Goal: Task Accomplishment & Management: Manage account settings

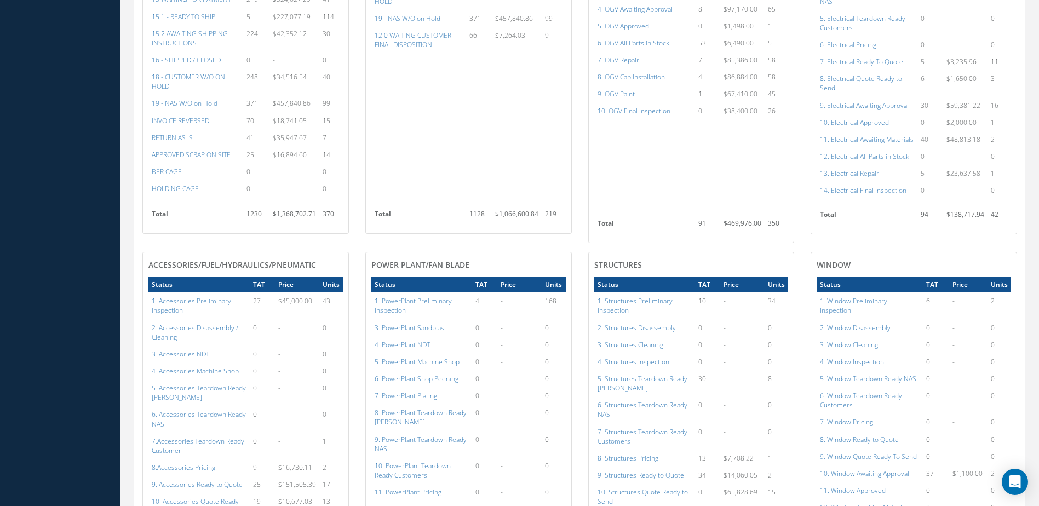
scroll to position [548, 0]
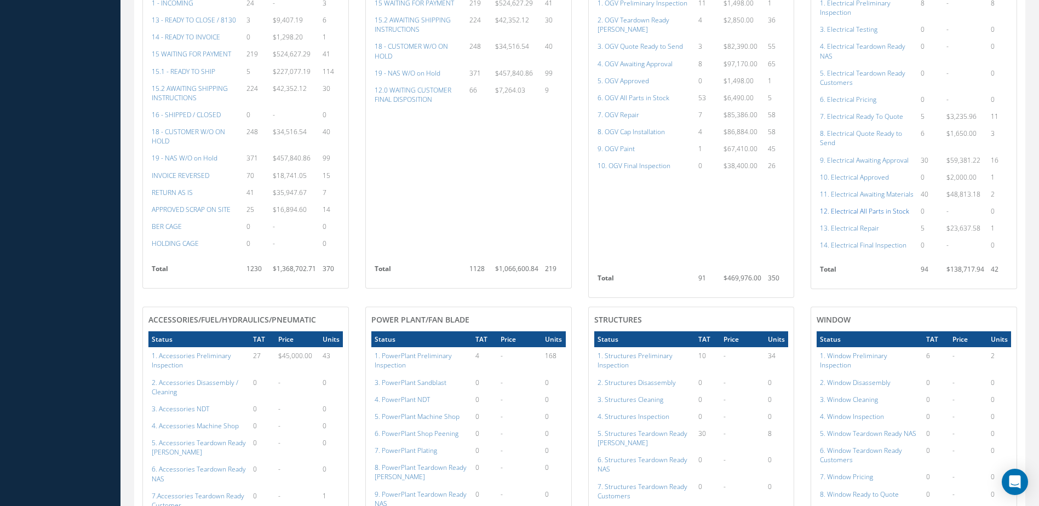
click at [863, 216] on a=98&excludeInternalCustomer=false&excludeInvoicedOrClosed=true&shop_id=13&filtersHidded"] "12. Electrical All Parts in Stock" at bounding box center [864, 210] width 89 height 9
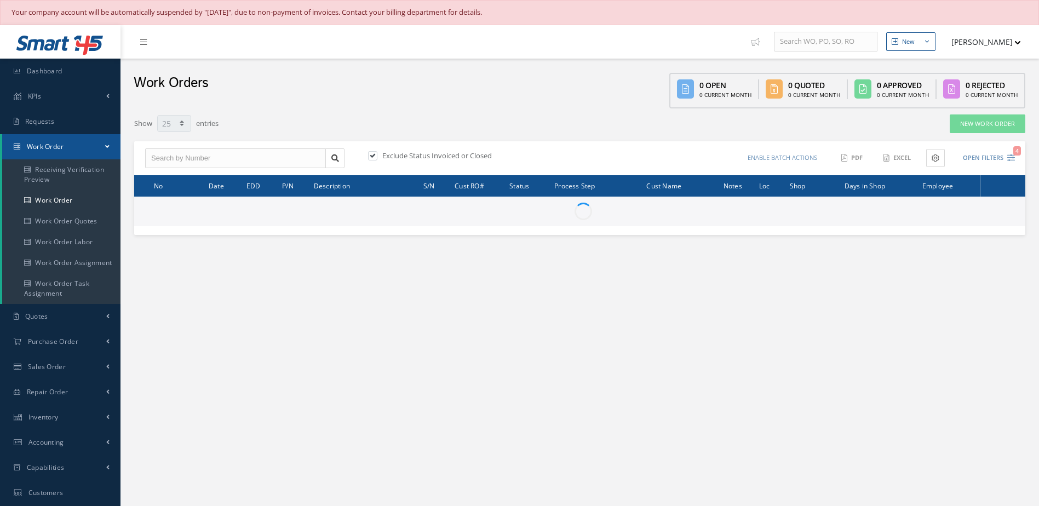
select select "25"
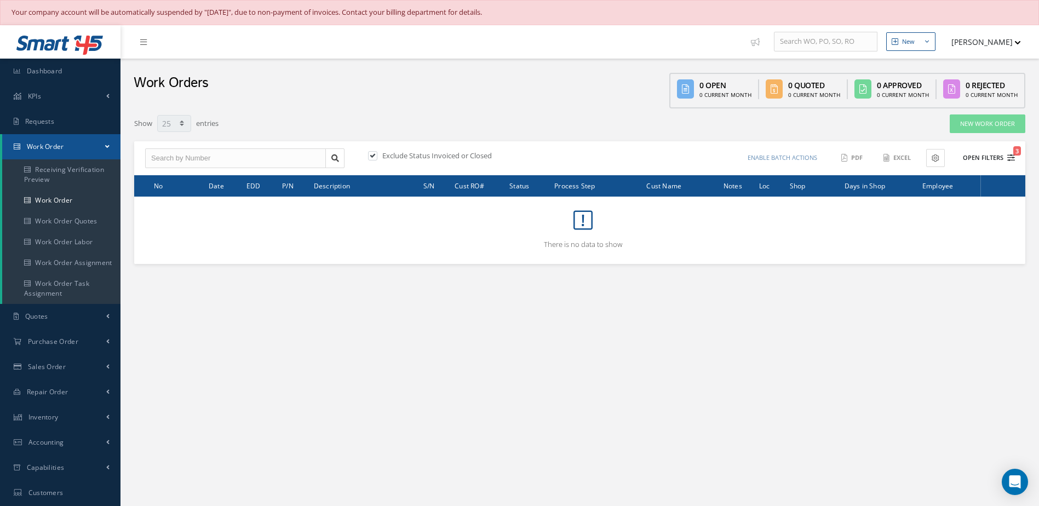
click at [974, 159] on button "Open Filters 3" at bounding box center [984, 158] width 62 height 18
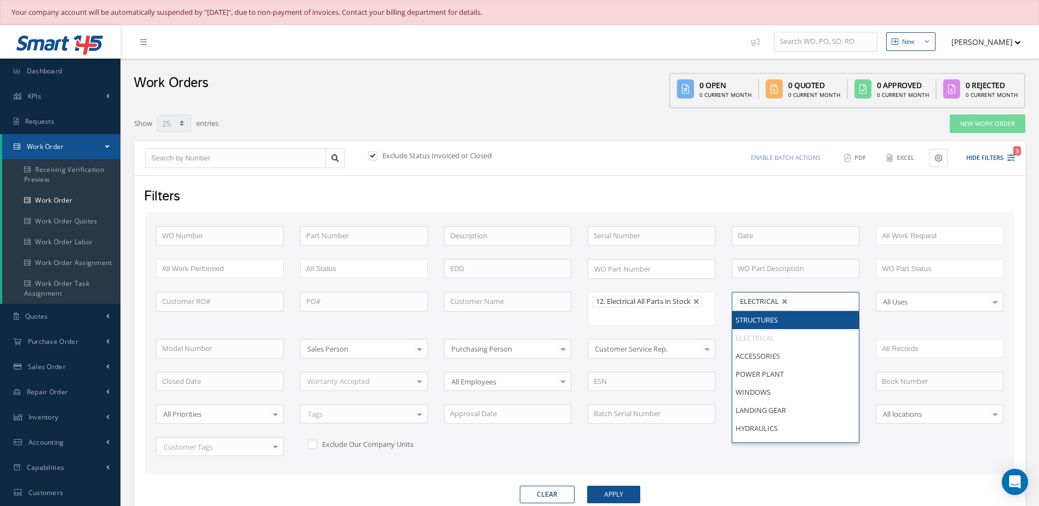
click at [785, 297] on li "ELECTRICAL" at bounding box center [764, 302] width 54 height 12
click at [784, 302] on link at bounding box center [785, 302] width 7 height 7
click at [621, 497] on button "Apply" at bounding box center [613, 495] width 53 height 18
type input "All Shops"
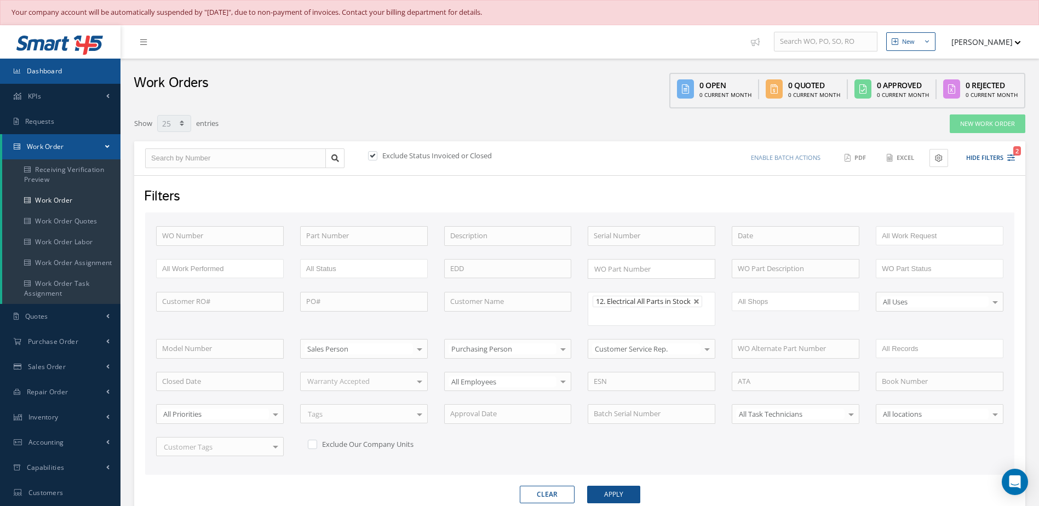
click at [71, 67] on link "Dashboard" at bounding box center [60, 71] width 121 height 25
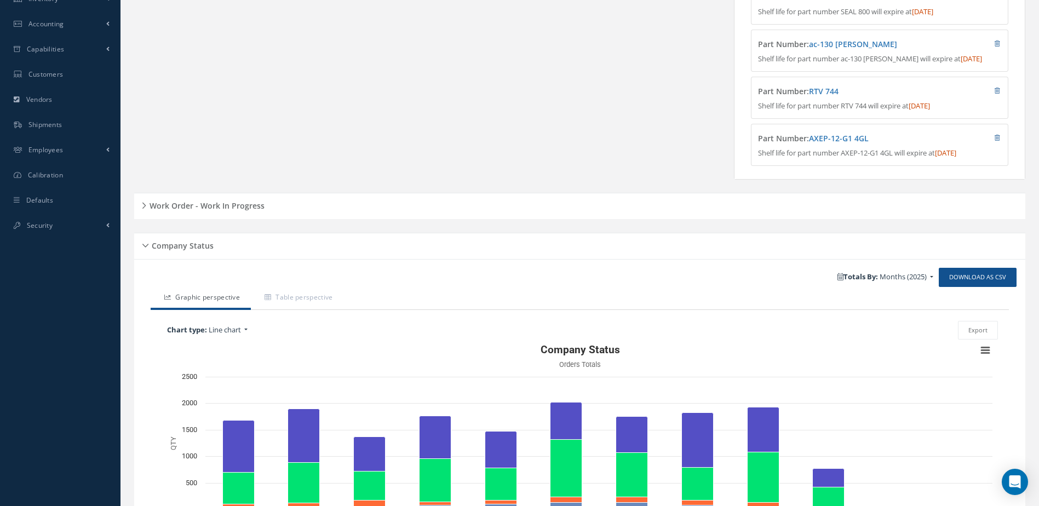
scroll to position [389, 0]
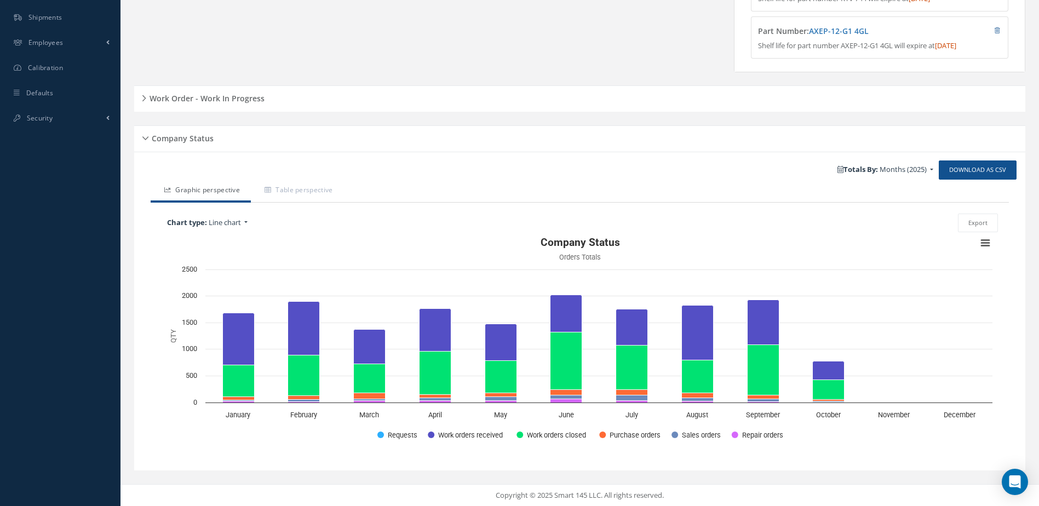
click at [234, 98] on h5 "Work Order - Work In Progress" at bounding box center [205, 96] width 118 height 13
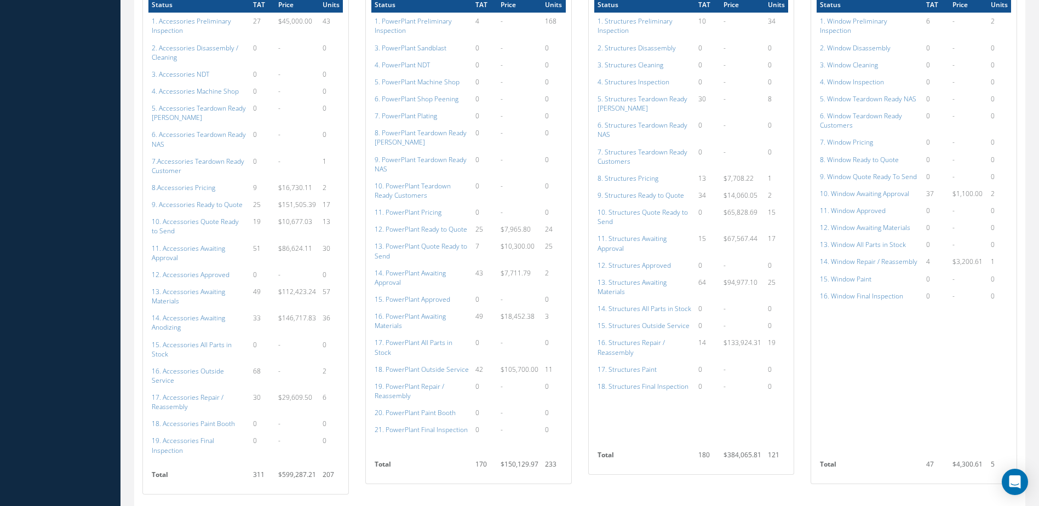
scroll to position [937, 0]
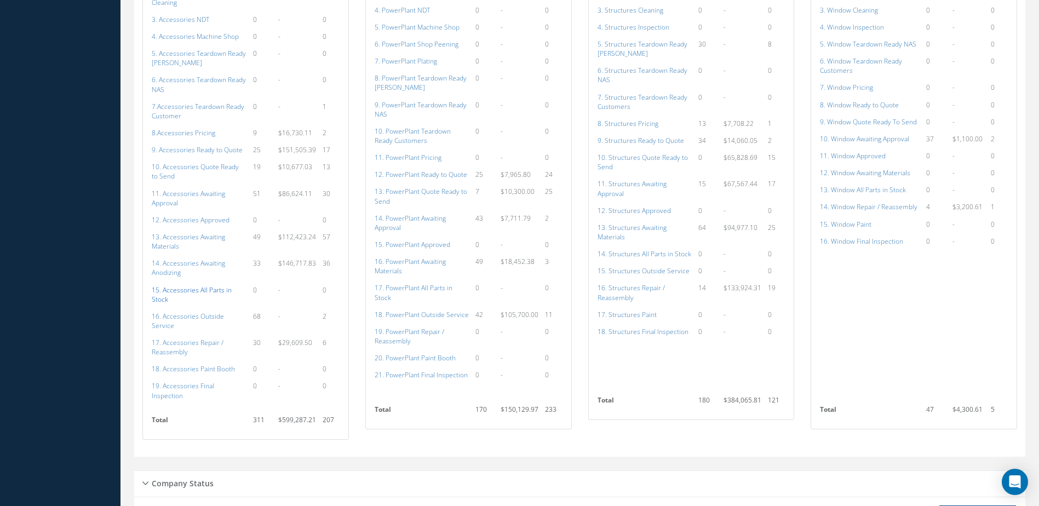
click at [179, 290] on a=115&excludeInternalCustomer=false&excludeInvoicedOrClosed=true&shop_id=14&filtersHidded"] "15. Accessories All Parts in Stock" at bounding box center [192, 294] width 80 height 19
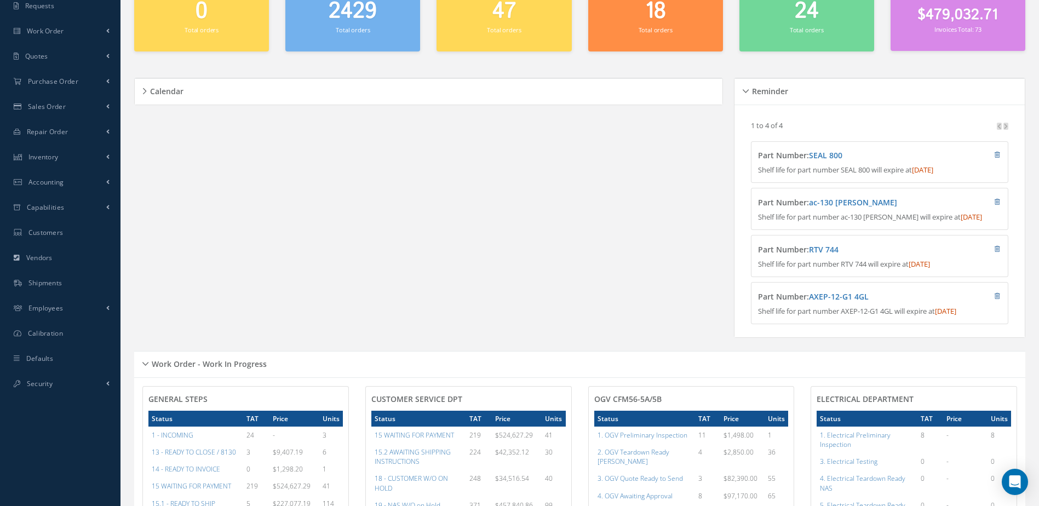
scroll to position [0, 0]
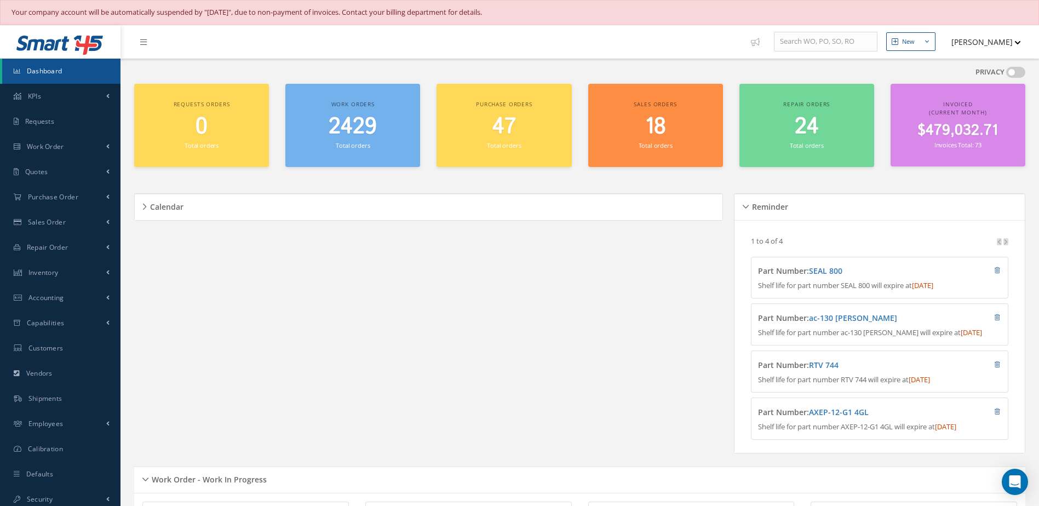
click at [339, 136] on span "2429" at bounding box center [353, 126] width 48 height 31
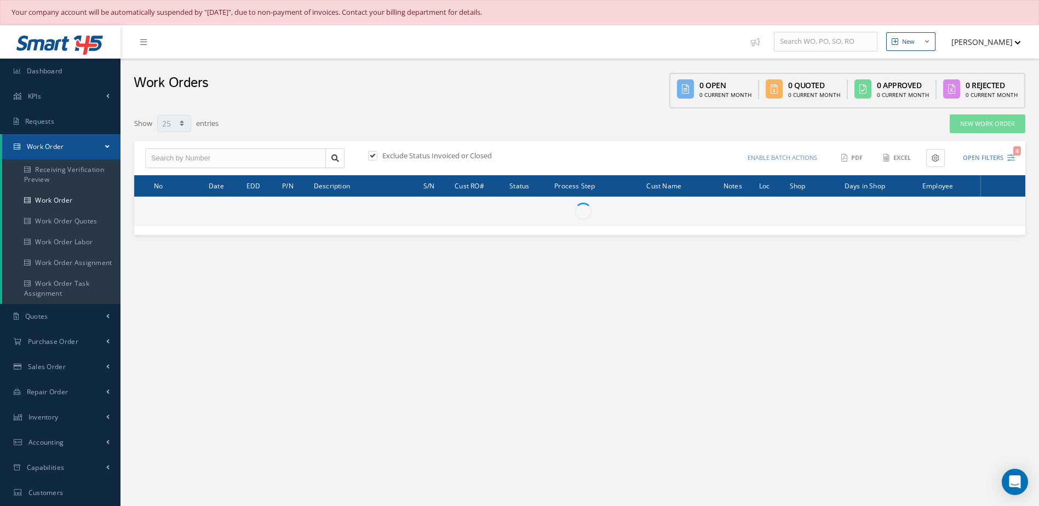
select select "25"
type input "All Work Request"
type input "All Work Performed"
type input "All Status"
type input "WO Part Status"
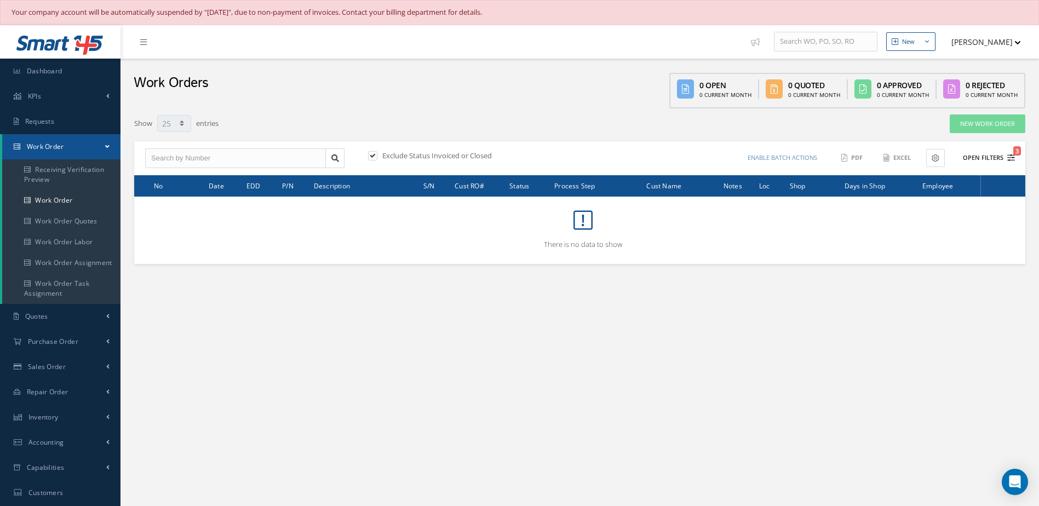
click at [984, 157] on button "Open Filters 3" at bounding box center [984, 158] width 62 height 18
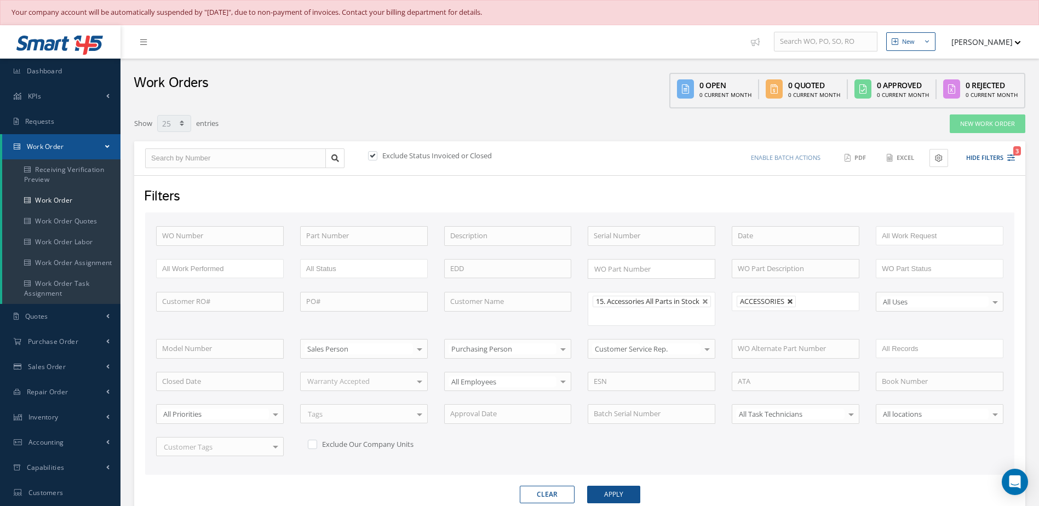
click at [791, 301] on link at bounding box center [790, 302] width 7 height 7
type input "All Shops"
click at [596, 498] on button "Apply" at bounding box center [613, 495] width 53 height 18
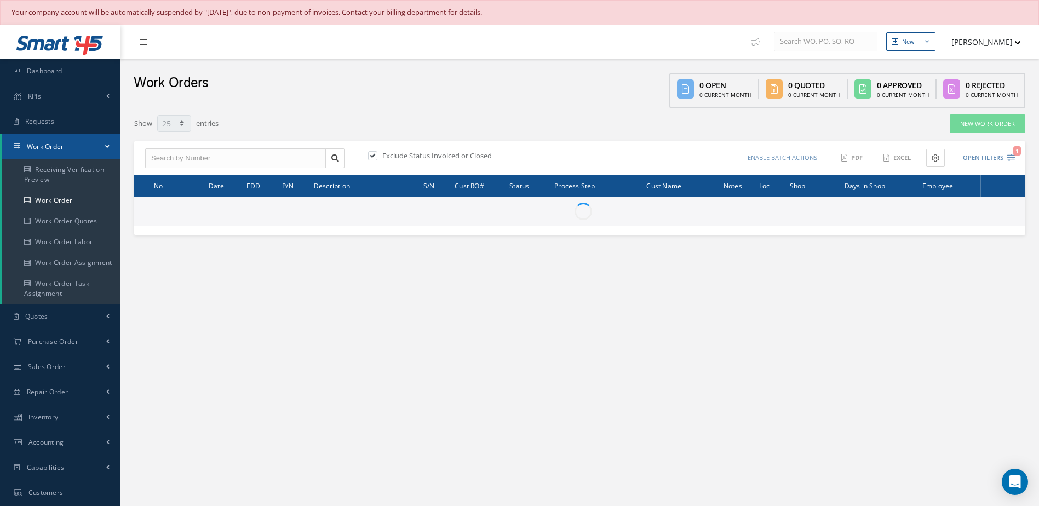
select select "25"
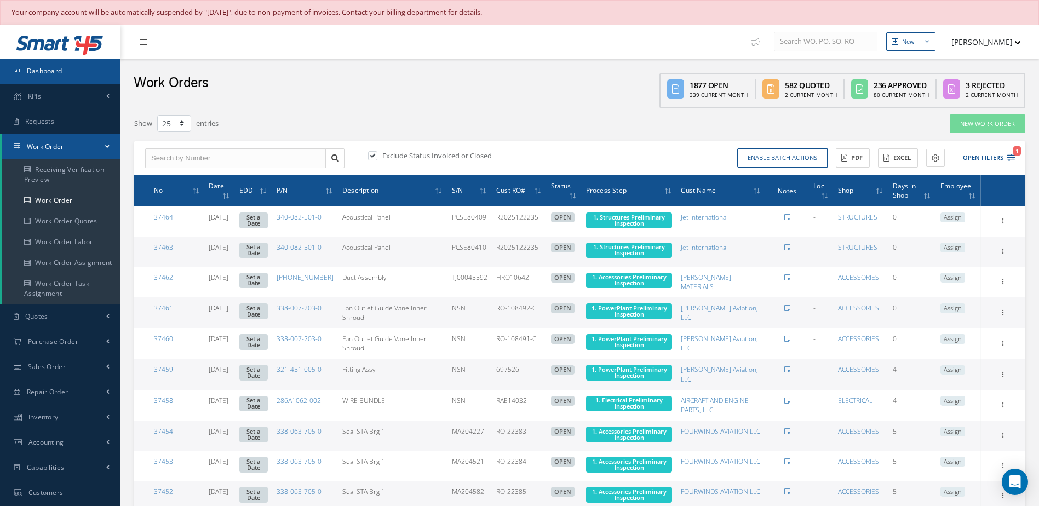
click at [86, 67] on link "Dashboard" at bounding box center [60, 71] width 121 height 25
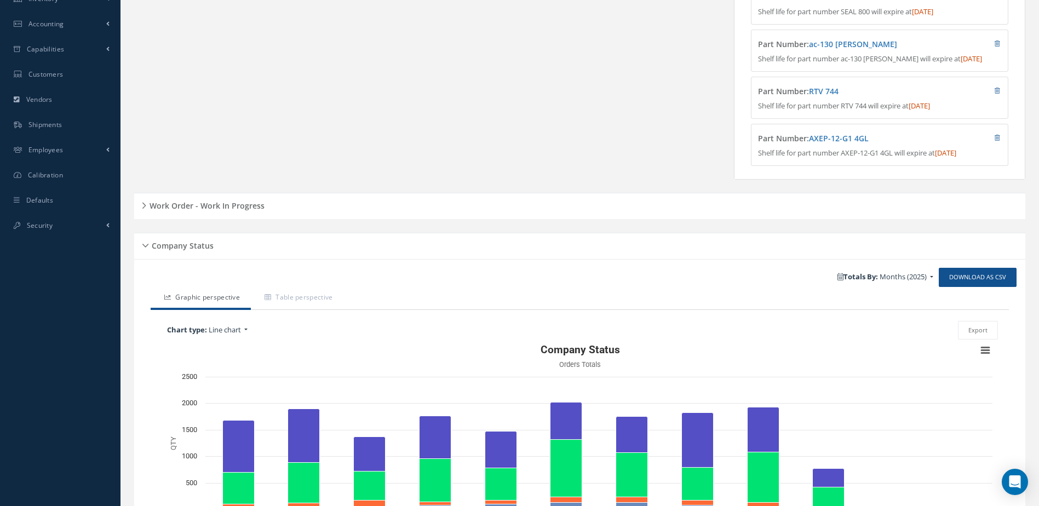
scroll to position [389, 0]
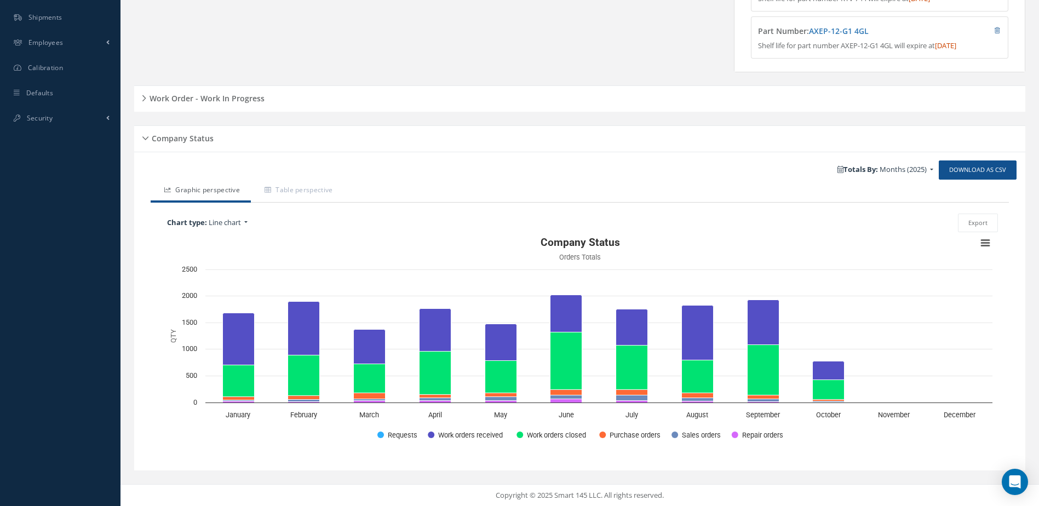
click at [223, 92] on h5 "Work Order - Work In Progress" at bounding box center [205, 96] width 118 height 13
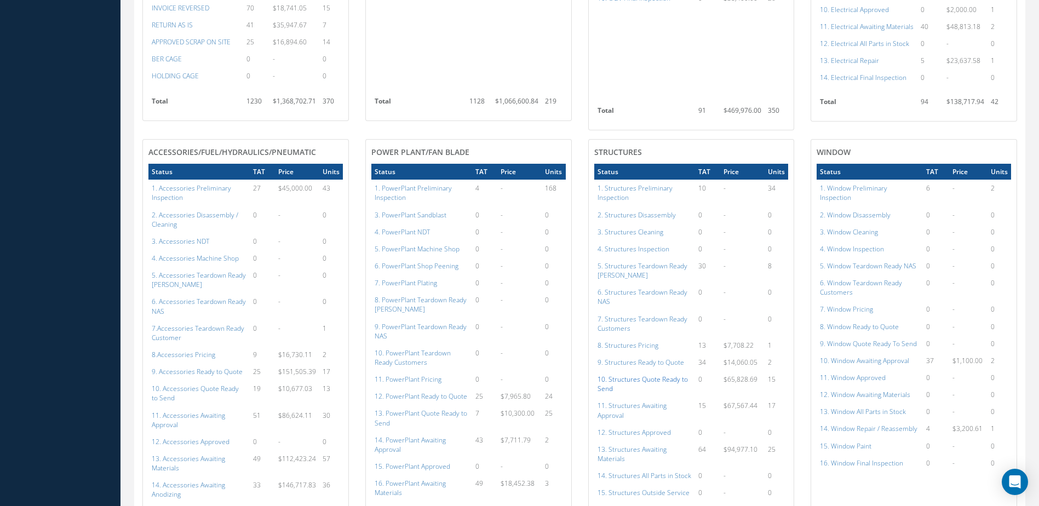
scroll to position [496, 0]
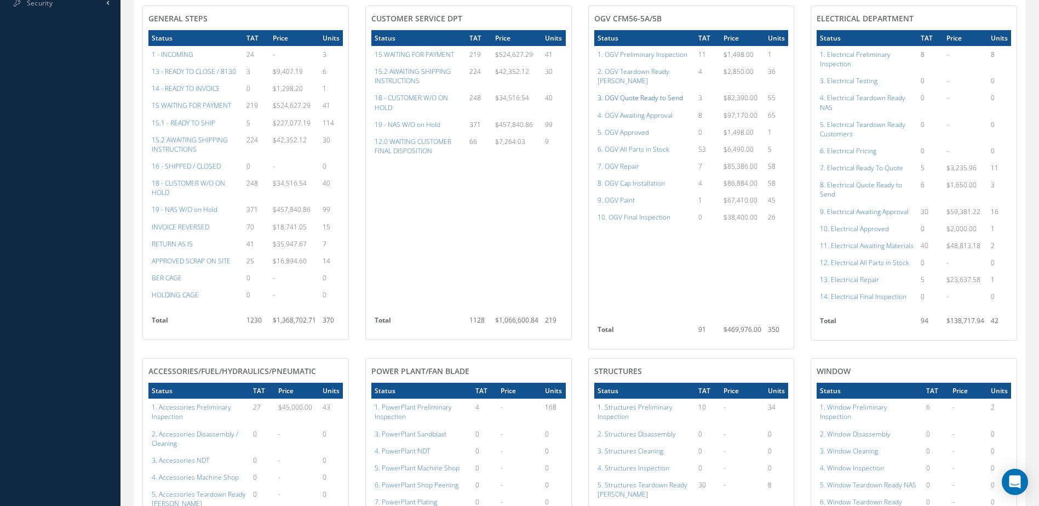
click at [619, 96] on a=76&excludeInternalCustomer=false&excludeInvoicedOrClosed=true&shop_id=15&filtersHidded"] "3. OGV Quote Ready to Send" at bounding box center [640, 97] width 85 height 9
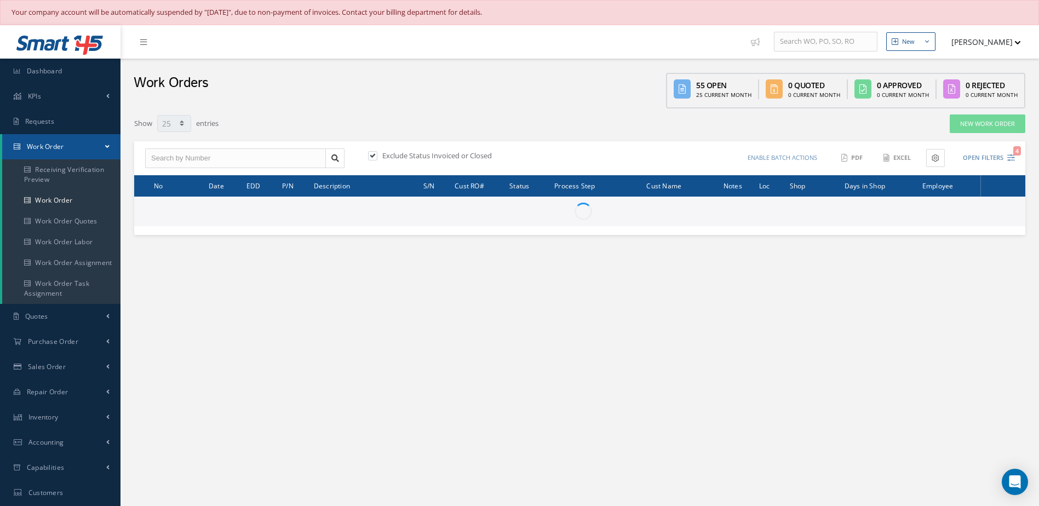
select select "25"
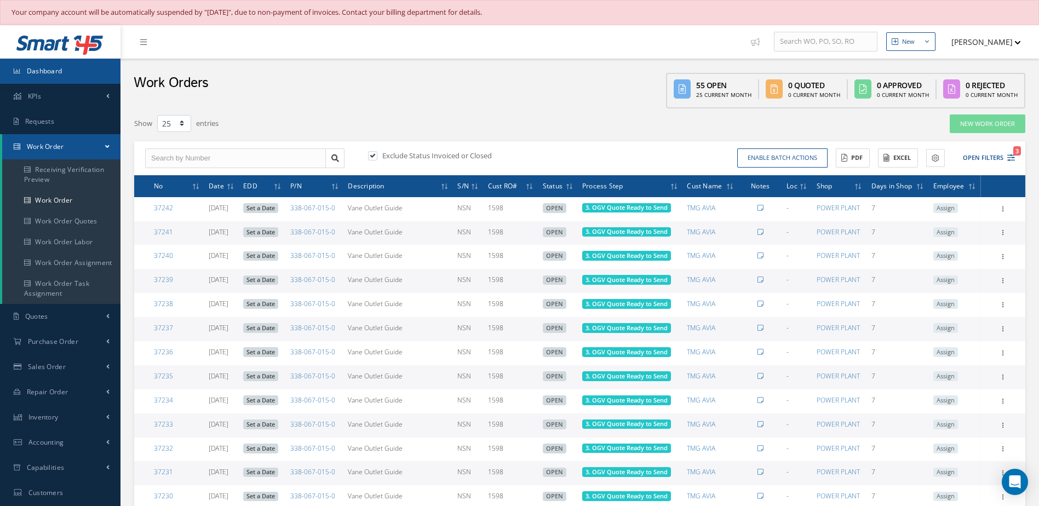
click at [100, 71] on link "Dashboard" at bounding box center [60, 71] width 121 height 25
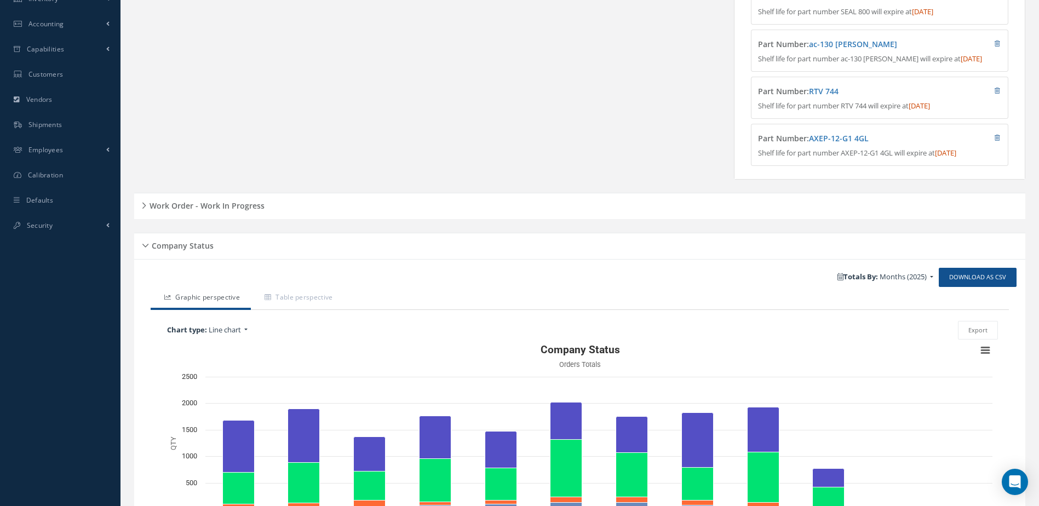
scroll to position [389, 0]
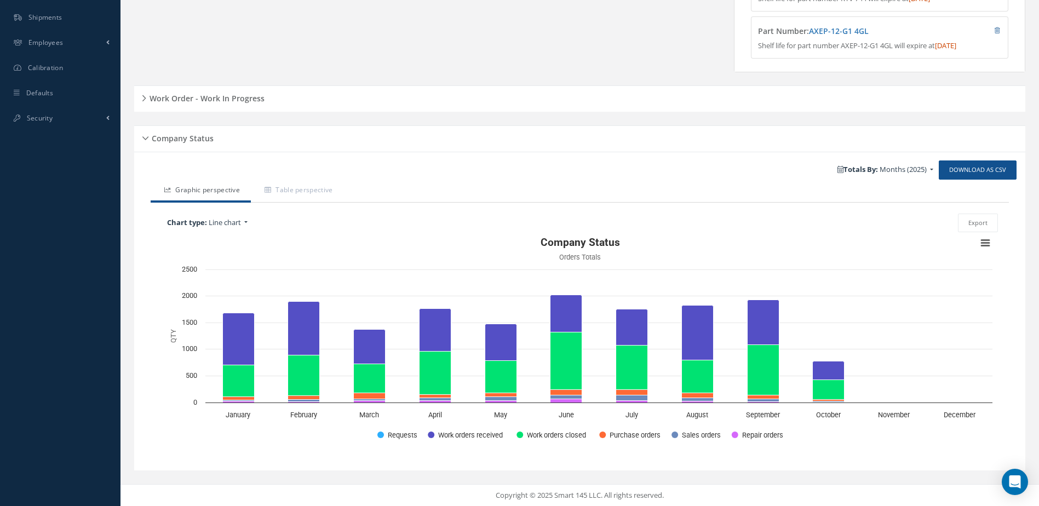
click at [250, 94] on h5 "Work Order - Work In Progress" at bounding box center [205, 96] width 118 height 13
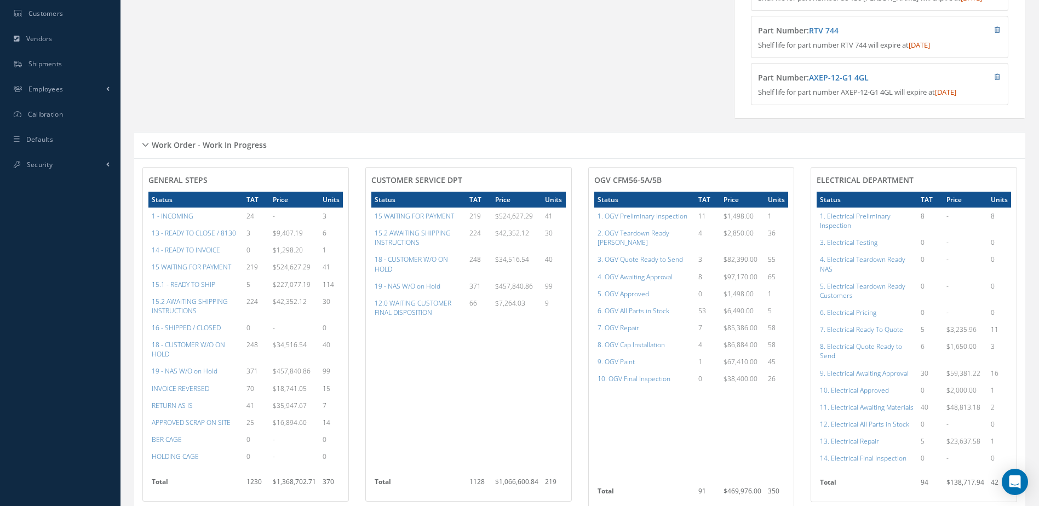
scroll to position [225, 0]
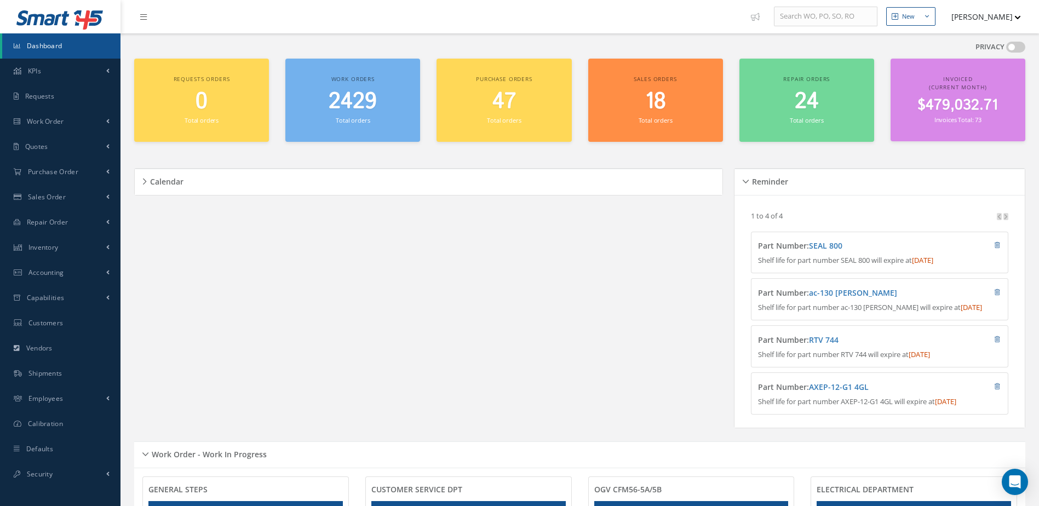
scroll to position [80, 0]
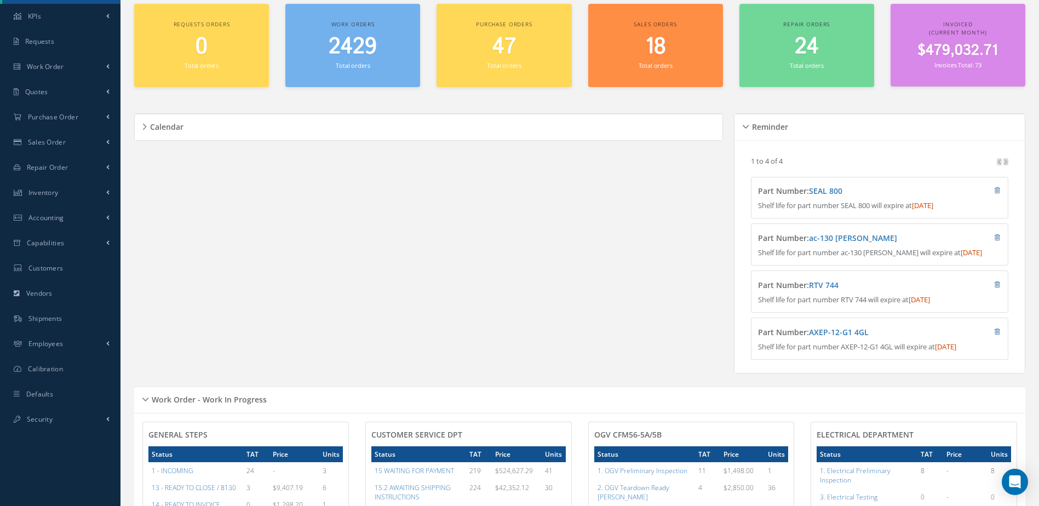
click at [373, 67] on div "2429 Total orders" at bounding box center [353, 52] width 124 height 37
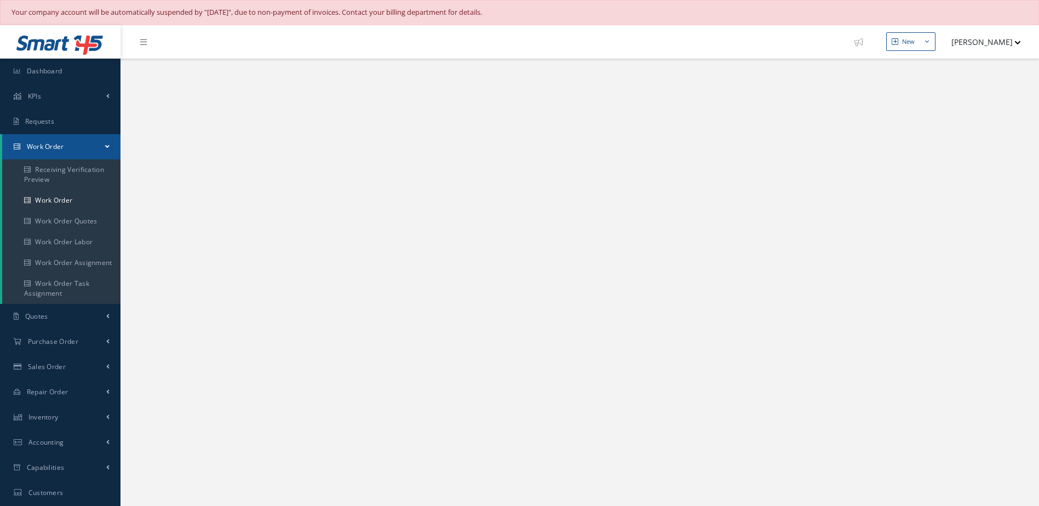
select select "25"
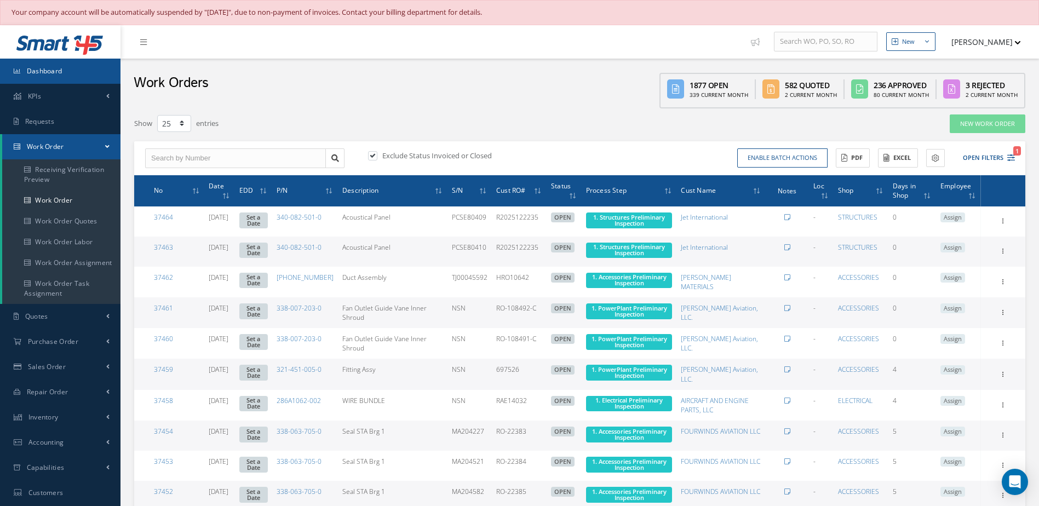
click at [73, 72] on link "Dashboard" at bounding box center [60, 71] width 121 height 25
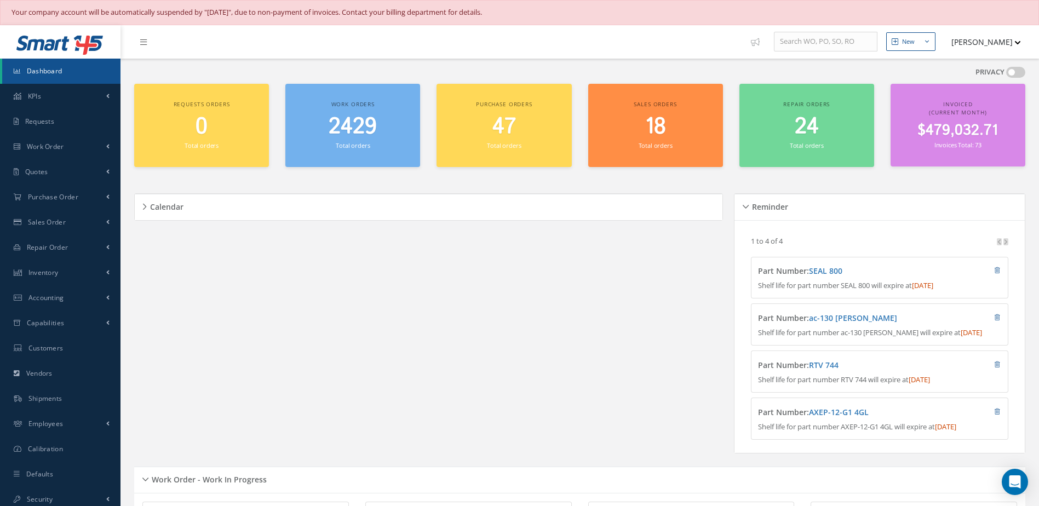
click at [51, 77] on link "Dashboard" at bounding box center [61, 71] width 118 height 25
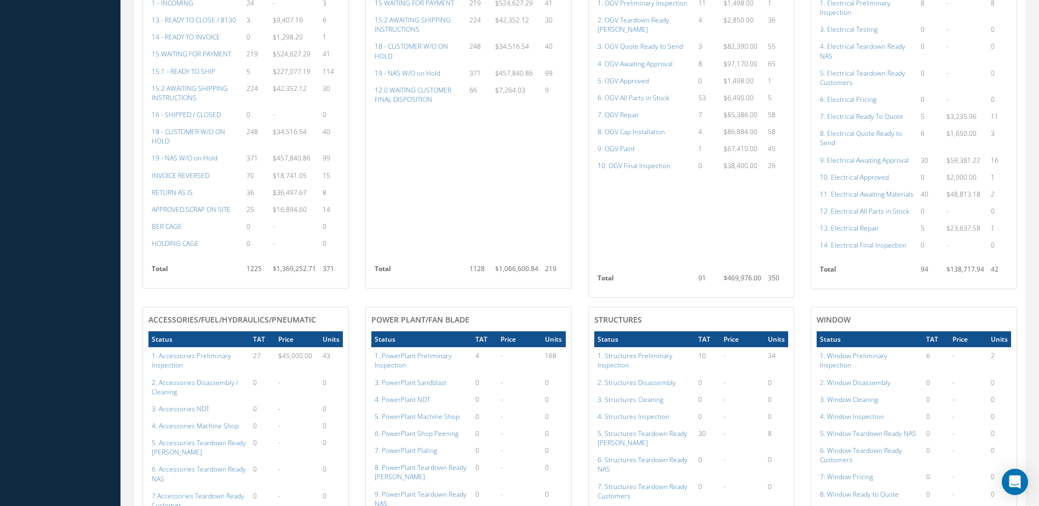
scroll to position [383, 0]
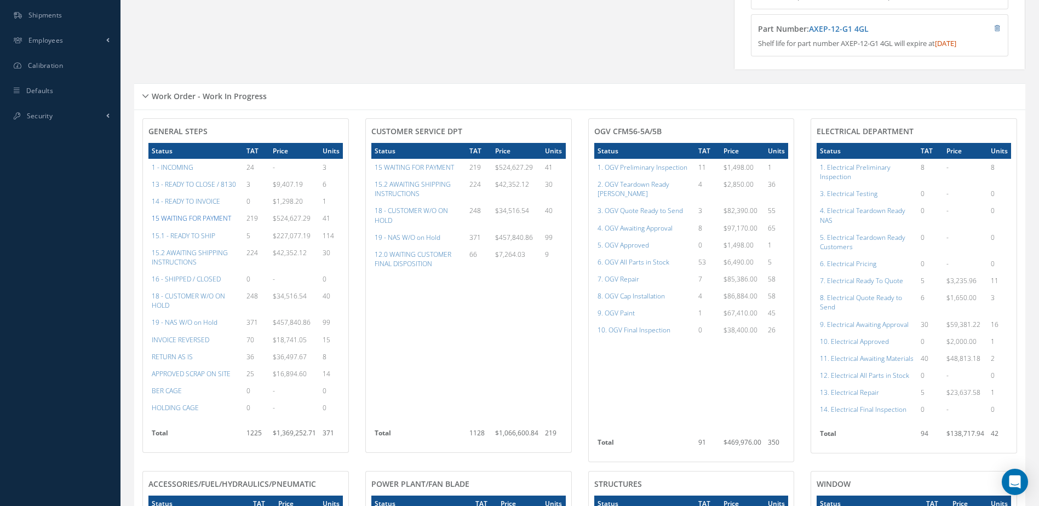
click at [206, 223] on a=59&excludeInternalCustomer=false&excludeInvoicedOrClosed=true&&filtersHidded"] "15 WAITING FOR PAYMENT" at bounding box center [191, 218] width 79 height 9
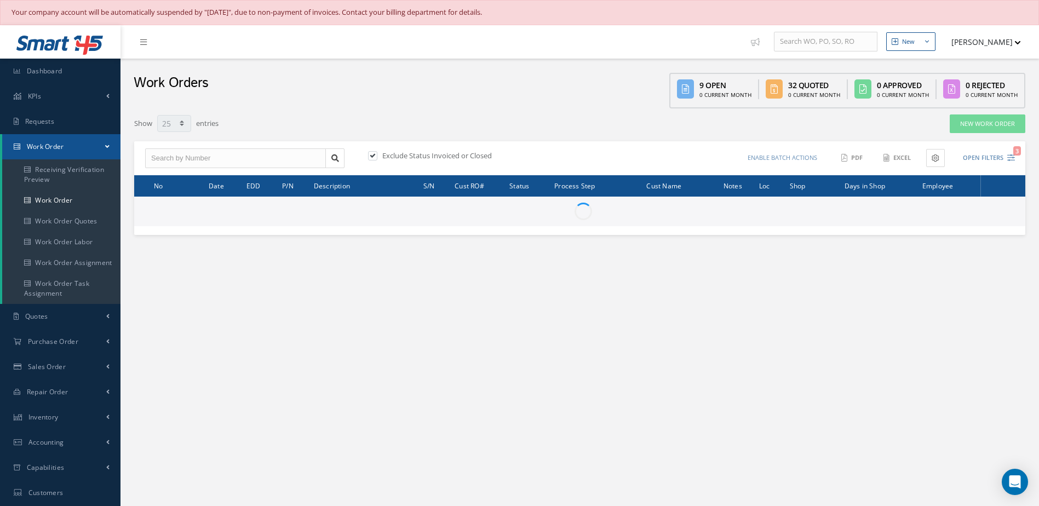
select select "25"
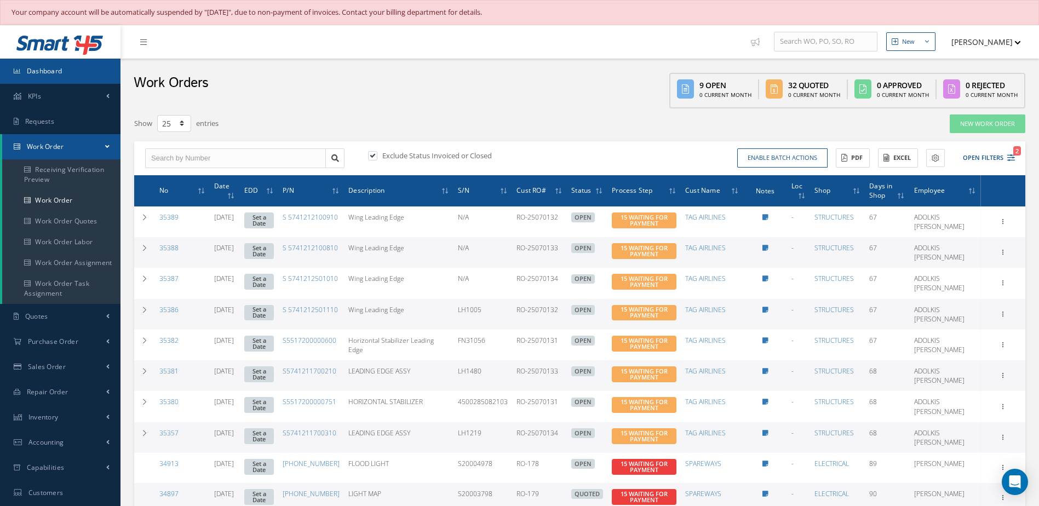
click at [90, 72] on link "Dashboard" at bounding box center [60, 71] width 121 height 25
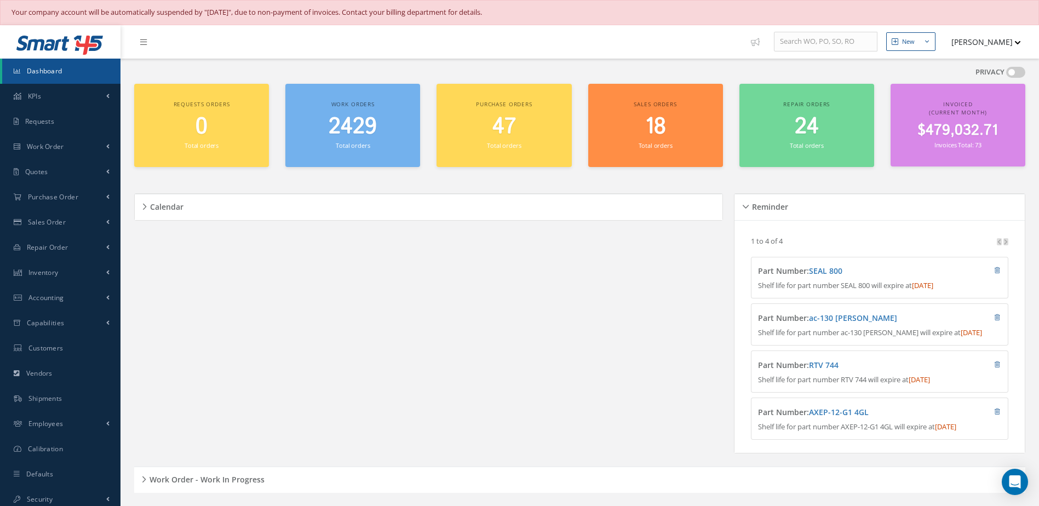
scroll to position [274, 0]
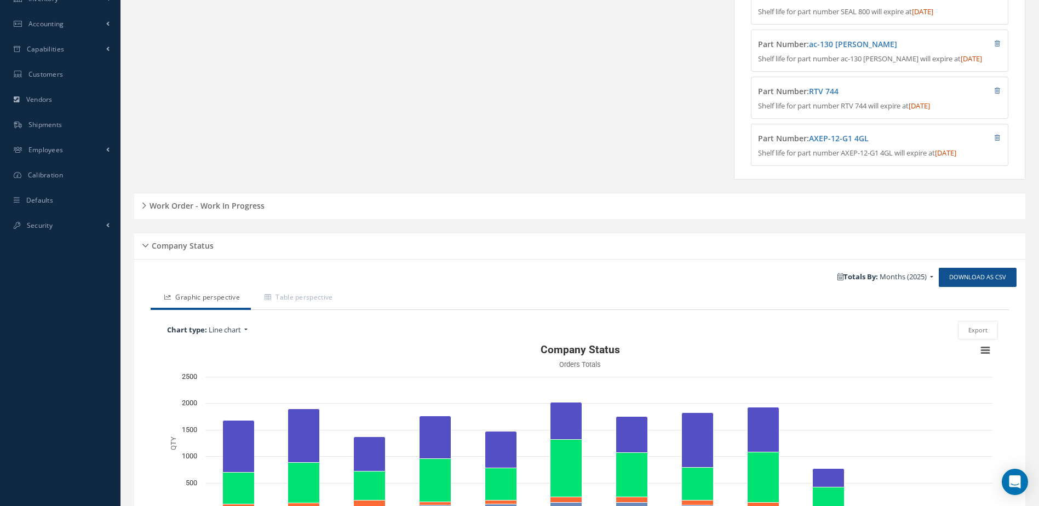
click at [255, 211] on h5 "Work Order - Work In Progress" at bounding box center [205, 204] width 118 height 13
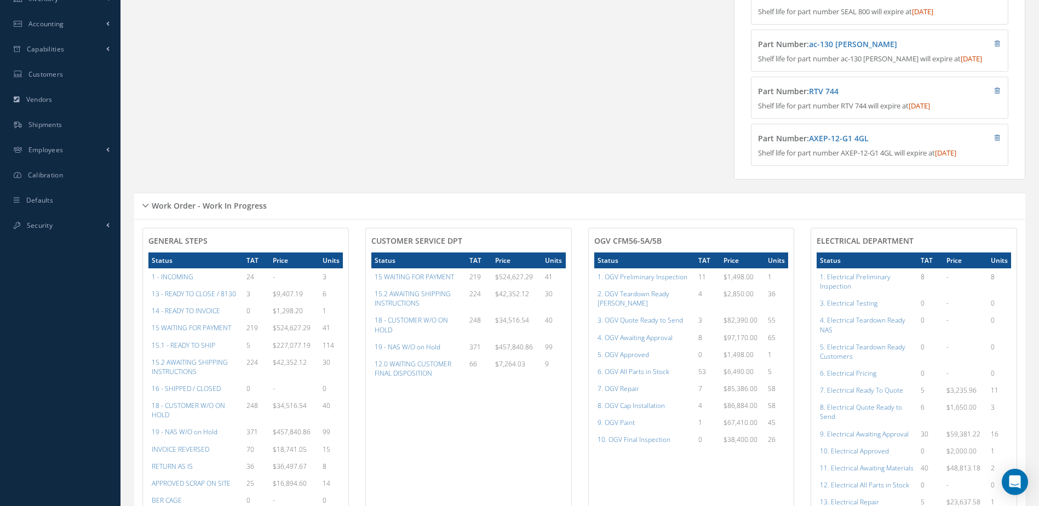
scroll to position [0, 0]
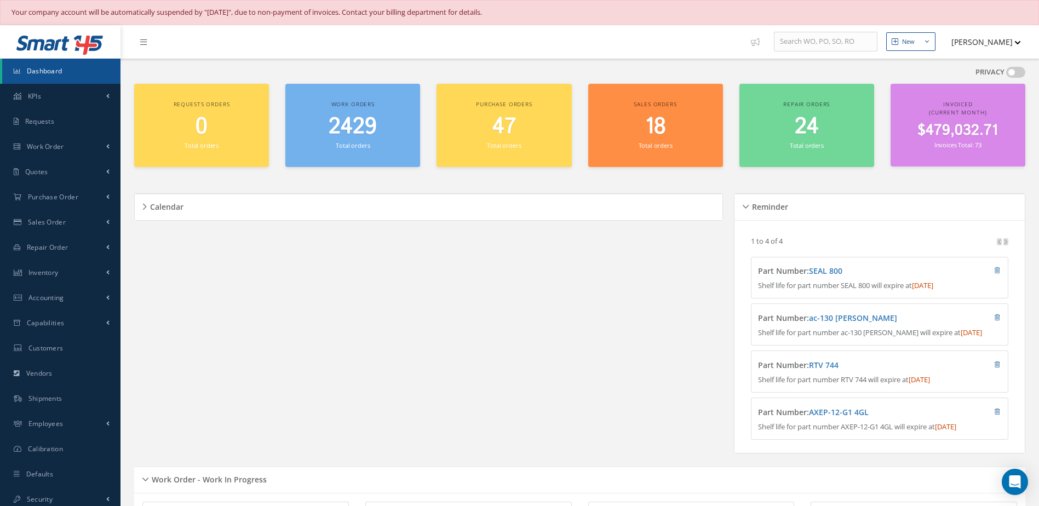
click at [36, 67] on span "Dashboard" at bounding box center [45, 70] width 36 height 9
click at [33, 78] on link "Dashboard" at bounding box center [61, 71] width 118 height 25
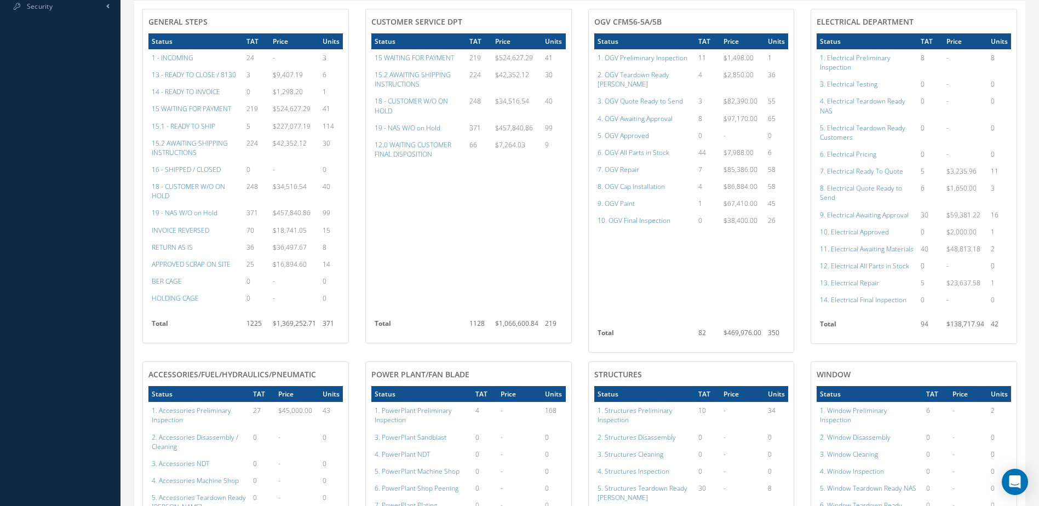
scroll to position [548, 0]
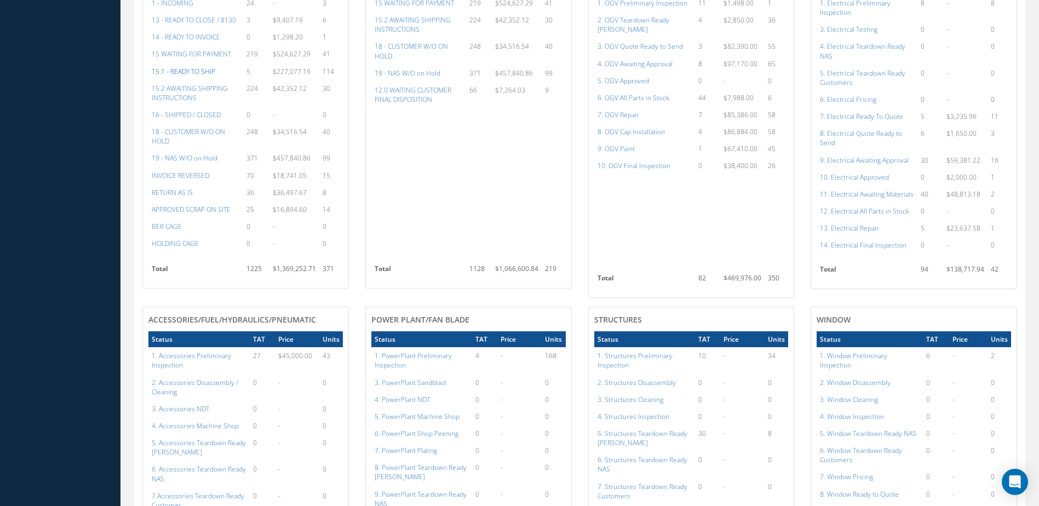
click at [188, 76] on a=12&excludeInternalCustomer=false&excludeInvoicedOrClosed=false&&filtersHidded"] "15.1 - READY TO SHIP" at bounding box center [184, 71] width 64 height 9
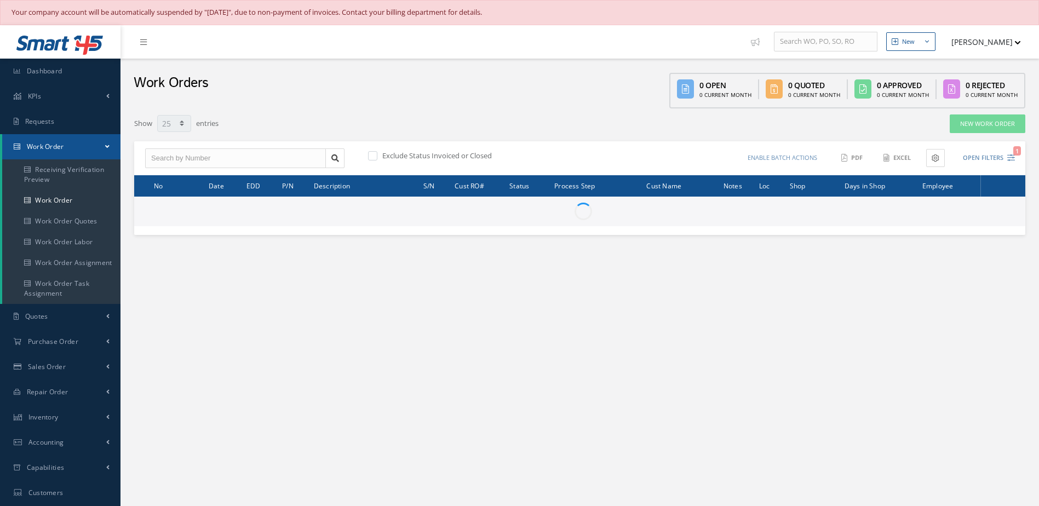
select select "25"
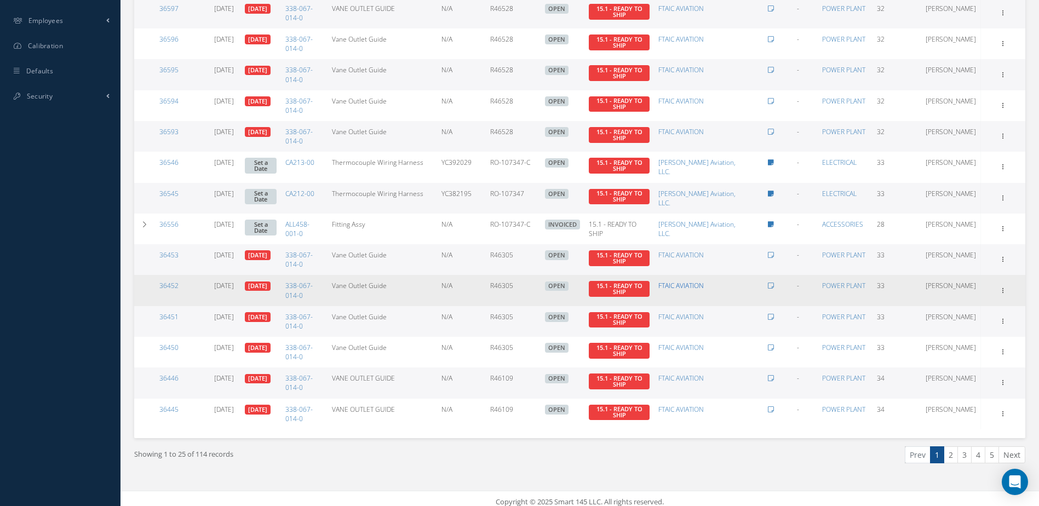
scroll to position [555, 0]
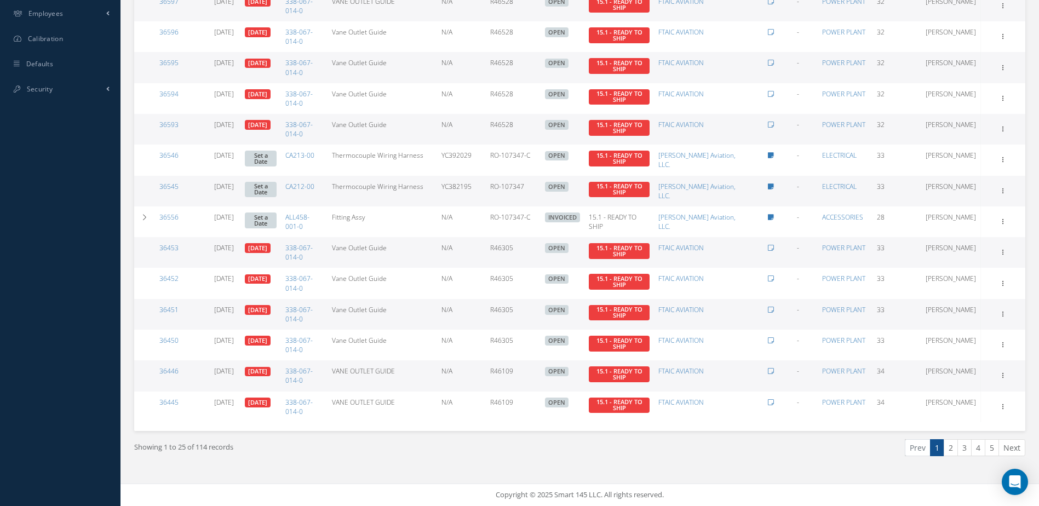
click at [952, 447] on link "2" at bounding box center [951, 447] width 14 height 17
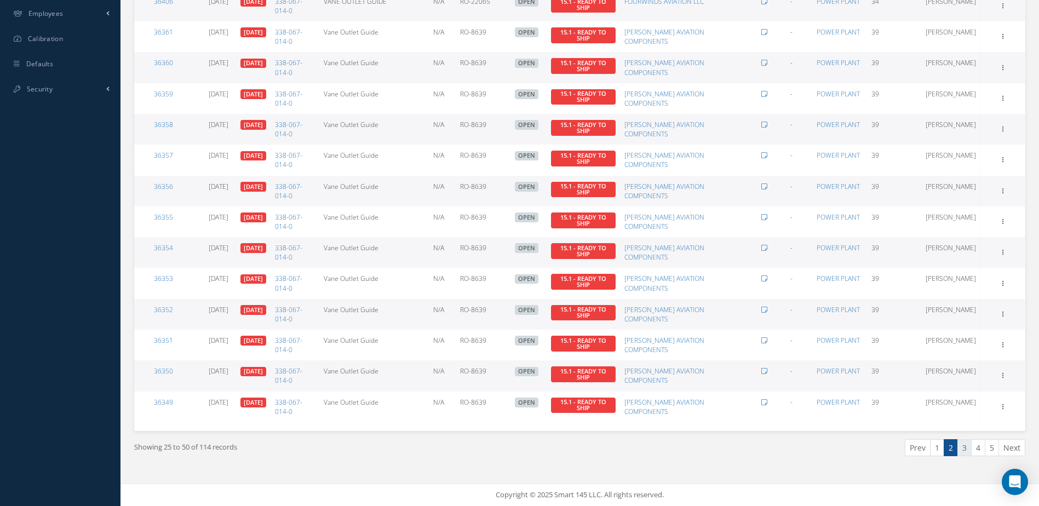
click at [966, 454] on link "3" at bounding box center [964, 447] width 14 height 17
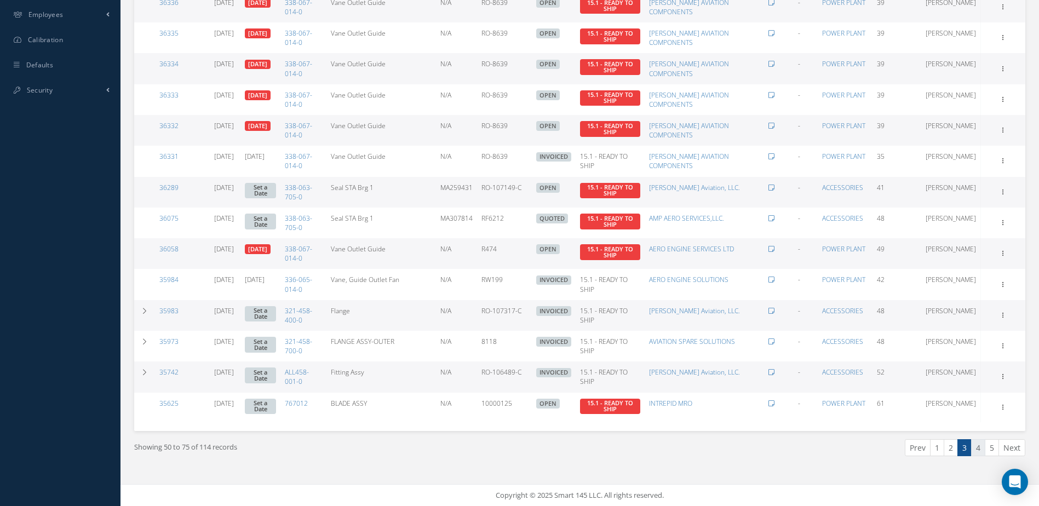
click at [980, 451] on link "4" at bounding box center [978, 447] width 14 height 17
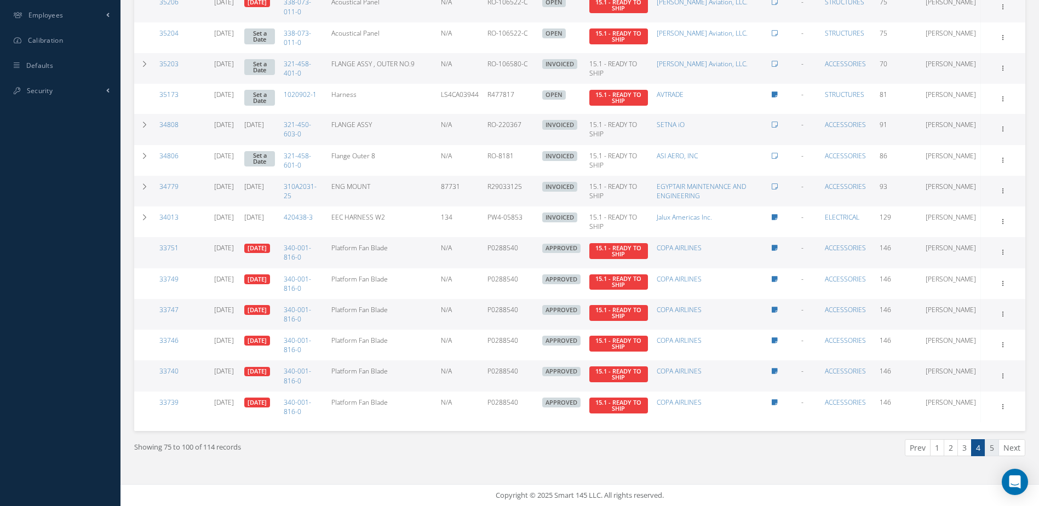
click at [994, 452] on link "5" at bounding box center [992, 447] width 14 height 17
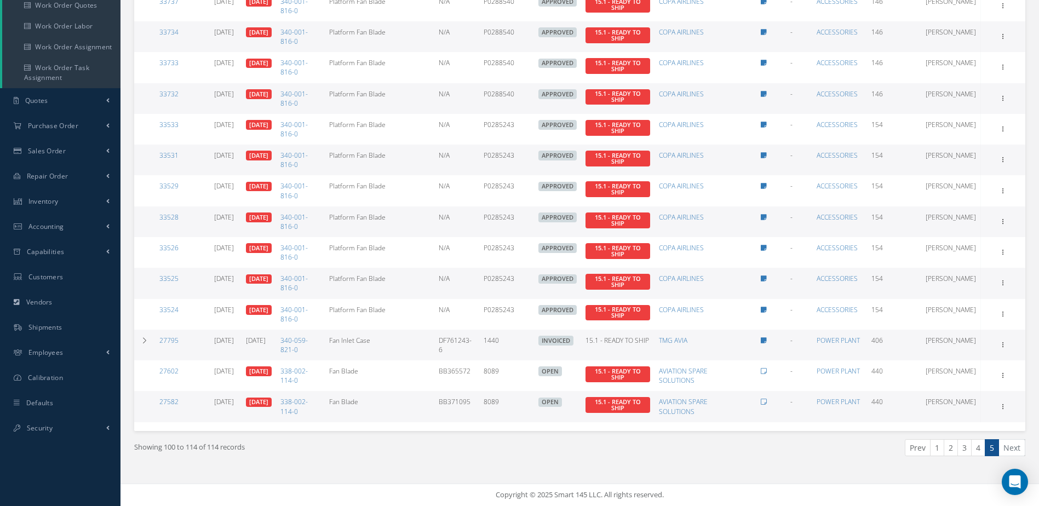
scroll to position [0, 0]
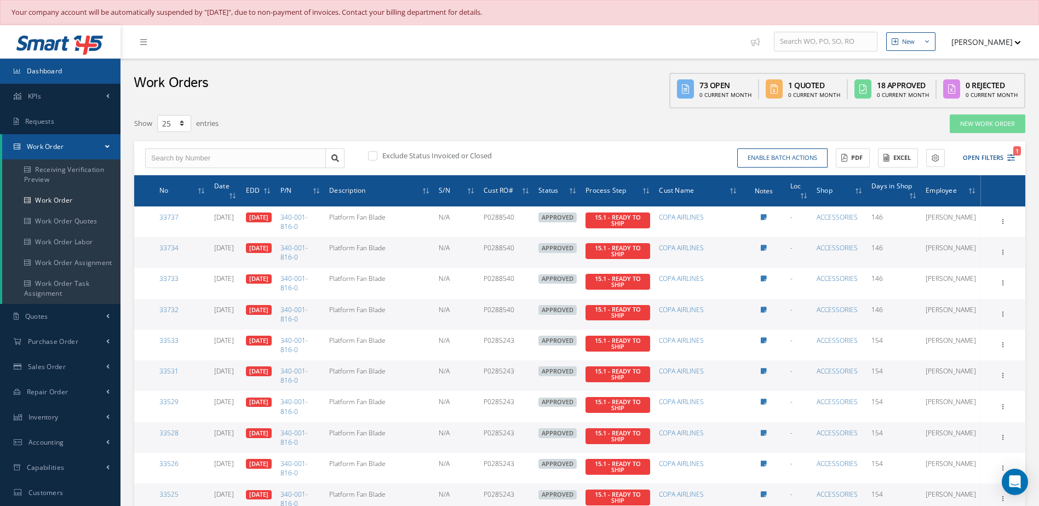
click at [77, 71] on link "Dashboard" at bounding box center [60, 71] width 121 height 25
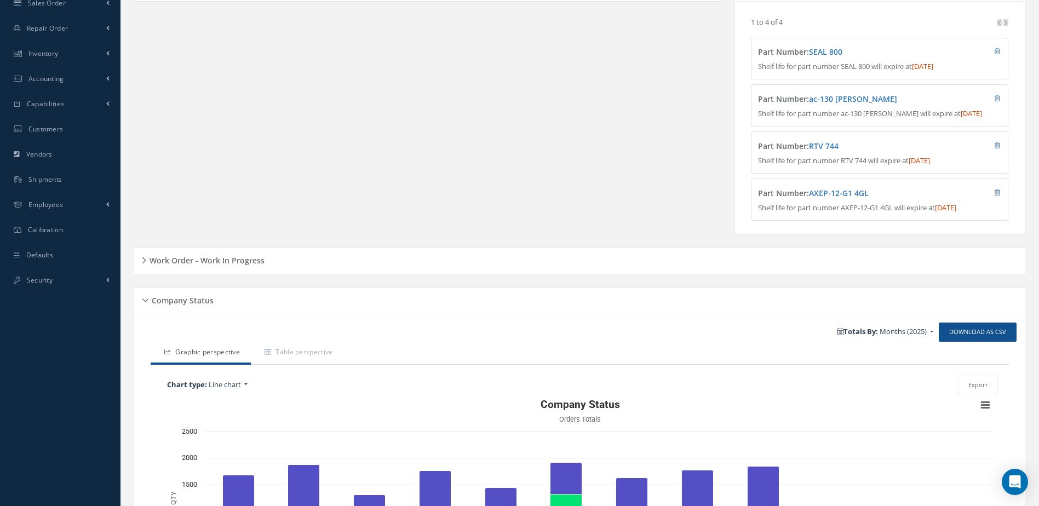
scroll to position [274, 0]
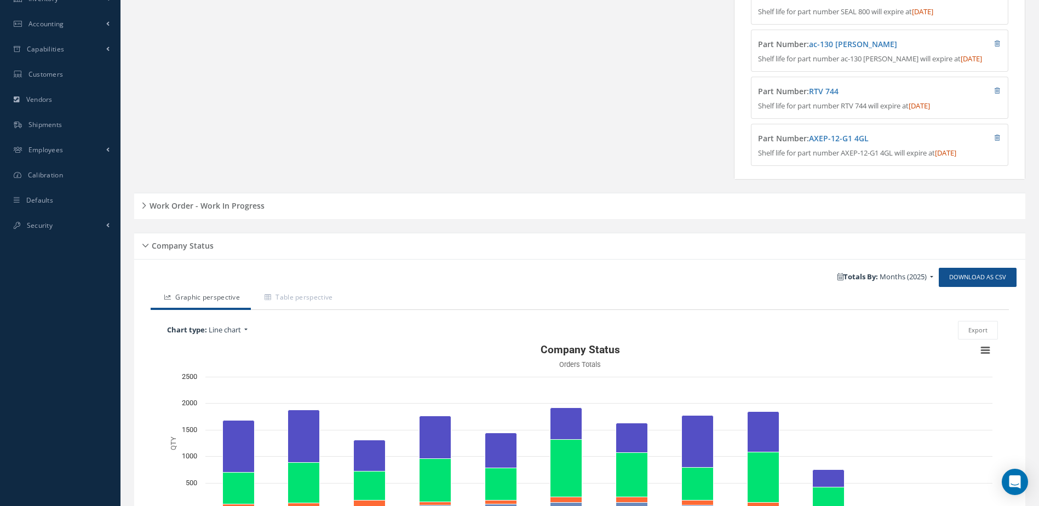
click at [235, 211] on h5 "Work Order - Work In Progress" at bounding box center [205, 204] width 118 height 13
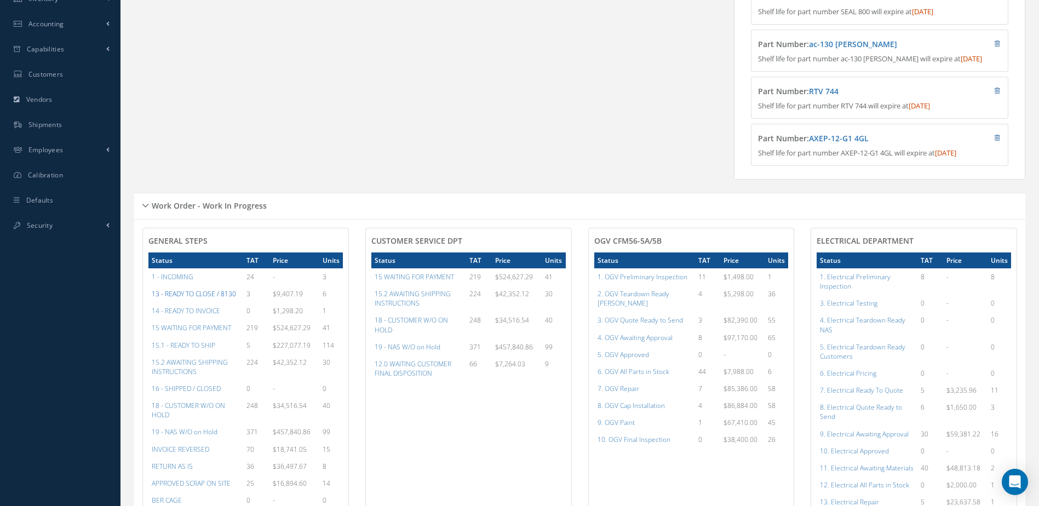
click at [201, 299] on a=20&excludeInternalCustomer=false&excludeInvoicedOrClosed=true&&filtersHidded"] "13 - READY TO CLOSE / 8130" at bounding box center [194, 293] width 84 height 9
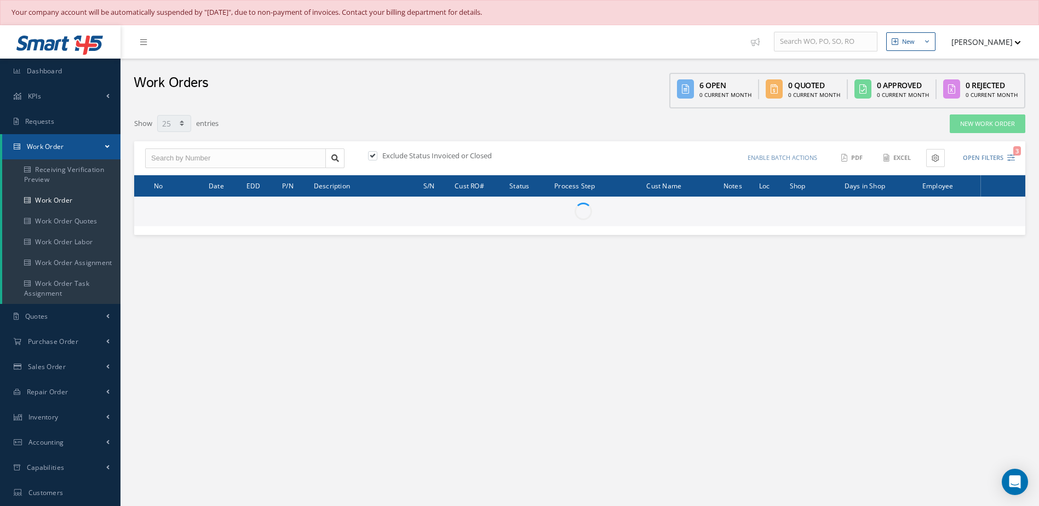
select select "25"
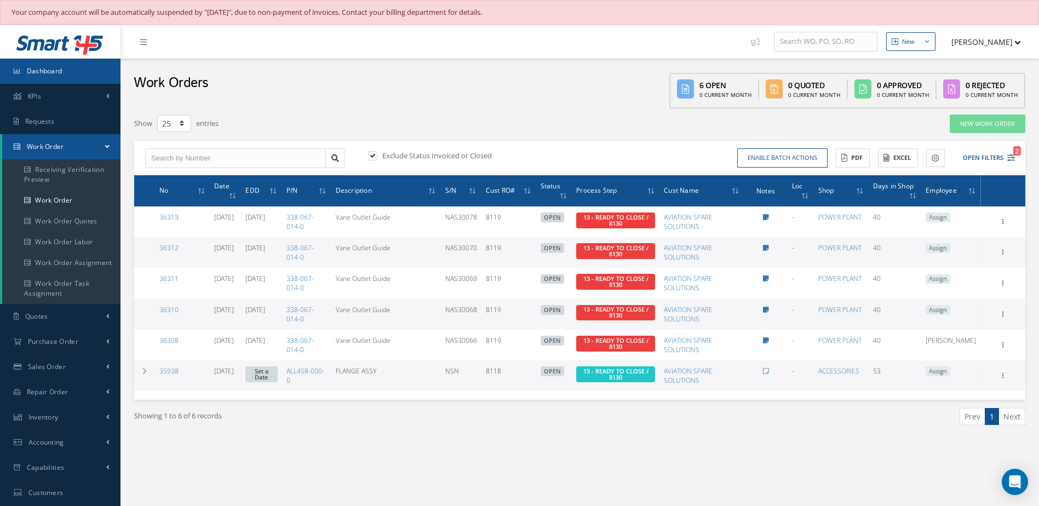
click at [68, 72] on link "Dashboard" at bounding box center [60, 71] width 121 height 25
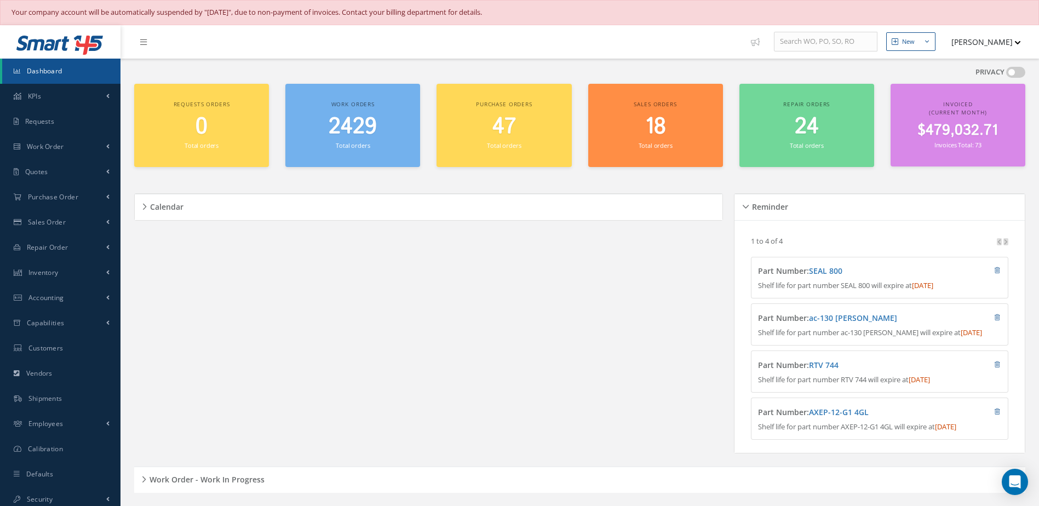
scroll to position [219, 0]
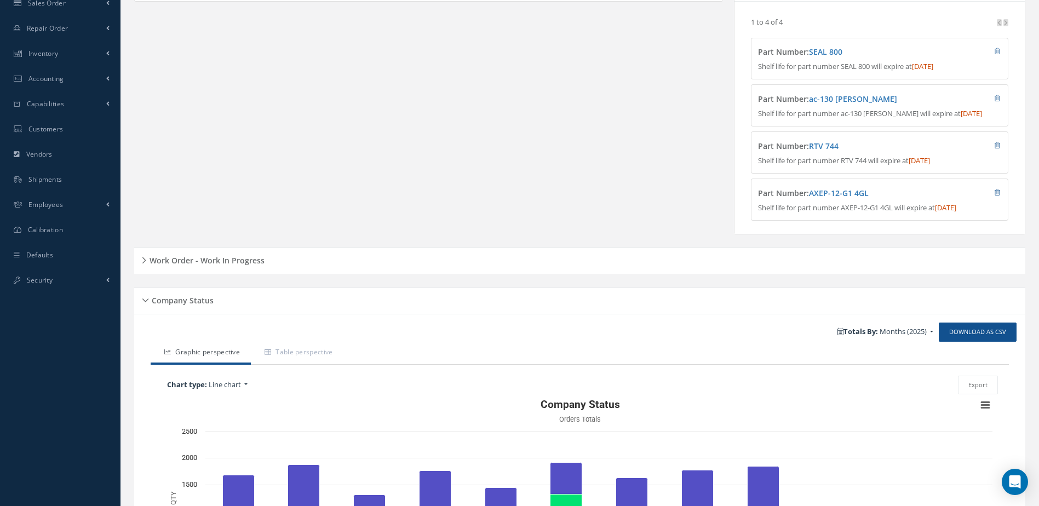
click at [250, 262] on h5 "Work Order - Work In Progress" at bounding box center [205, 259] width 118 height 13
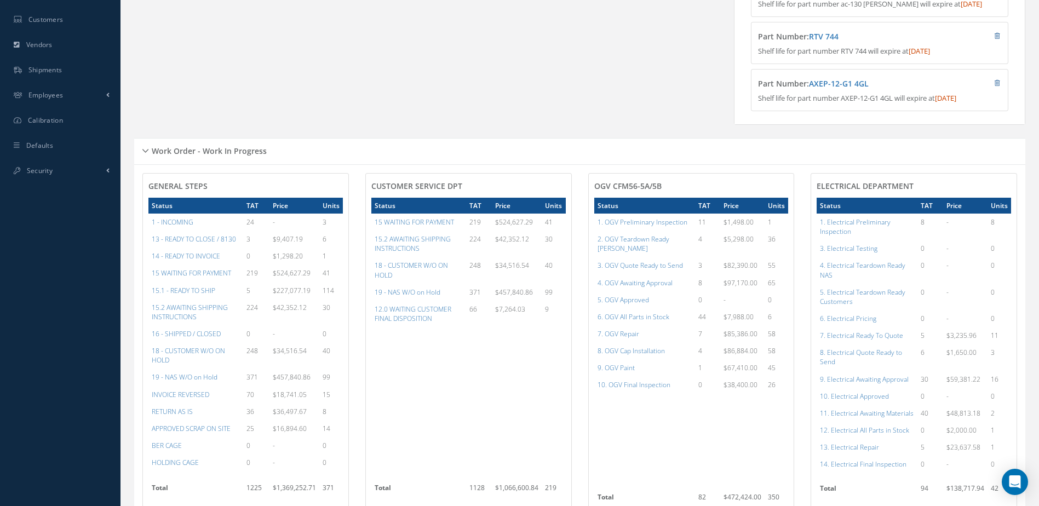
scroll to position [438, 0]
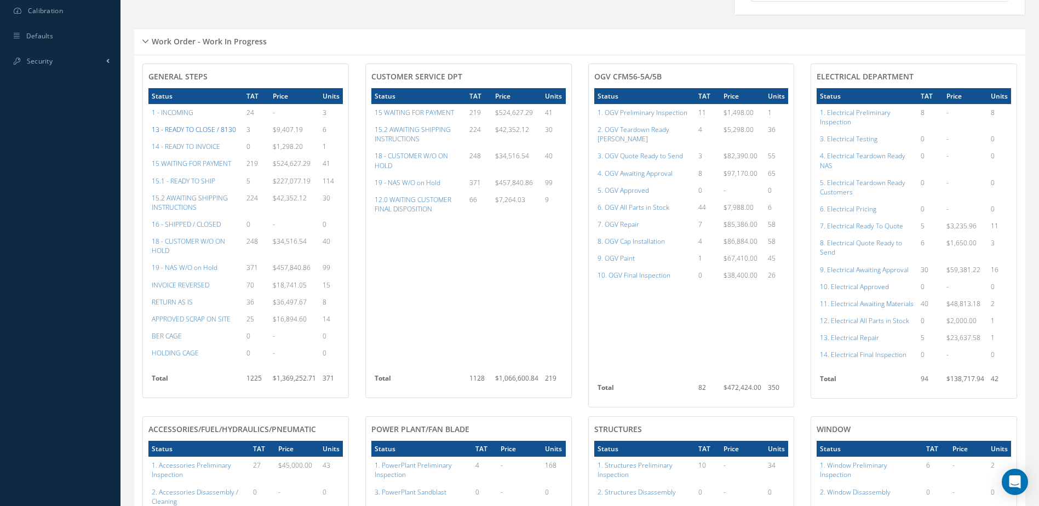
click at [193, 134] on a=20&excludeInternalCustomer=false&excludeInvoicedOrClosed=true&&filtersHidded"] "13 - READY TO CLOSE / 8130" at bounding box center [194, 129] width 84 height 9
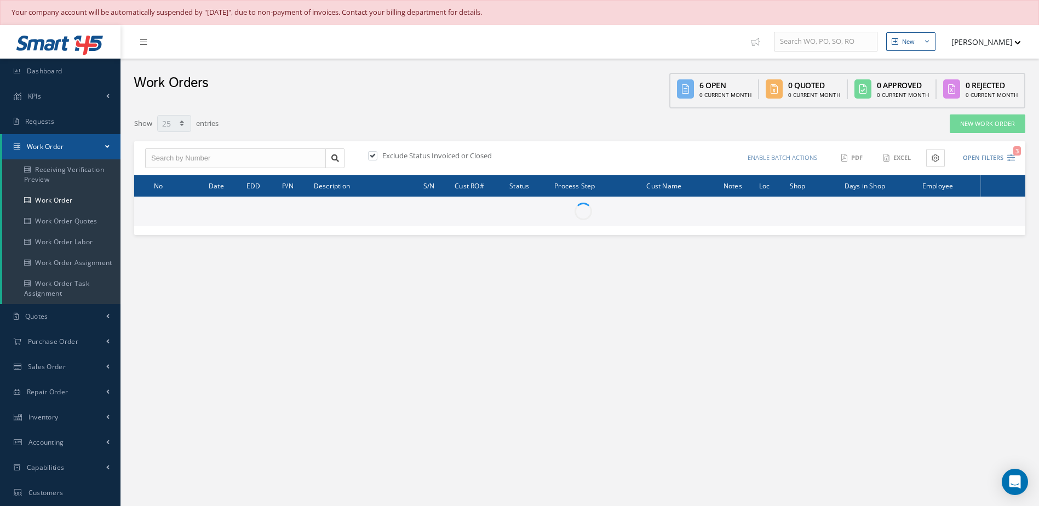
select select "25"
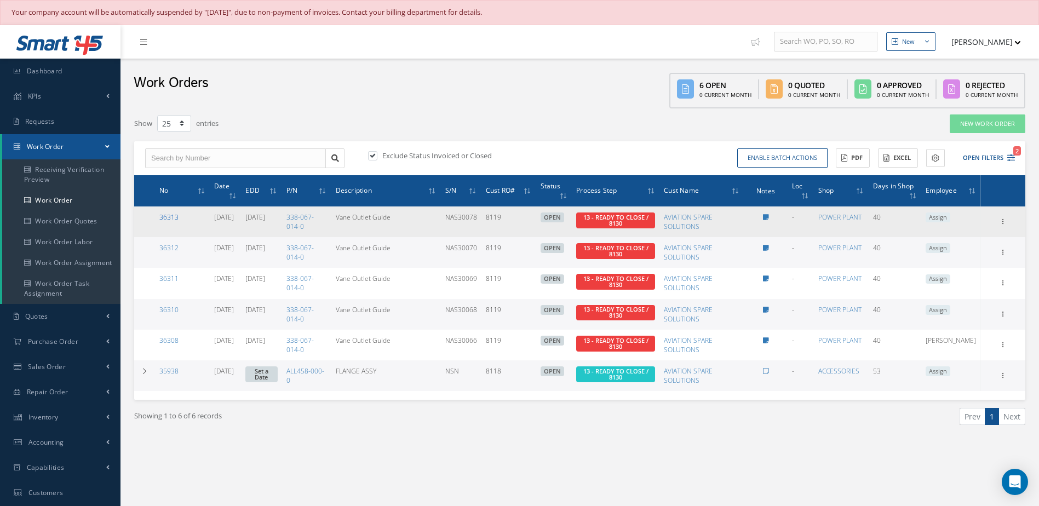
click at [168, 215] on link "36313" at bounding box center [168, 217] width 19 height 9
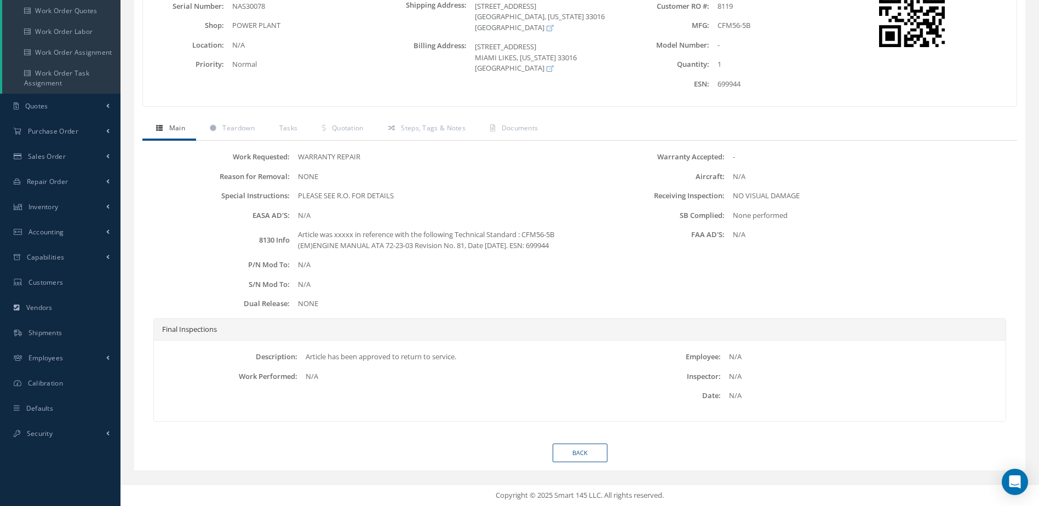
scroll to position [221, 0]
click at [576, 451] on link "Back" at bounding box center [580, 453] width 55 height 19
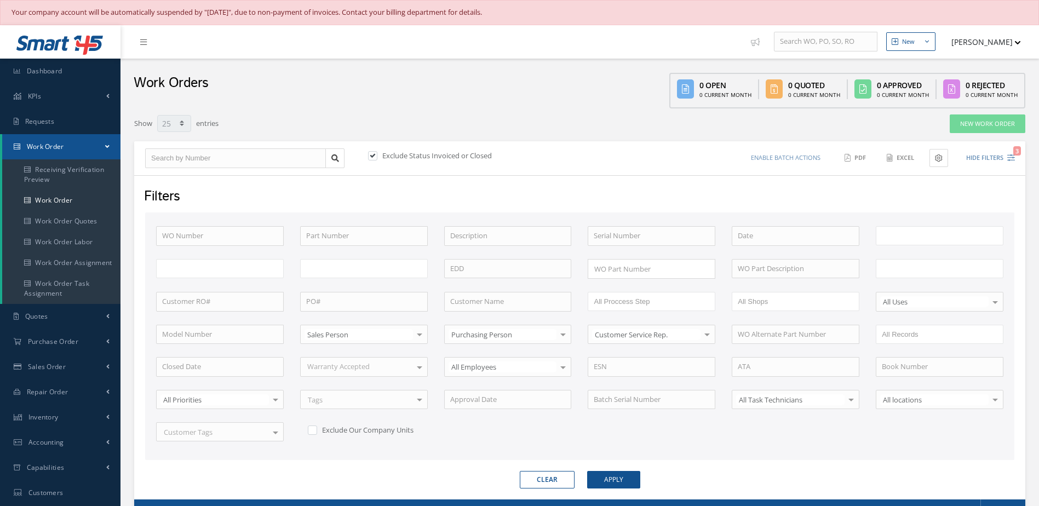
select select "25"
type input "All Work Request"
type input "All Work Performed"
type input "All Status"
type input "WO Part Status"
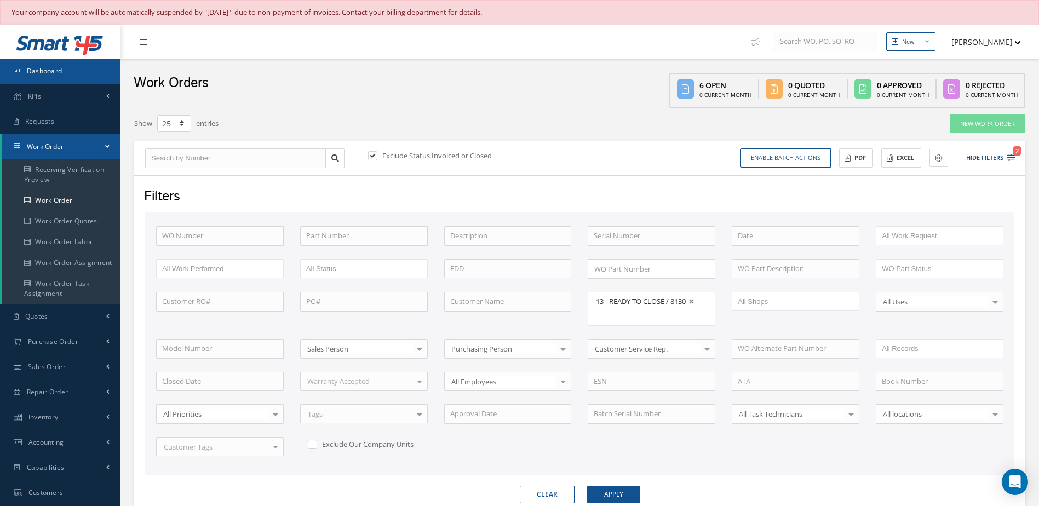
click at [89, 74] on link "Dashboard" at bounding box center [60, 71] width 121 height 25
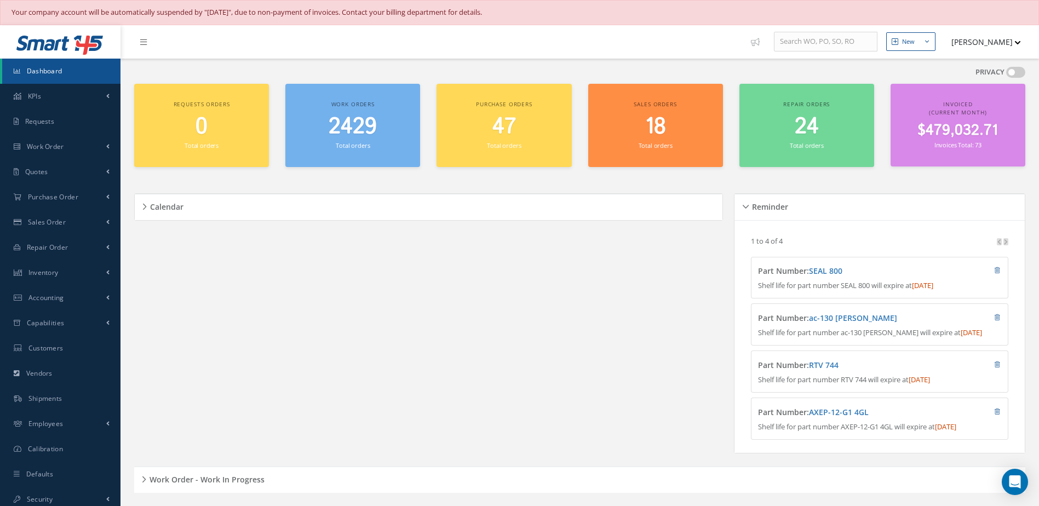
click at [55, 70] on span "Dashboard" at bounding box center [45, 70] width 36 height 9
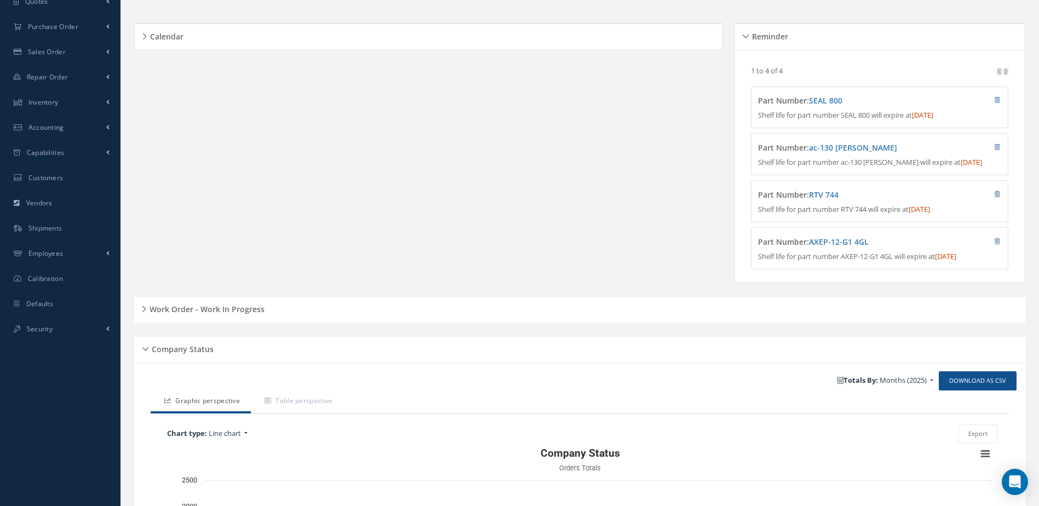
scroll to position [383, 0]
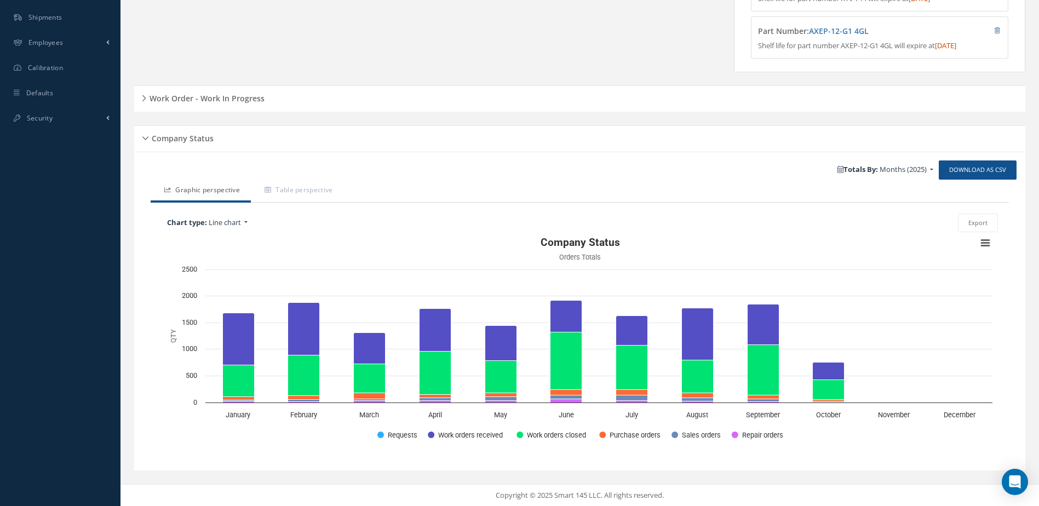
click at [238, 104] on h5 "Work Order - Work In Progress" at bounding box center [205, 96] width 118 height 13
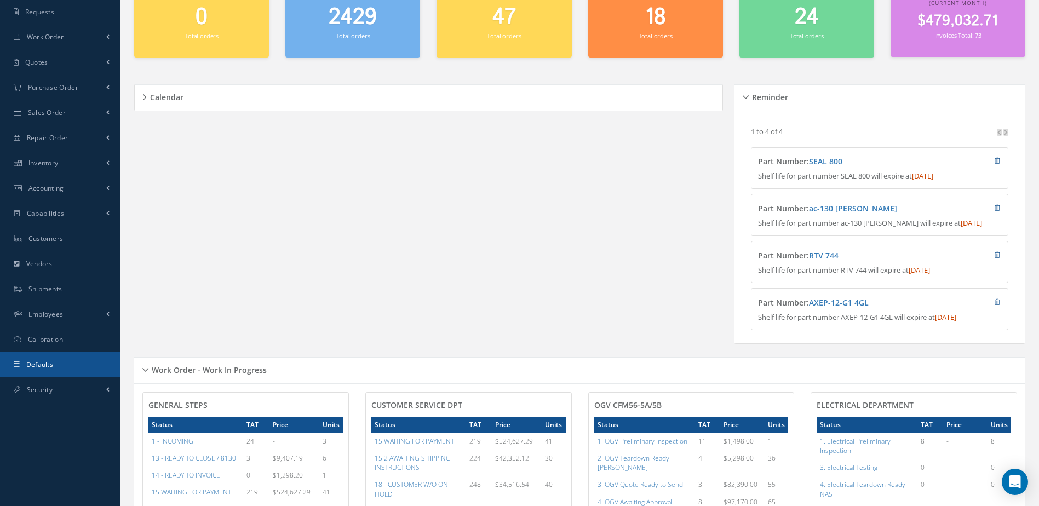
scroll to position [0, 0]
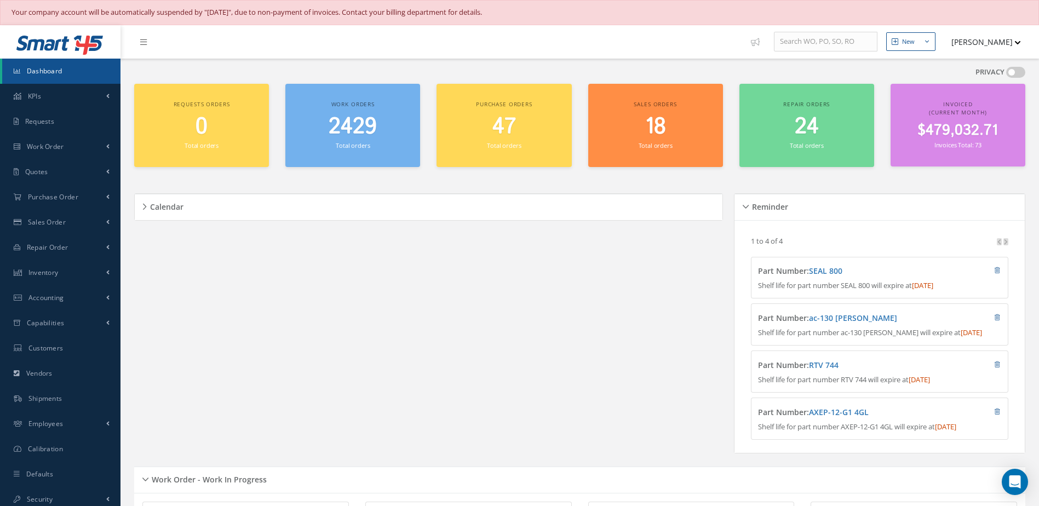
click at [88, 81] on link "Dashboard" at bounding box center [61, 71] width 118 height 25
click at [344, 137] on span "2430" at bounding box center [353, 126] width 48 height 31
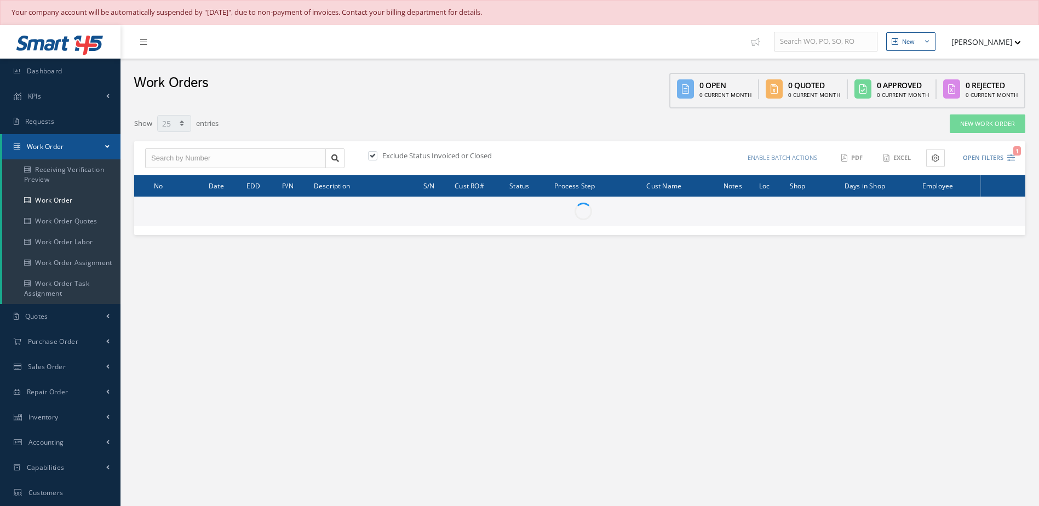
select select "25"
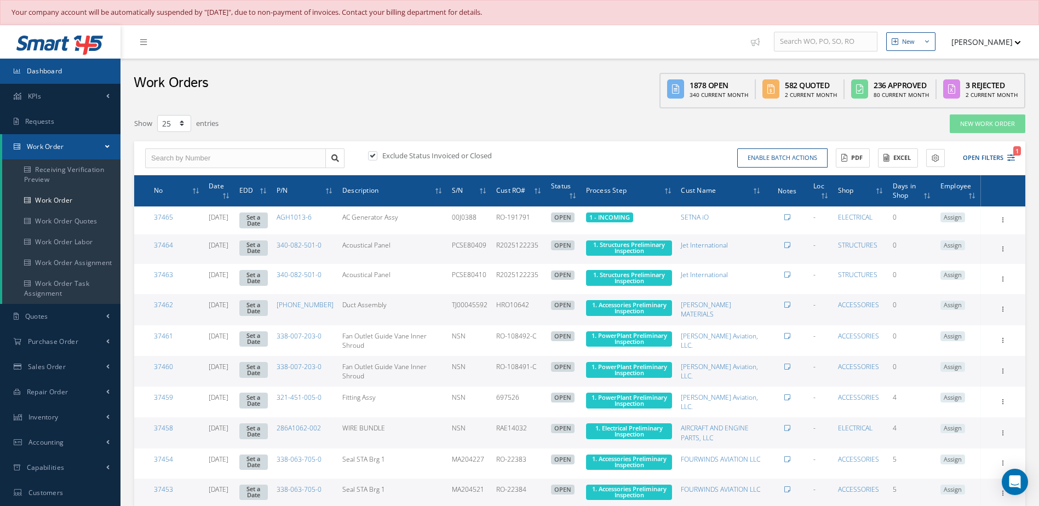
click at [85, 72] on link "Dashboard" at bounding box center [60, 71] width 121 height 25
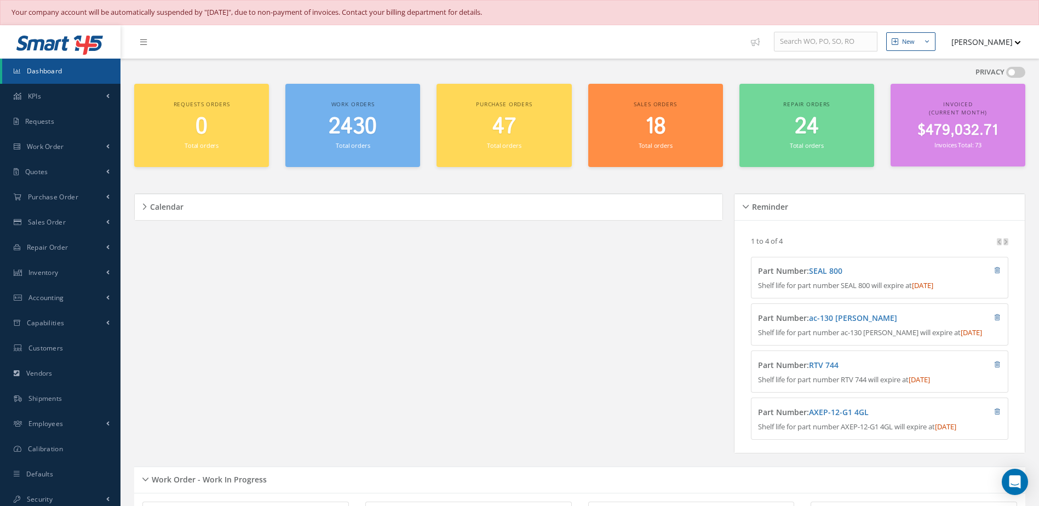
click at [62, 67] on span "Dashboard" at bounding box center [45, 70] width 36 height 9
drag, startPoint x: 50, startPoint y: 71, endPoint x: 59, endPoint y: 68, distance: 8.5
click at [51, 71] on span "Dashboard" at bounding box center [45, 70] width 36 height 9
click at [359, 149] on small "Total orders" at bounding box center [353, 145] width 34 height 8
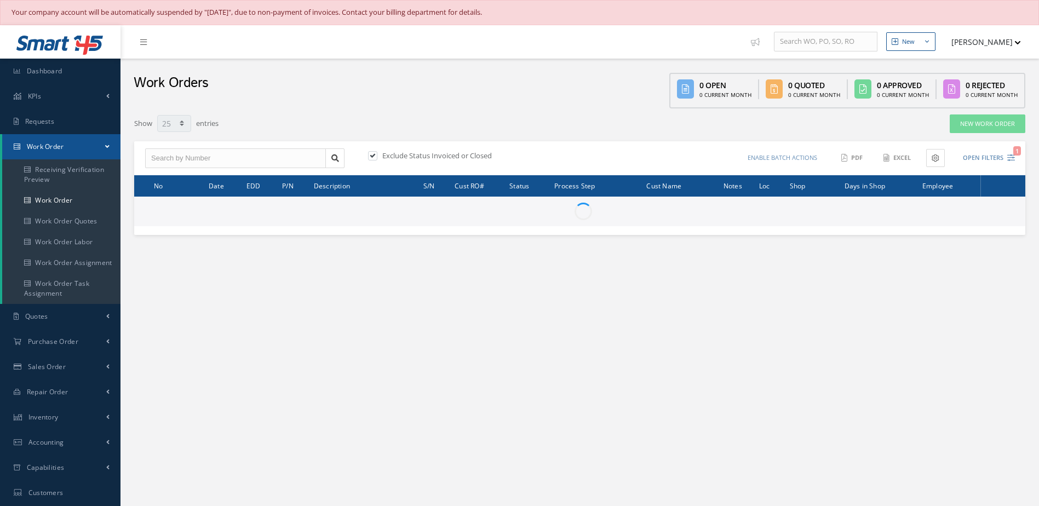
select select "25"
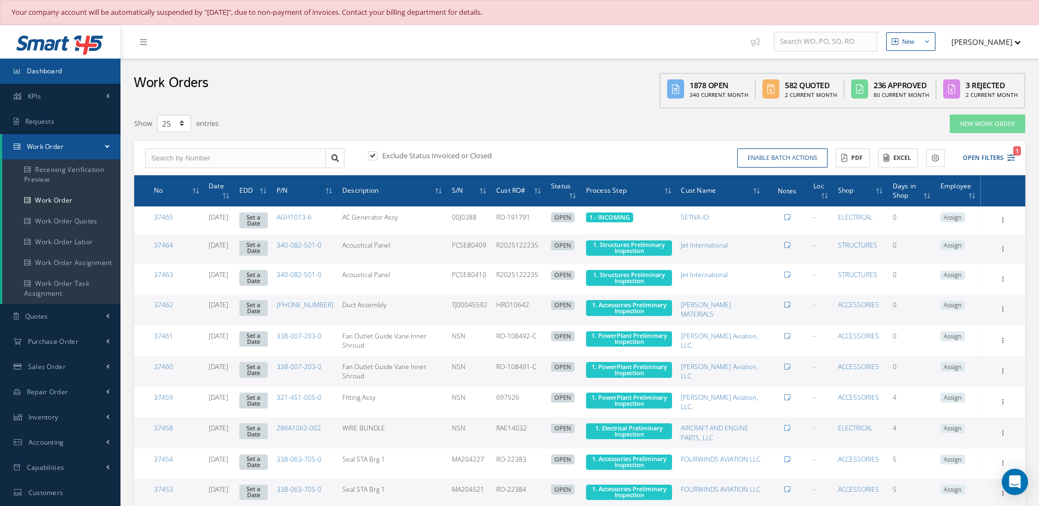
click at [67, 73] on link "Dashboard" at bounding box center [60, 71] width 121 height 25
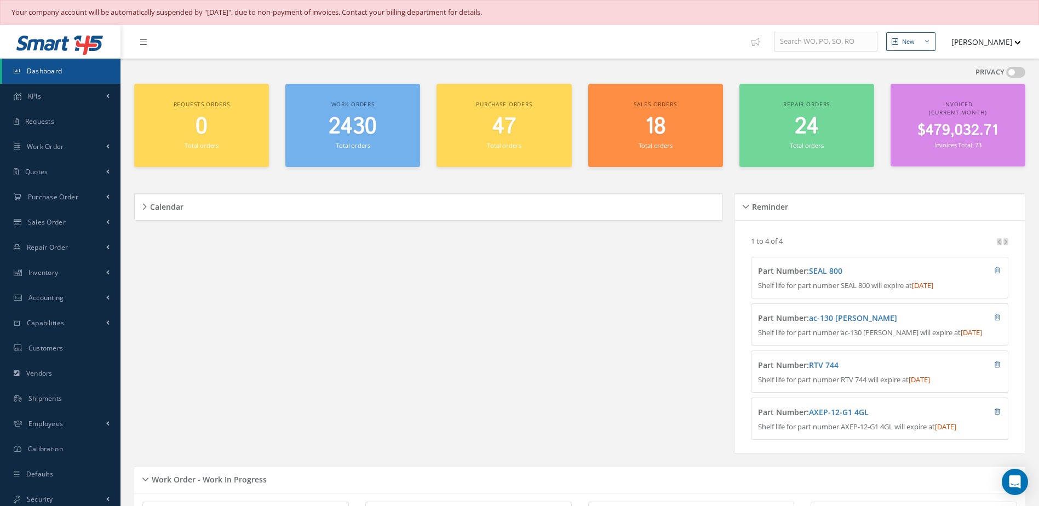
click at [355, 141] on small "Total orders" at bounding box center [353, 145] width 34 height 8
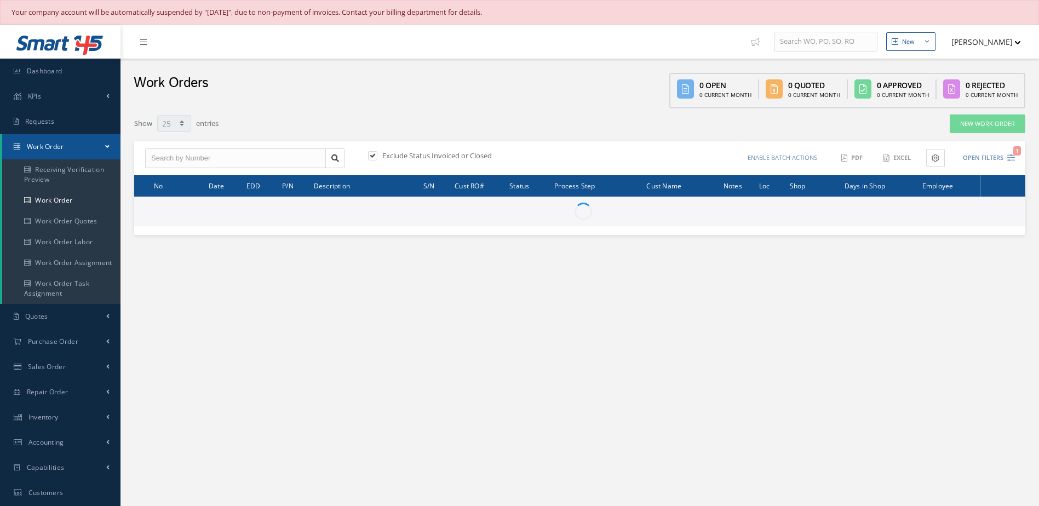
select select "25"
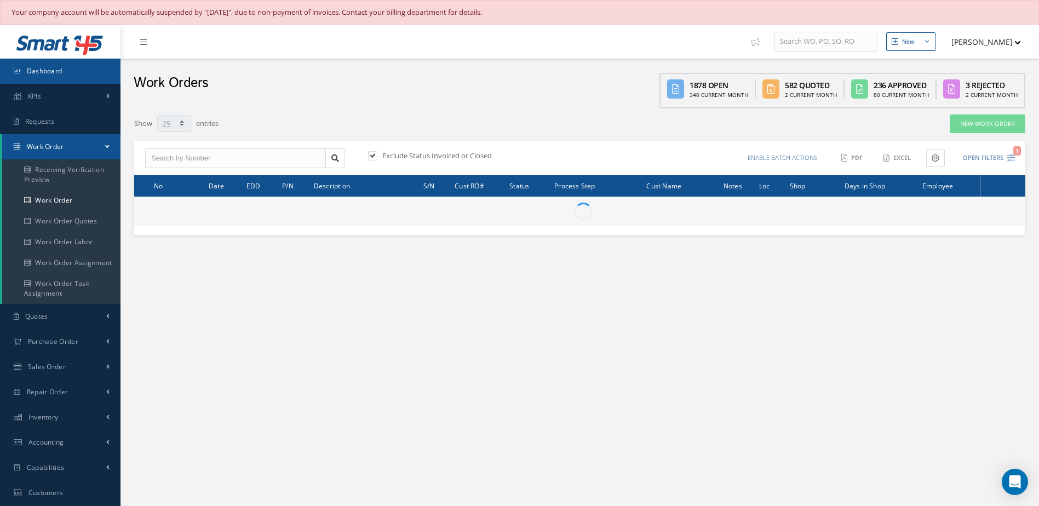
click at [66, 73] on link "Dashboard" at bounding box center [60, 71] width 121 height 25
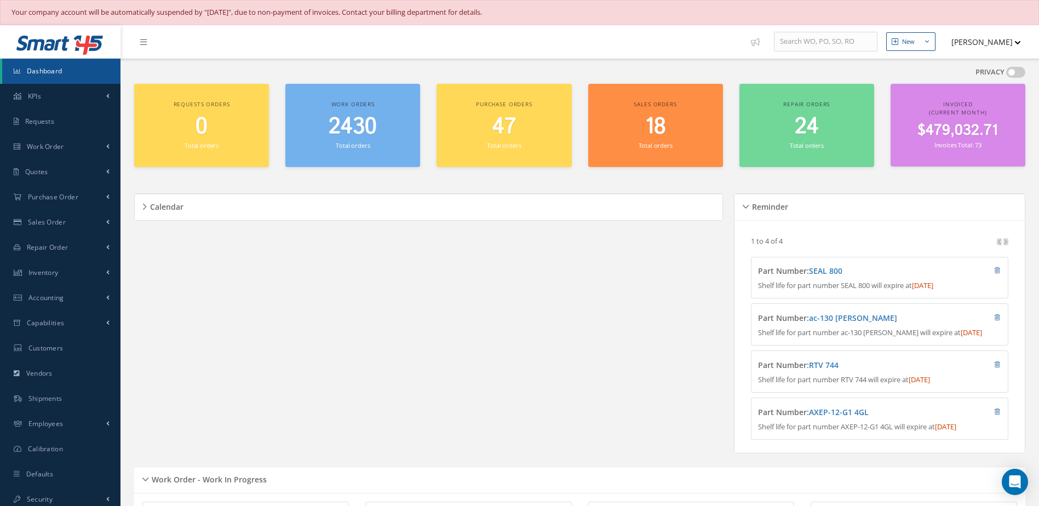
click at [84, 67] on link "Dashboard" at bounding box center [61, 71] width 118 height 25
click at [367, 144] on small "Total orders" at bounding box center [353, 145] width 34 height 8
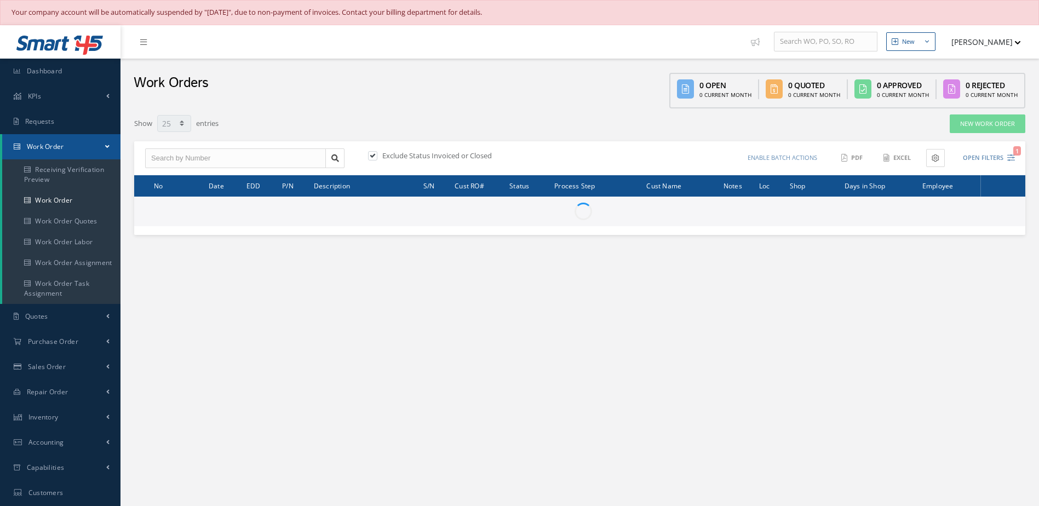
select select "25"
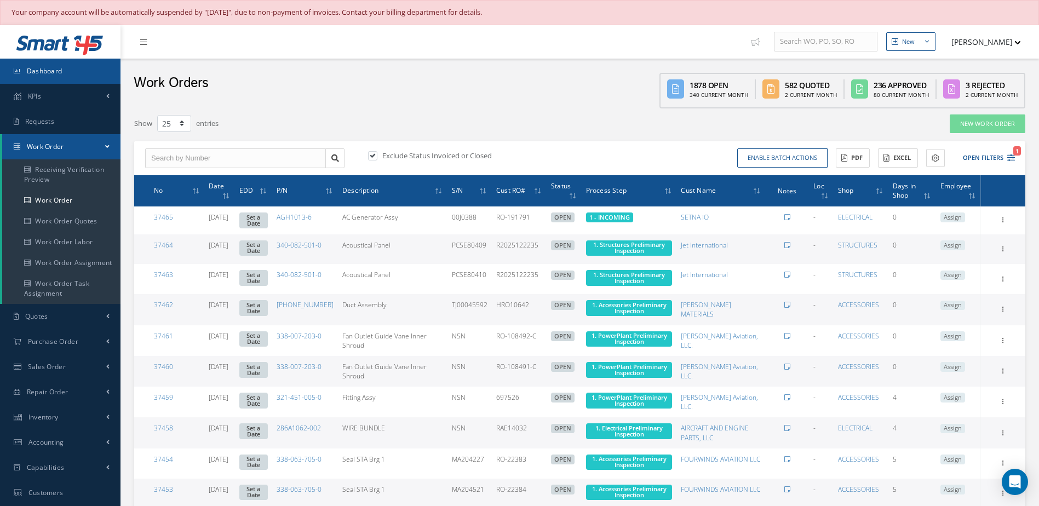
click at [79, 74] on link "Dashboard" at bounding box center [60, 71] width 121 height 25
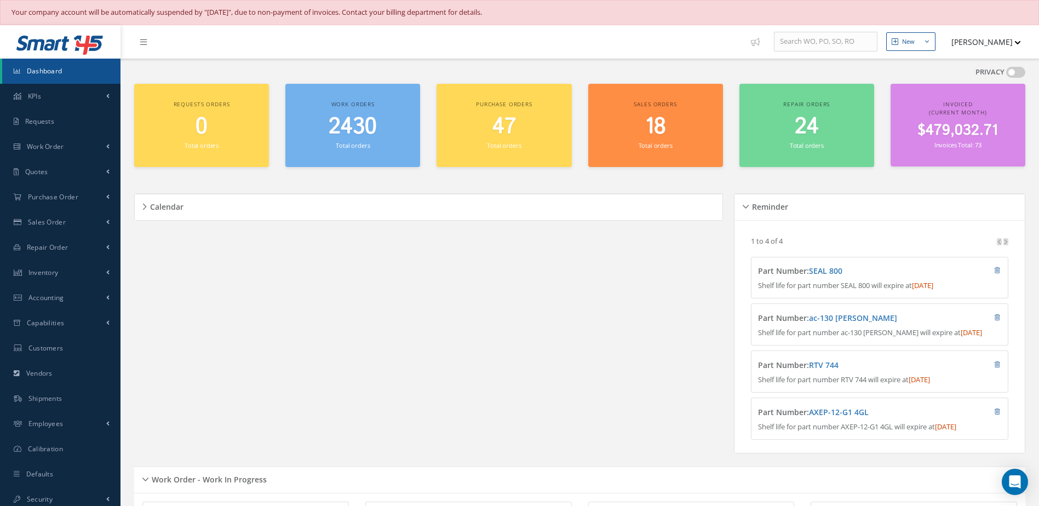
click at [352, 134] on span "2430" at bounding box center [353, 126] width 48 height 31
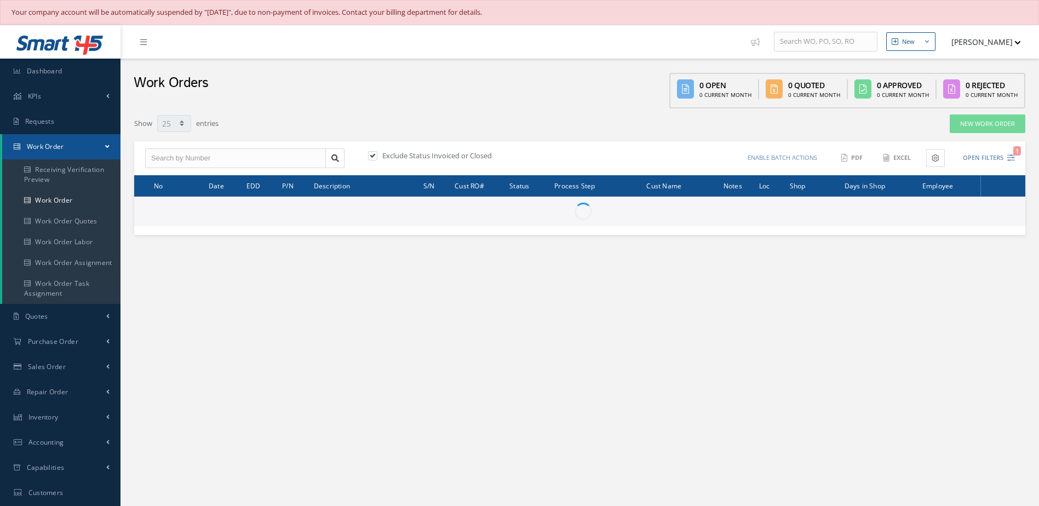
select select "25"
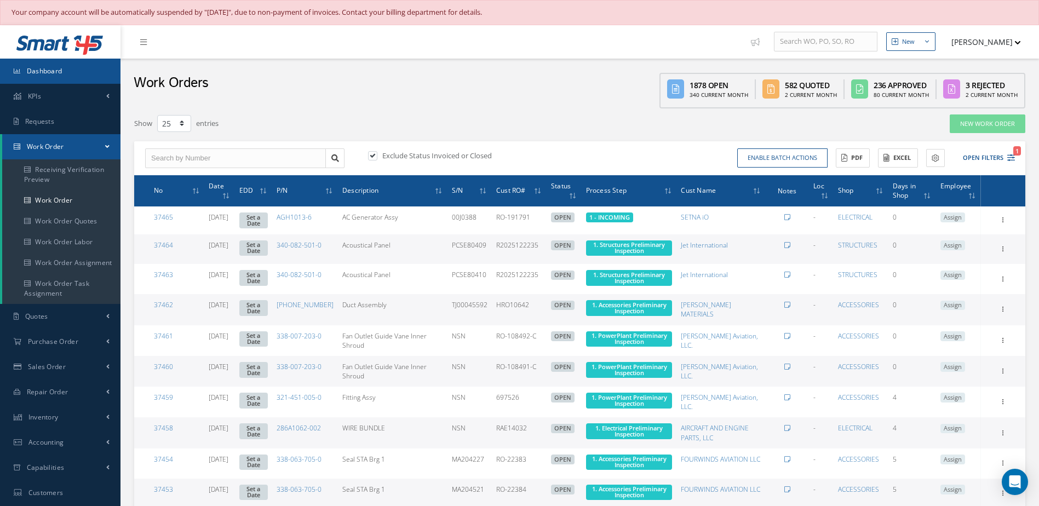
click at [62, 73] on link "Dashboard" at bounding box center [60, 71] width 121 height 25
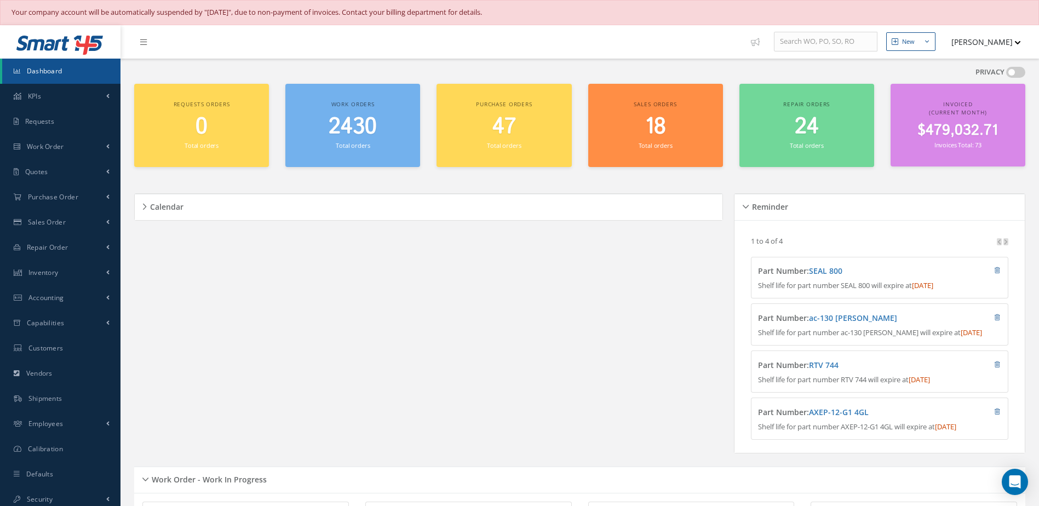
click at [53, 76] on link "Dashboard" at bounding box center [61, 71] width 118 height 25
click at [50, 68] on span "Dashboard" at bounding box center [45, 70] width 36 height 9
click at [56, 76] on link "Dashboard" at bounding box center [61, 71] width 118 height 25
click at [50, 142] on span "Work Order" at bounding box center [45, 146] width 37 height 9
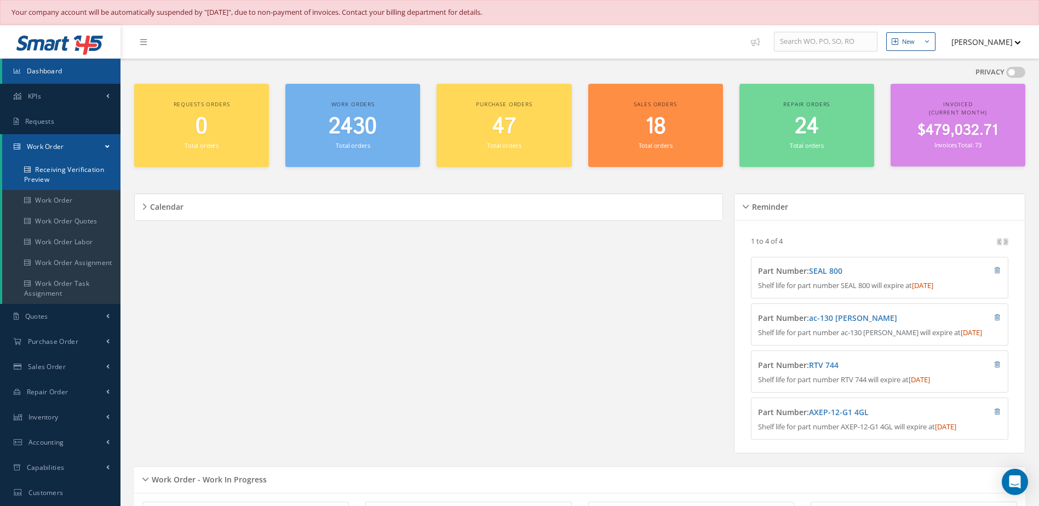
click at [36, 179] on link "Receiving Verification Preview" at bounding box center [61, 174] width 118 height 31
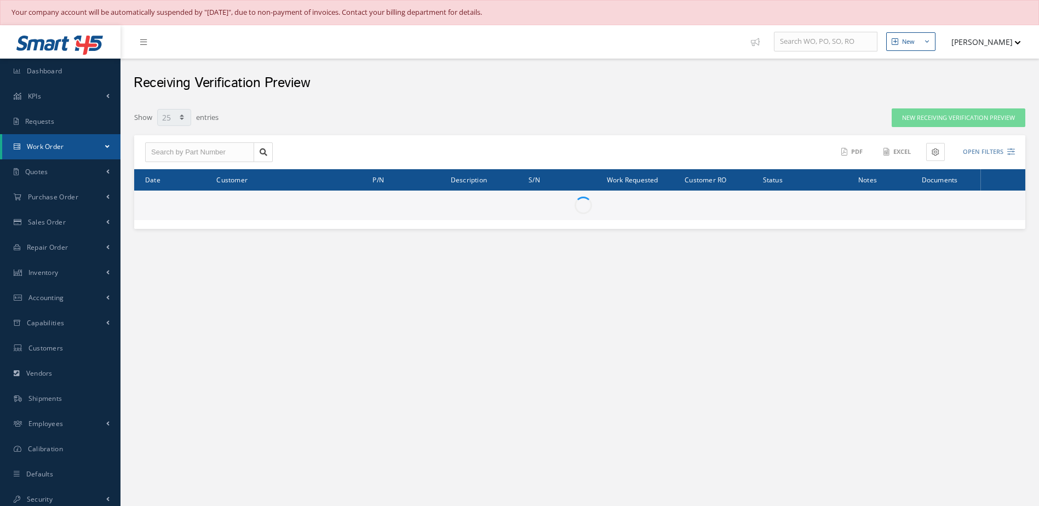
select select "25"
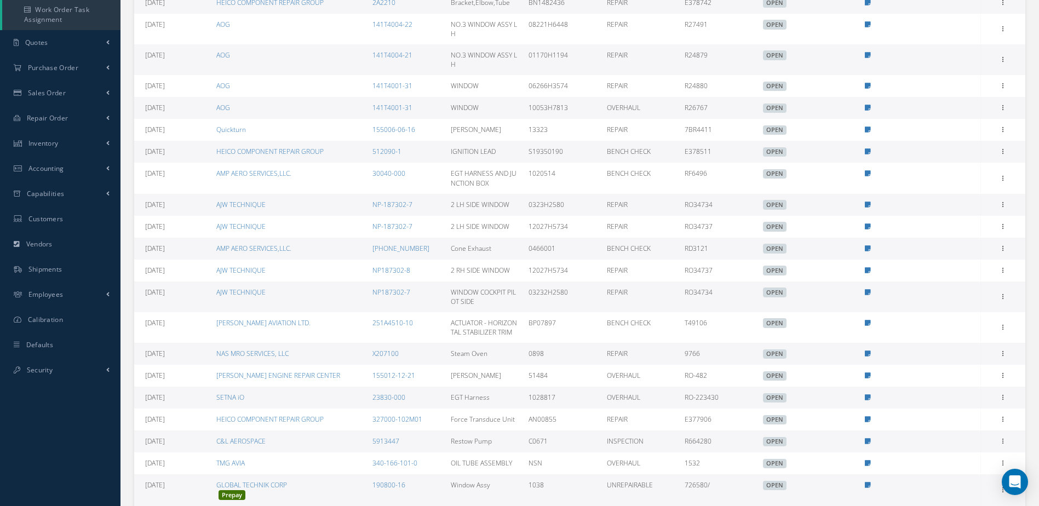
scroll to position [329, 0]
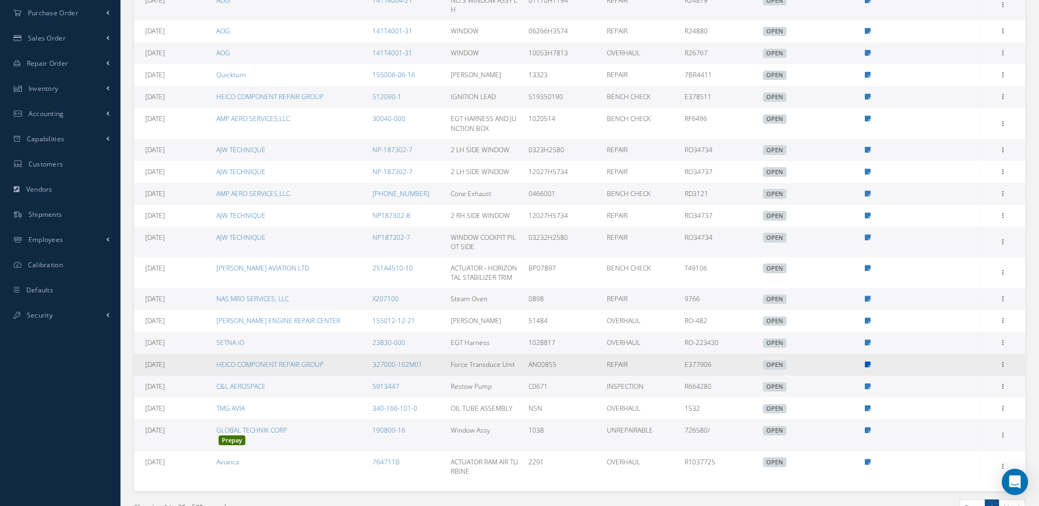
click at [869, 364] on icon at bounding box center [868, 365] width 6 height 7
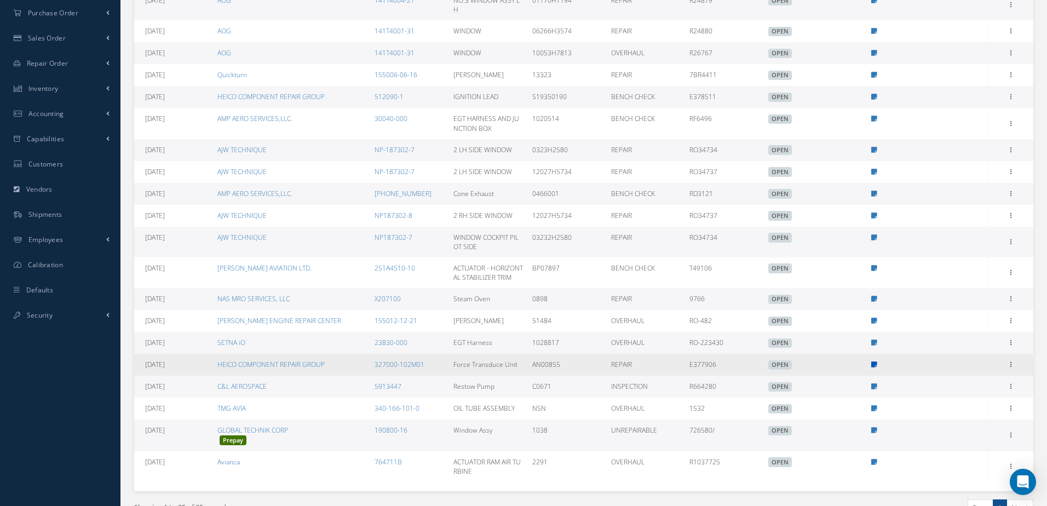
type textarea "MANUAL REVISION -- [PERSON_NAME] [DATE] 11:37AM"
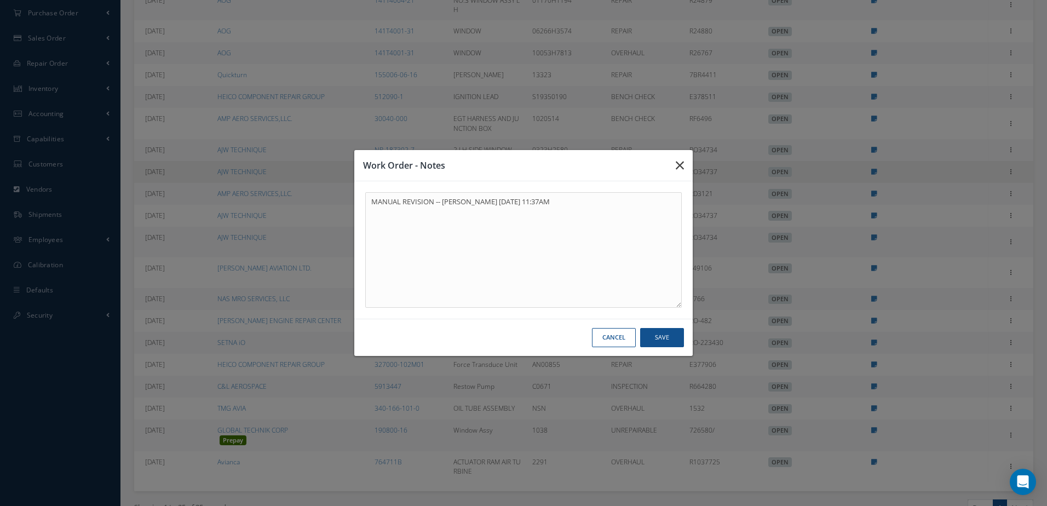
click at [683, 164] on icon "button" at bounding box center [680, 165] width 8 height 13
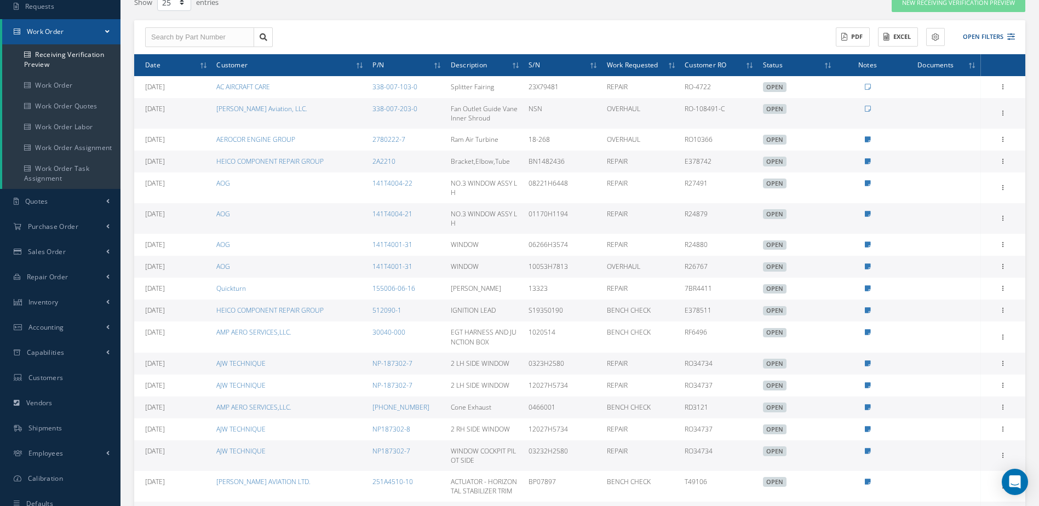
scroll to position [0, 0]
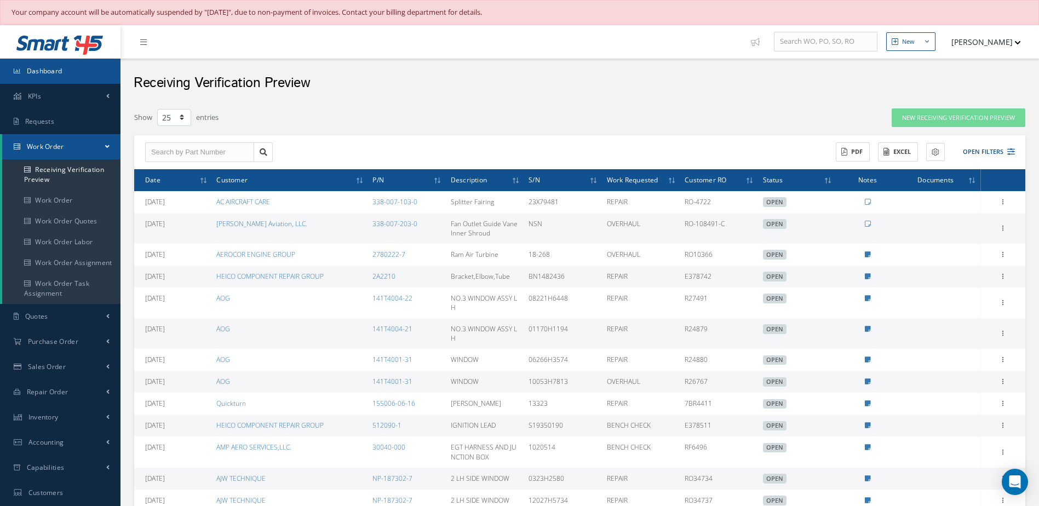
click at [46, 72] on span "Dashboard" at bounding box center [45, 70] width 36 height 9
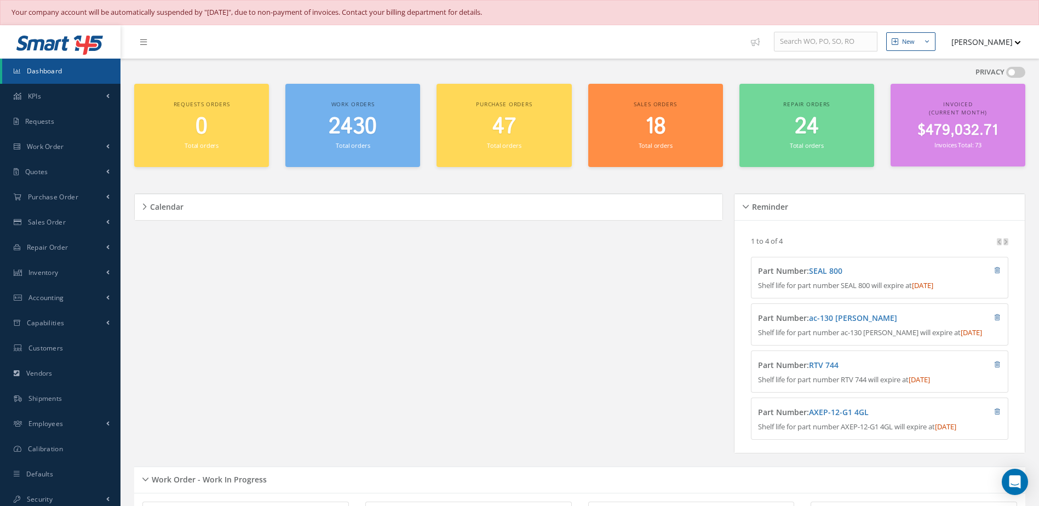
click at [347, 128] on span "2430" at bounding box center [353, 126] width 48 height 31
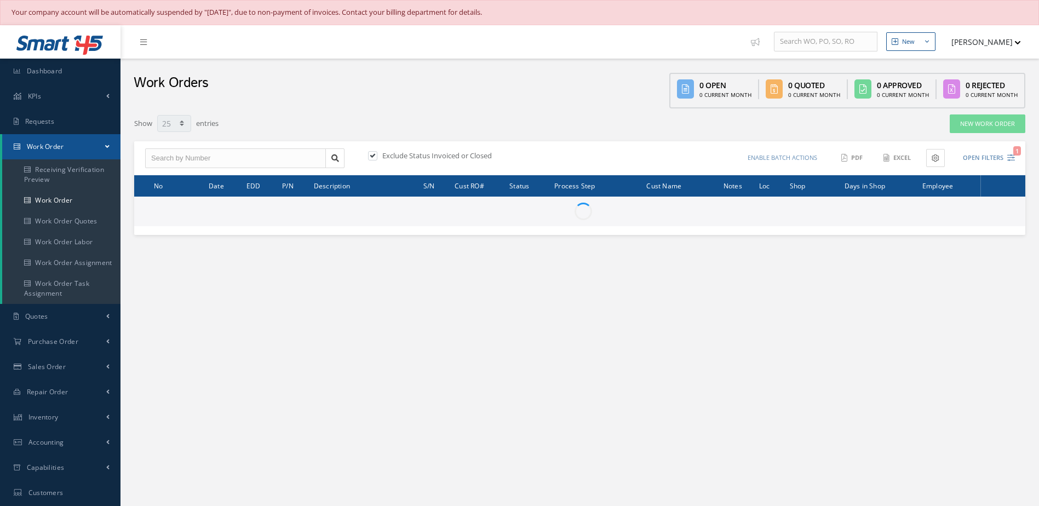
select select "25"
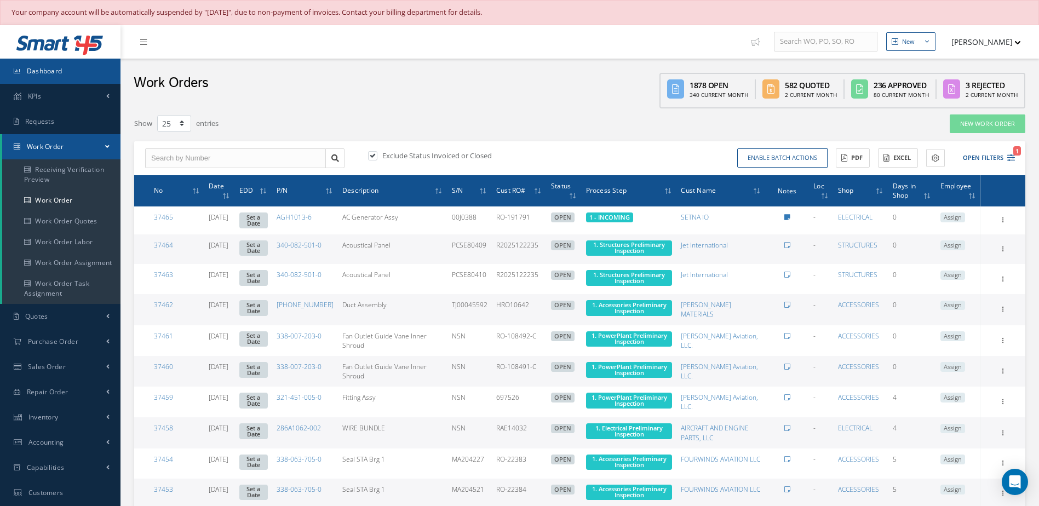
click at [39, 65] on link "Dashboard" at bounding box center [60, 71] width 121 height 25
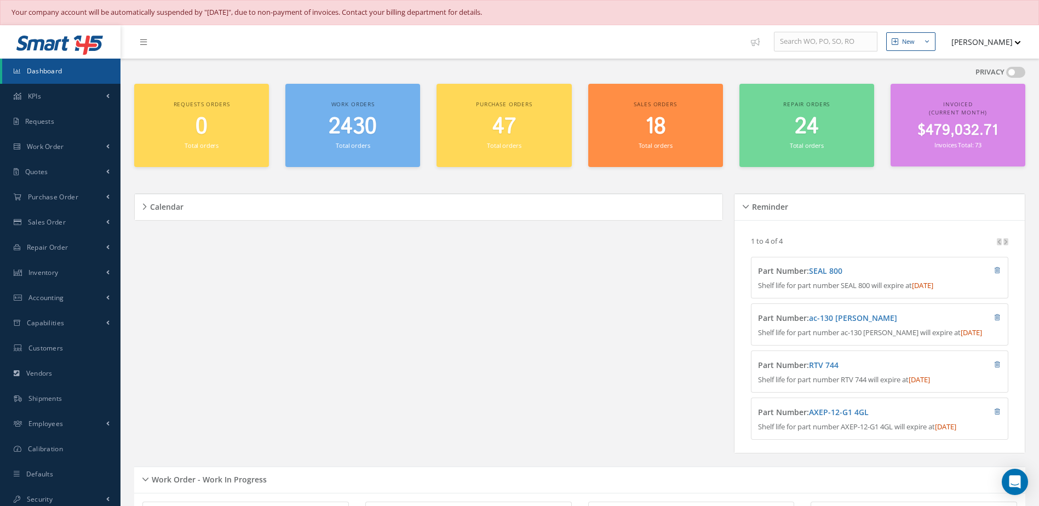
click at [39, 73] on span "Dashboard" at bounding box center [45, 70] width 36 height 9
click at [71, 74] on link "Dashboard" at bounding box center [61, 71] width 118 height 25
click at [352, 125] on span "2430" at bounding box center [353, 126] width 48 height 31
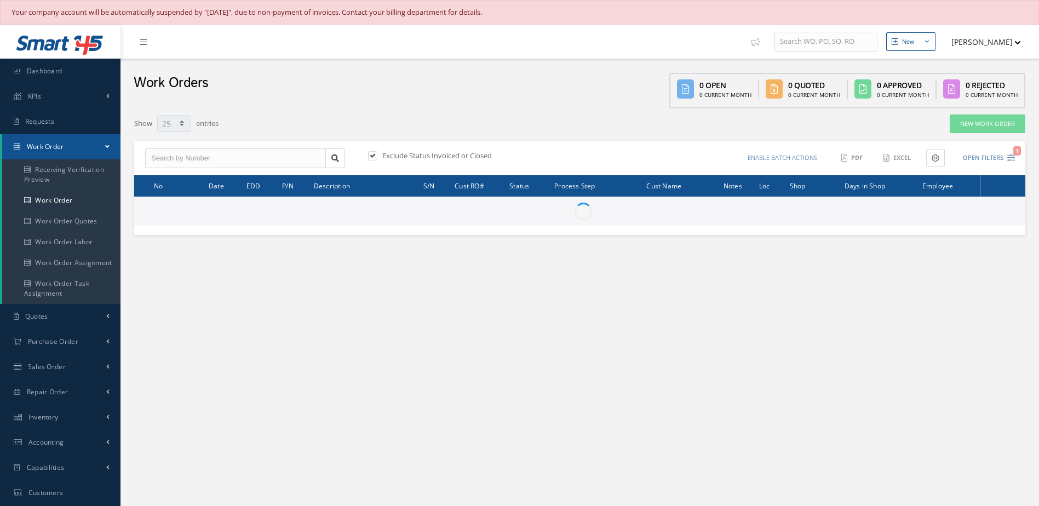
select select "25"
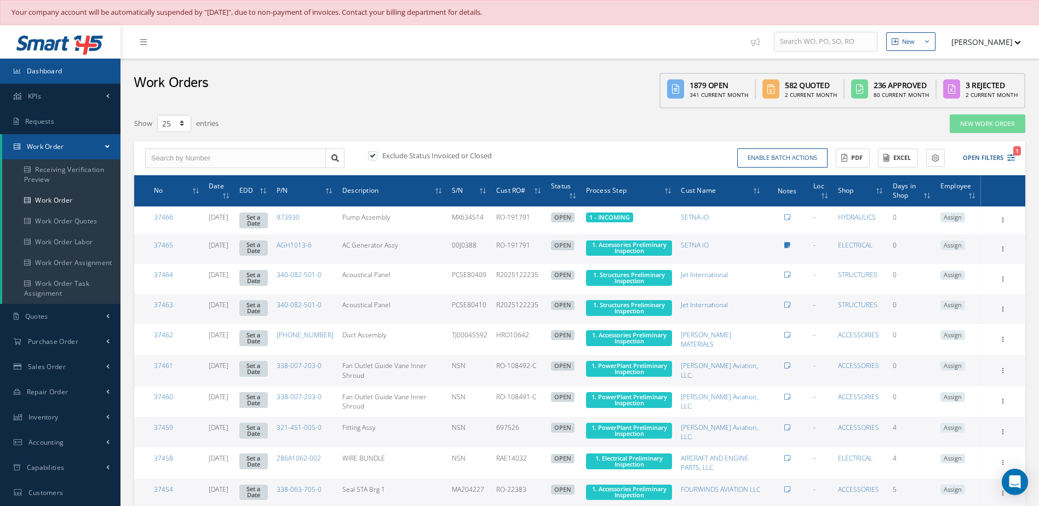
click at [44, 75] on span "Dashboard" at bounding box center [45, 70] width 36 height 9
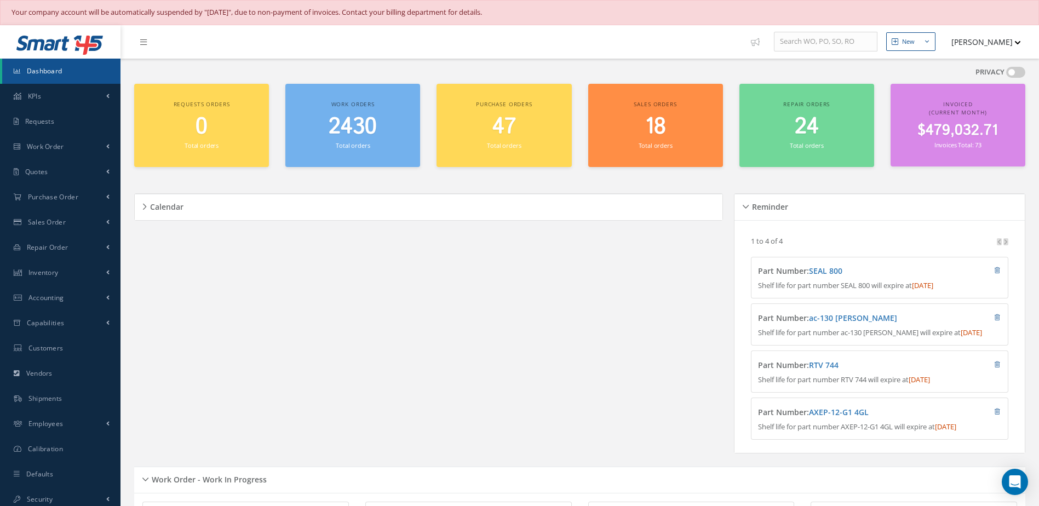
click at [367, 126] on span "2430" at bounding box center [353, 126] width 48 height 31
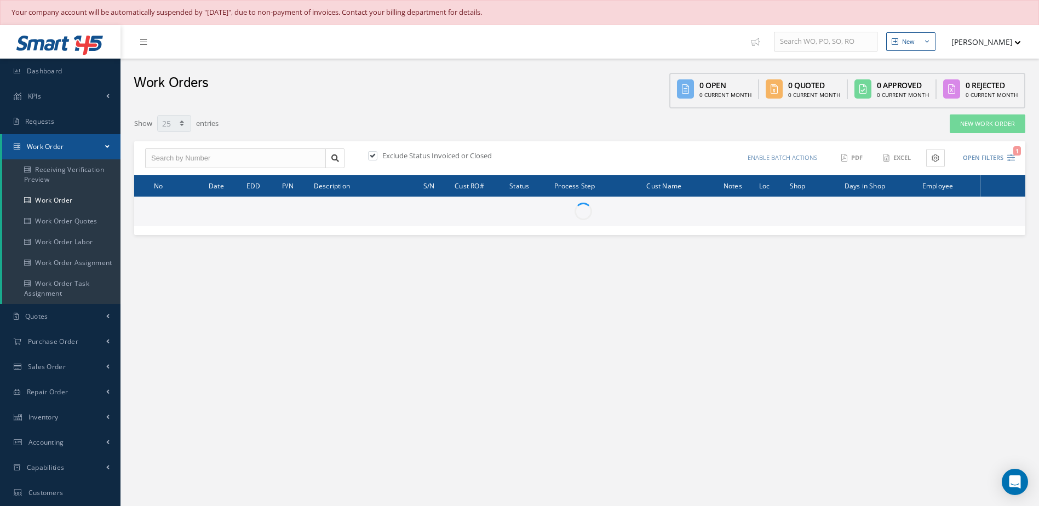
select select "25"
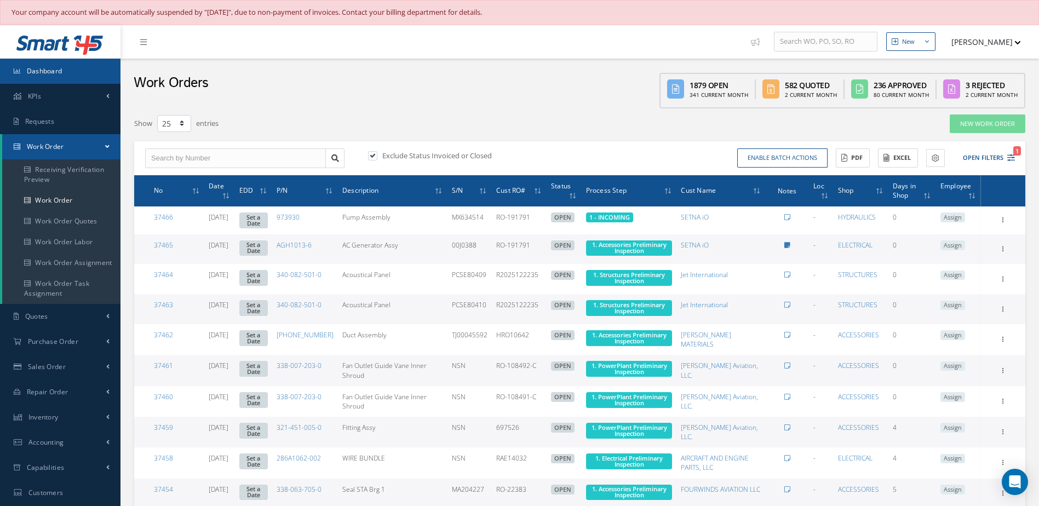
click at [88, 68] on link "Dashboard" at bounding box center [60, 71] width 121 height 25
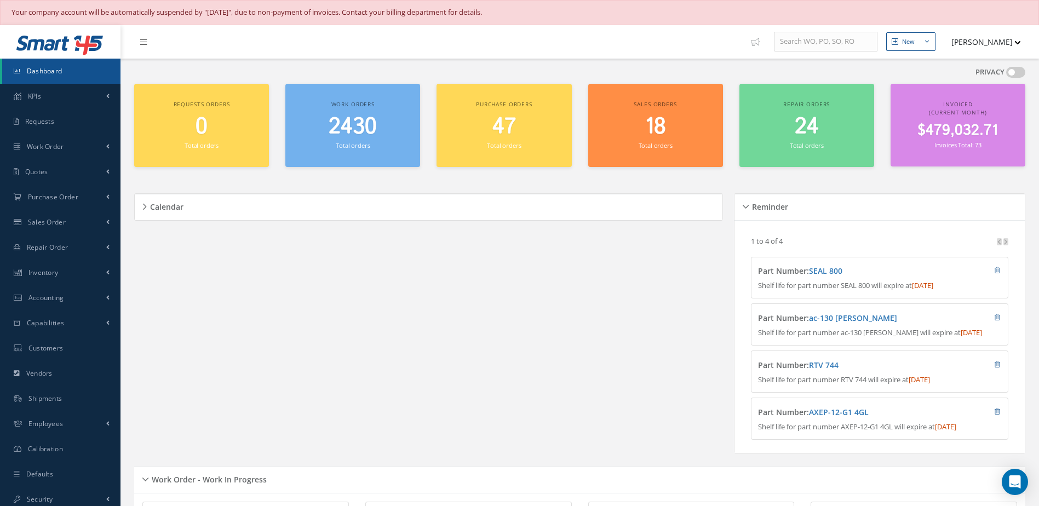
click at [412, 68] on div "PRIVACY" at bounding box center [579, 75] width 891 height 17
click at [49, 74] on span "Dashboard" at bounding box center [45, 70] width 36 height 9
click at [42, 70] on span "Dashboard" at bounding box center [45, 70] width 36 height 9
click at [60, 76] on link "Dashboard" at bounding box center [61, 71] width 118 height 25
click at [72, 68] on link "Dashboard" at bounding box center [61, 71] width 118 height 25
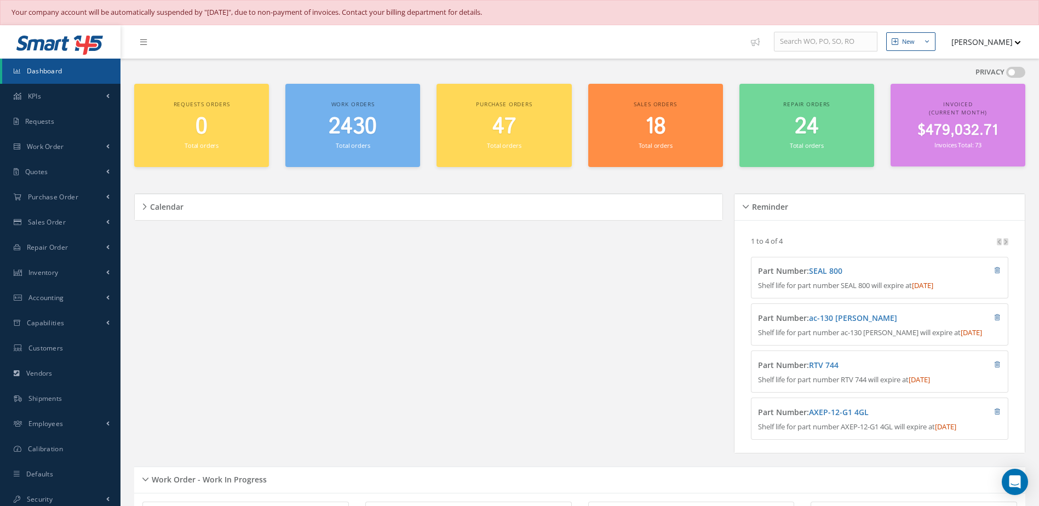
click at [74, 75] on link "Dashboard" at bounding box center [61, 71] width 118 height 25
click at [357, 136] on span "2431" at bounding box center [352, 126] width 45 height 31
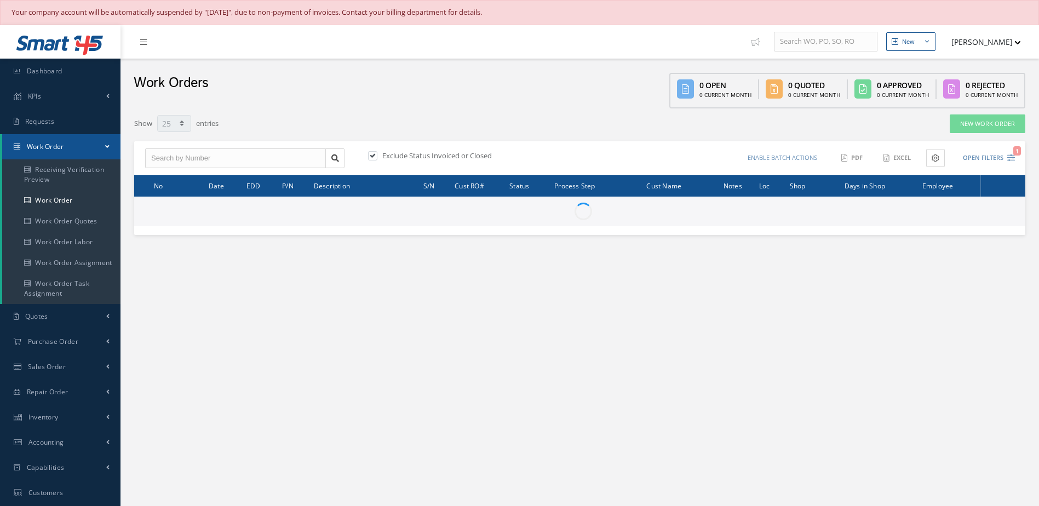
select select "25"
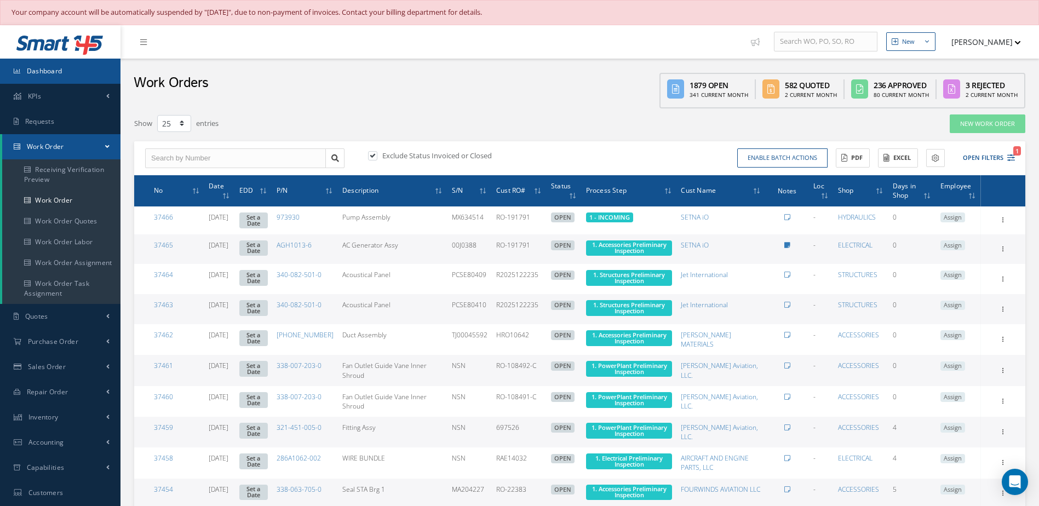
click at [83, 72] on link "Dashboard" at bounding box center [60, 71] width 121 height 25
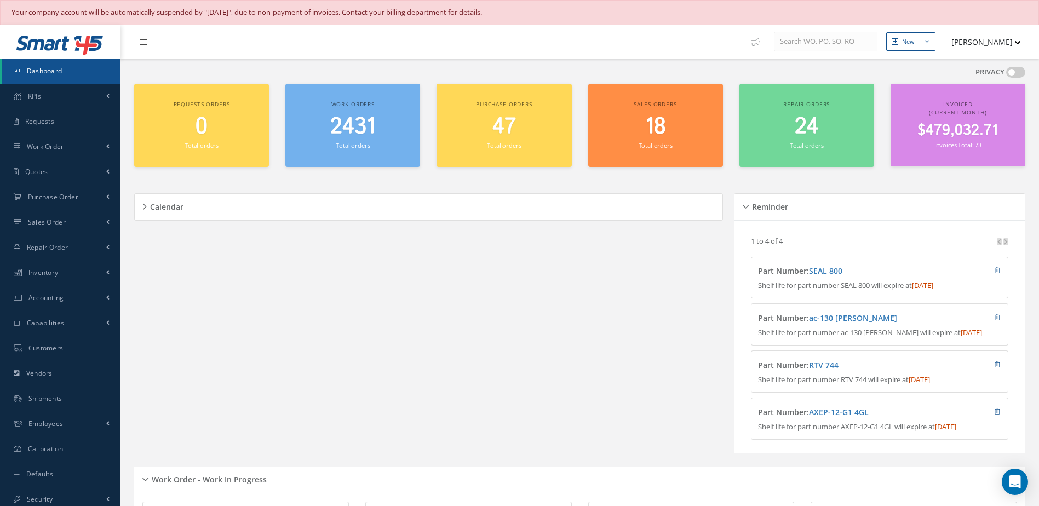
click at [80, 70] on link "Dashboard" at bounding box center [61, 71] width 118 height 25
click at [49, 72] on span "Dashboard" at bounding box center [45, 70] width 36 height 9
click at [47, 75] on span "Dashboard" at bounding box center [45, 70] width 36 height 9
click at [355, 141] on small "Total orders" at bounding box center [353, 145] width 34 height 8
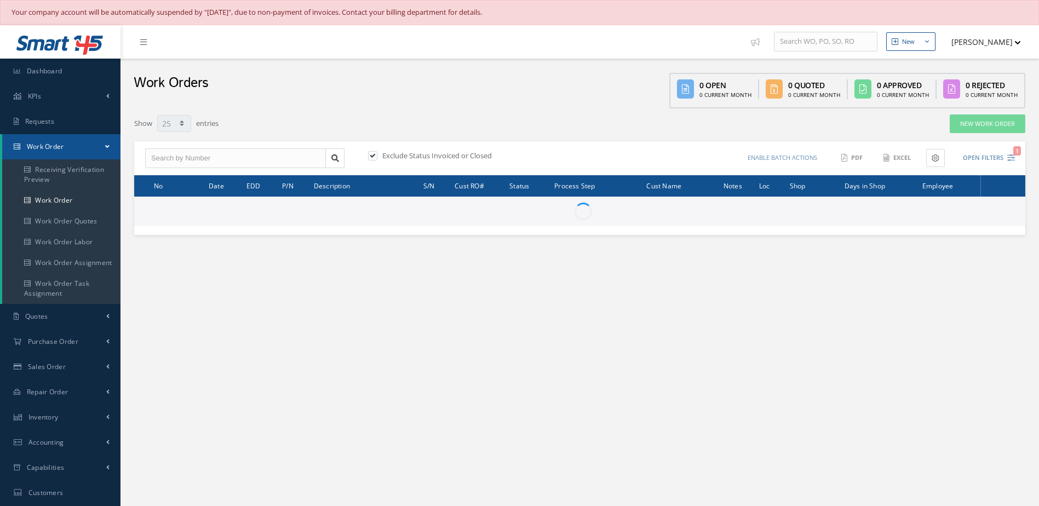
select select "25"
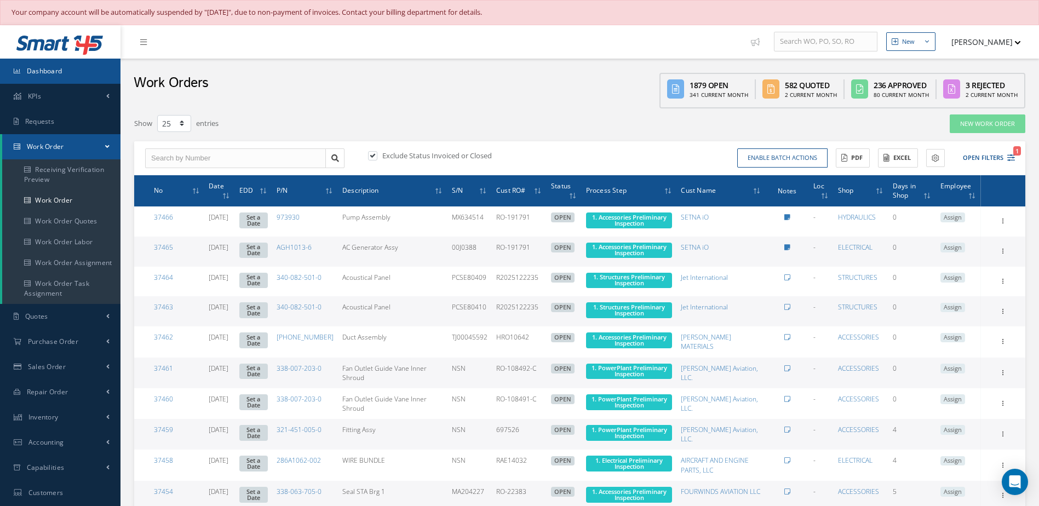
click at [96, 66] on link "Dashboard" at bounding box center [60, 71] width 121 height 25
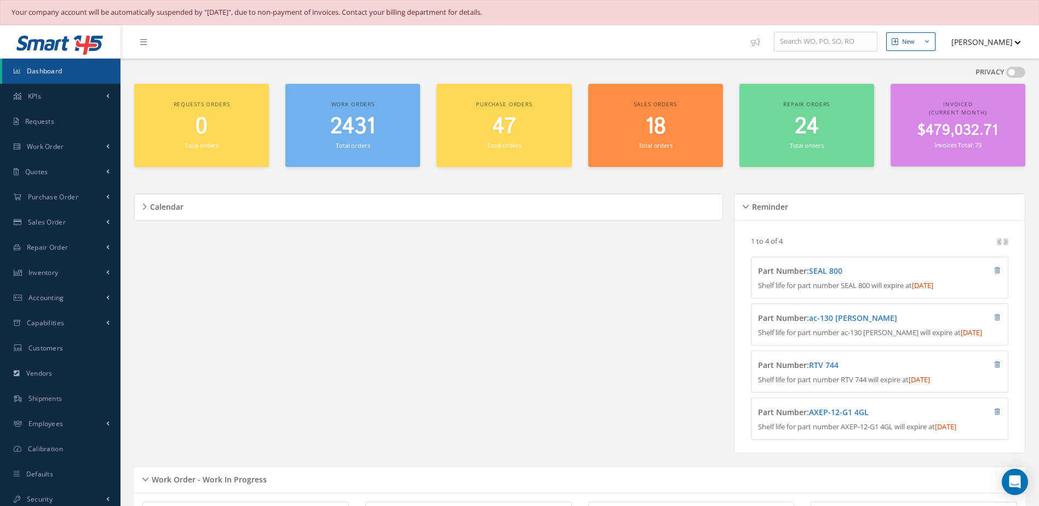
click at [99, 76] on link "Dashboard" at bounding box center [61, 71] width 118 height 25
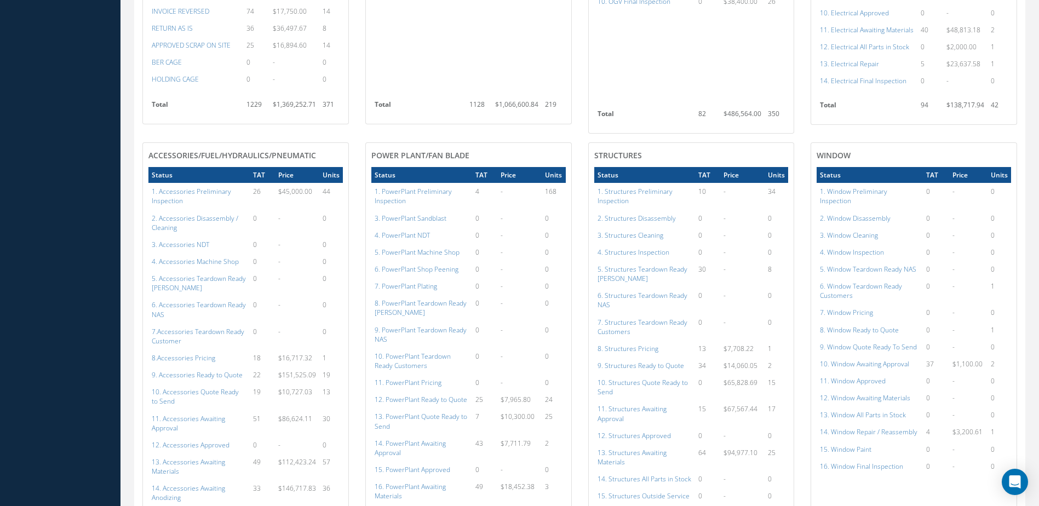
scroll to position [438, 0]
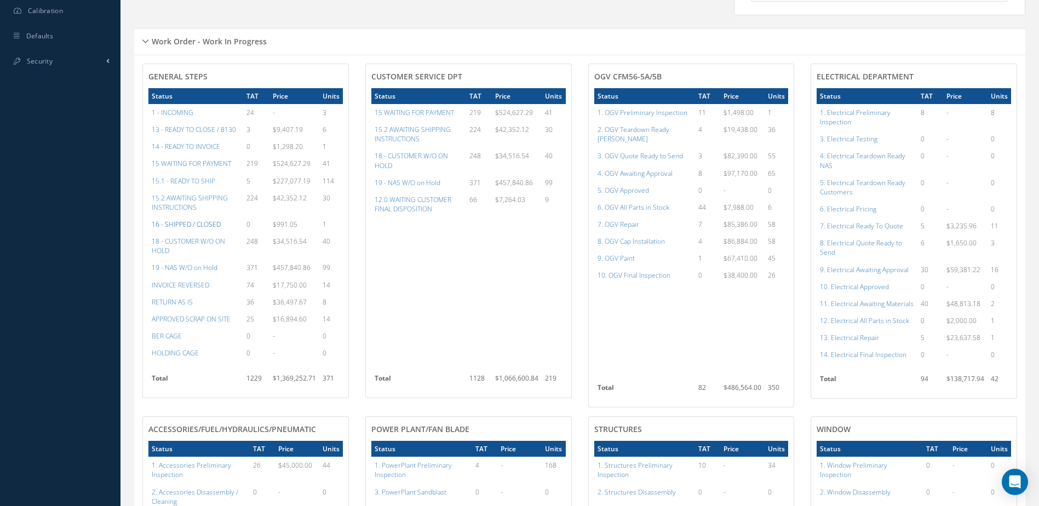
click at [202, 229] on a=22&excludeInternalCustomer=false&excludeInvoicedOrClosed=true&&filtersHidded"] "16 - SHIPPED / CLOSED" at bounding box center [186, 224] width 69 height 9
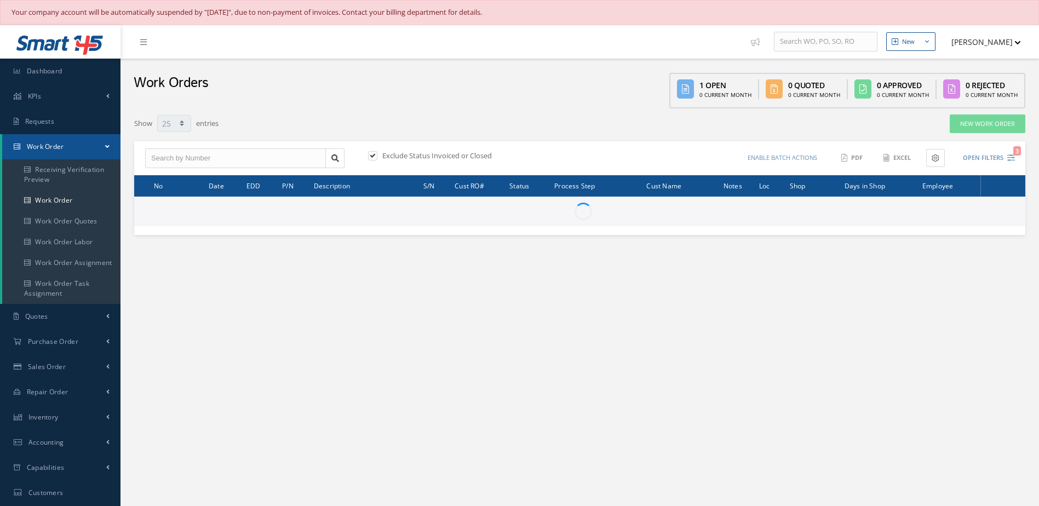
select select "25"
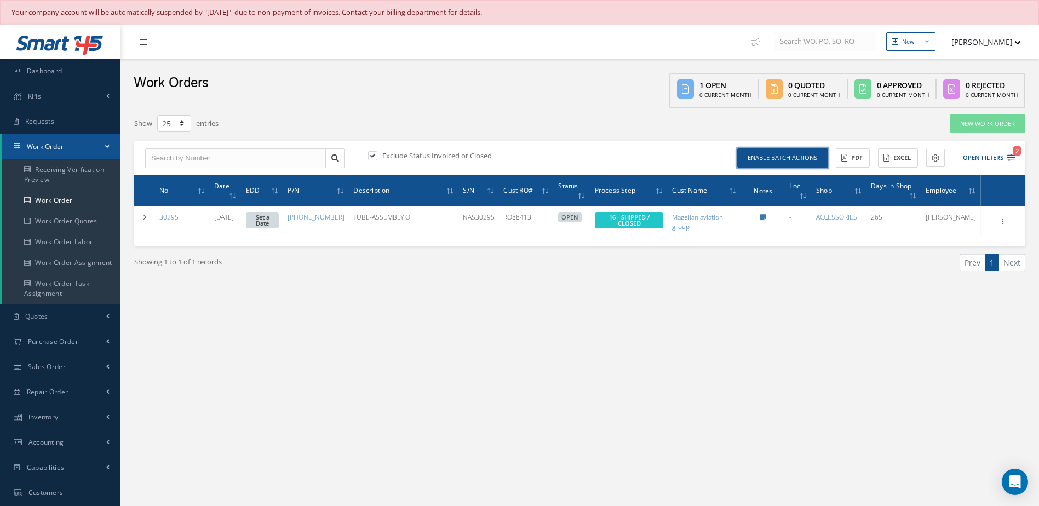
click at [784, 163] on button "Enable batch actions" at bounding box center [782, 157] width 90 height 19
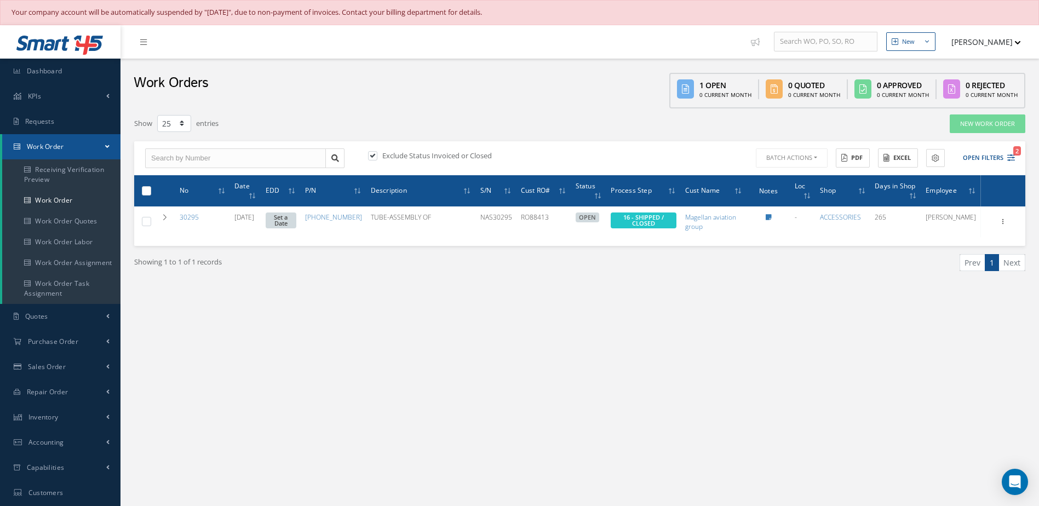
click at [151, 193] on label at bounding box center [151, 190] width 0 height 9
click at [144, 193] on input "checkbox" at bounding box center [147, 191] width 7 height 7
checkbox input "true"
click at [808, 151] on button "Batch Actions" at bounding box center [791, 157] width 74 height 19
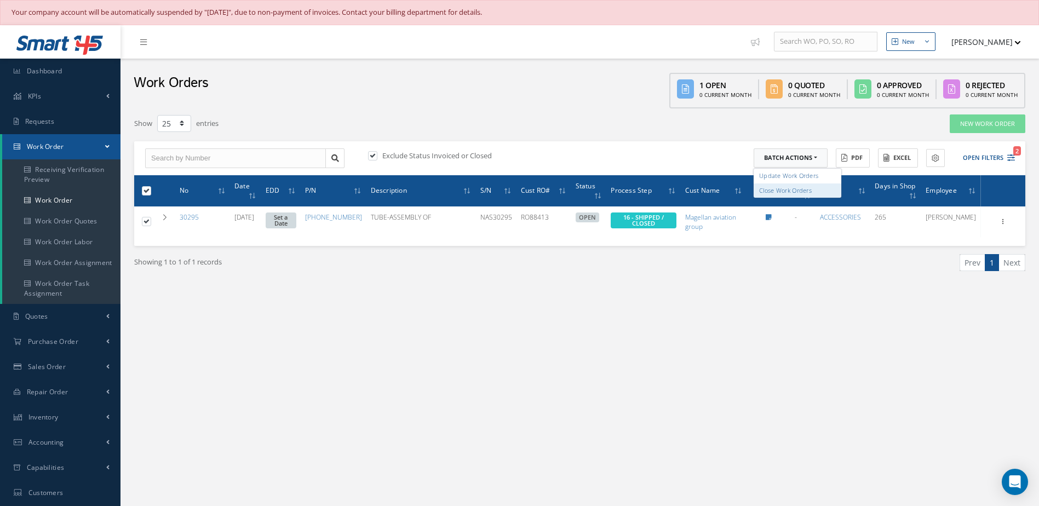
click at [791, 185] on link "Close Work Orders" at bounding box center [798, 190] width 88 height 15
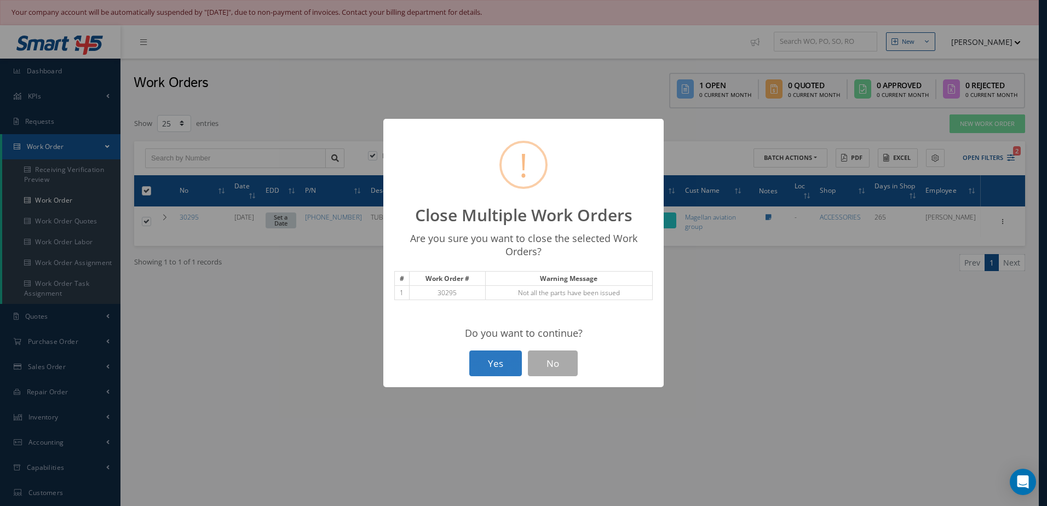
click at [485, 376] on div "? ! i Close Multiple Work Orders × Are you sure you want to close the selected …" at bounding box center [523, 253] width 280 height 268
click at [504, 361] on button "Yes" at bounding box center [495, 364] width 53 height 26
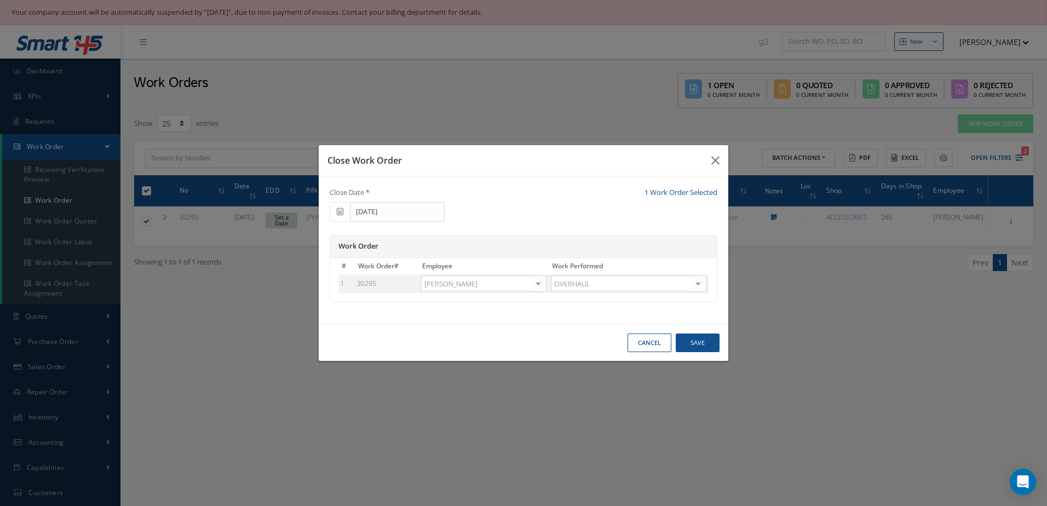
click at [538, 286] on div at bounding box center [538, 284] width 15 height 16
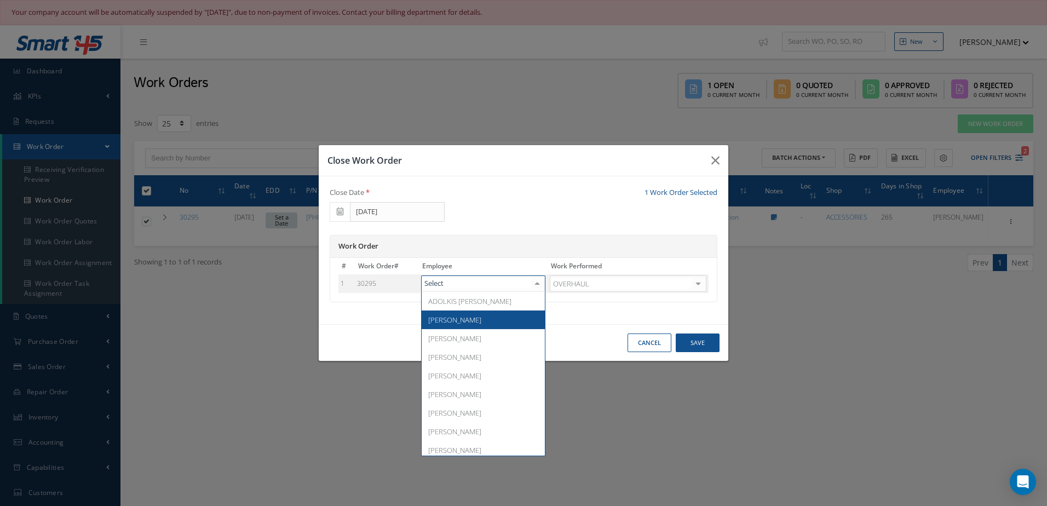
click at [465, 323] on span "Adoni Felipe" at bounding box center [454, 320] width 53 height 10
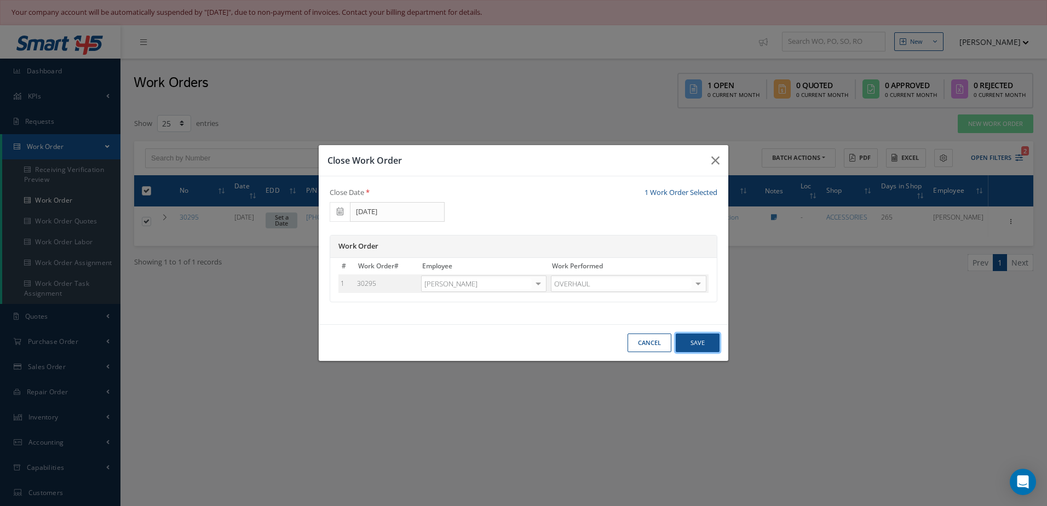
click at [710, 343] on button "Save" at bounding box center [698, 343] width 44 height 19
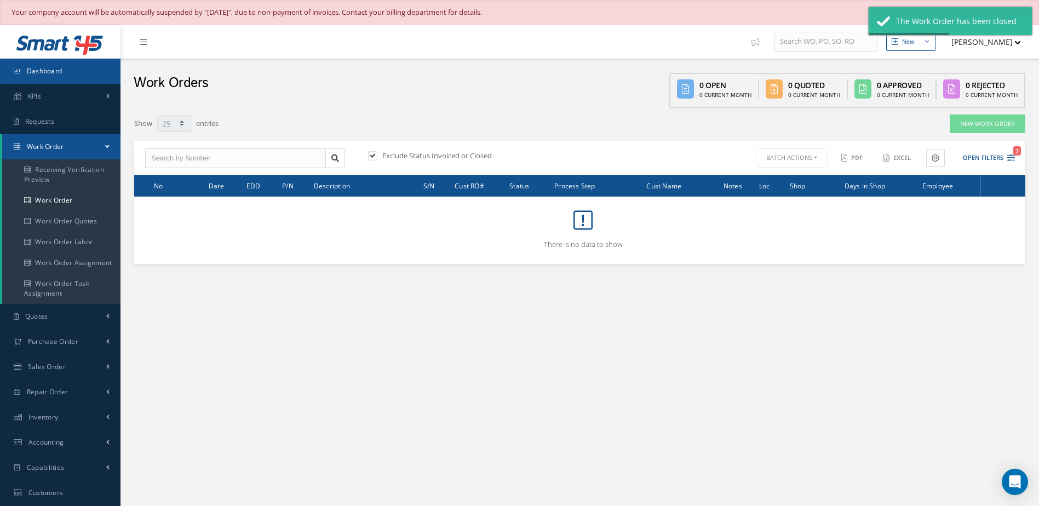
click at [44, 66] on span "Dashboard" at bounding box center [45, 70] width 36 height 9
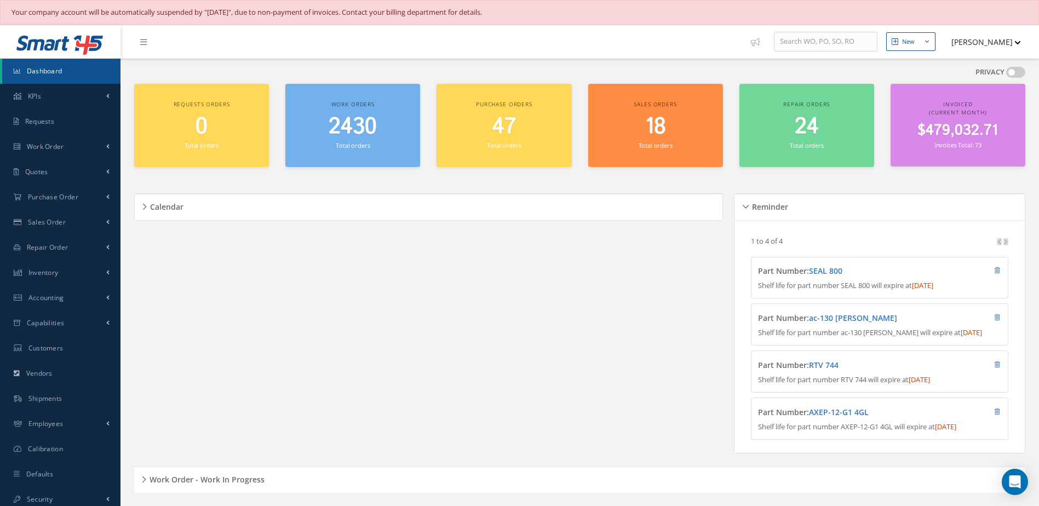
click at [99, 68] on link "Dashboard" at bounding box center [61, 71] width 118 height 25
click at [74, 72] on link "Dashboard" at bounding box center [61, 71] width 118 height 25
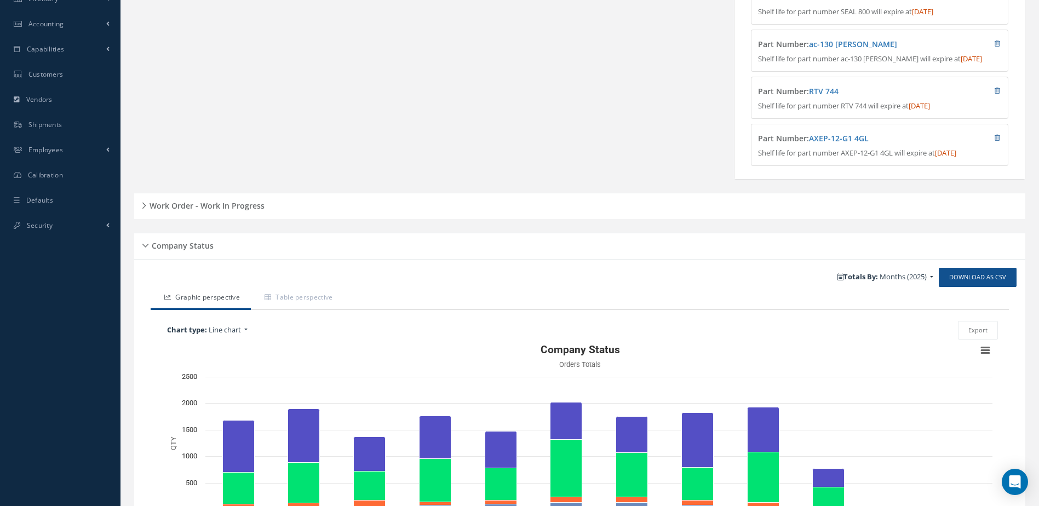
scroll to position [389, 0]
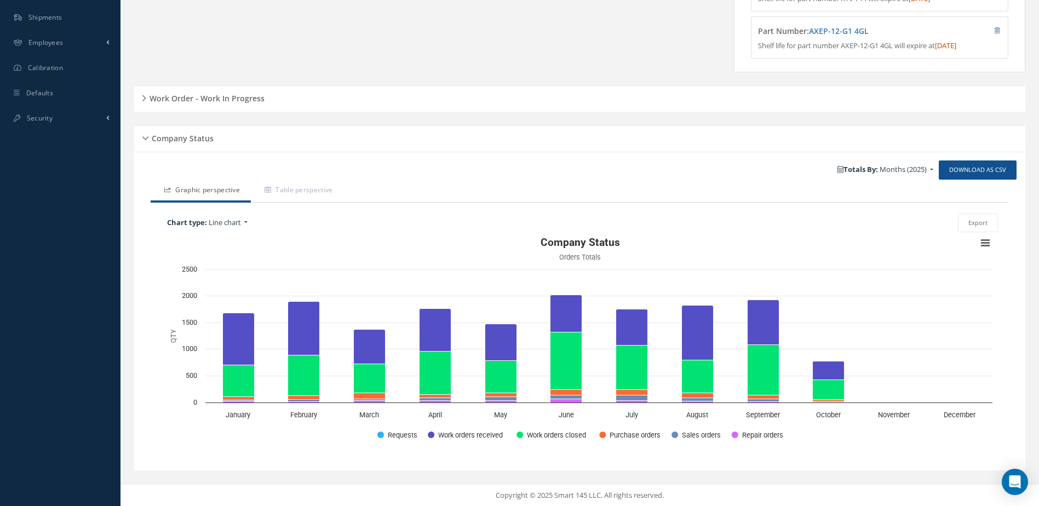
click at [260, 99] on h5 "Work Order - Work In Progress" at bounding box center [205, 96] width 118 height 13
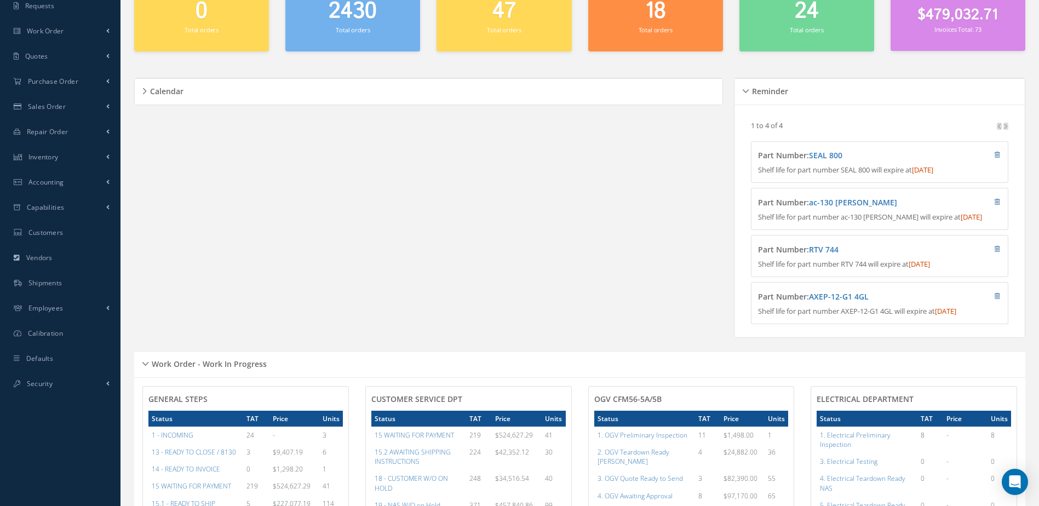
scroll to position [0, 0]
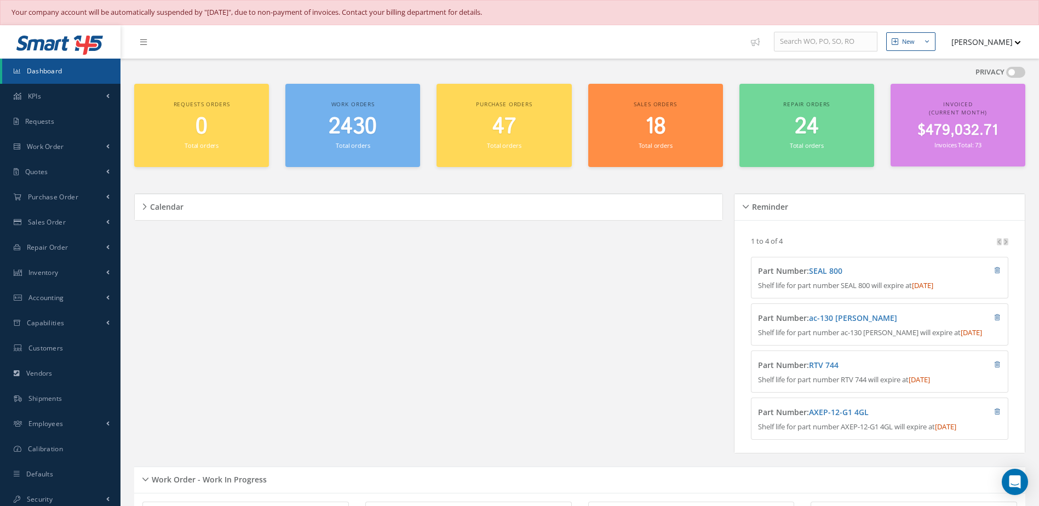
click at [67, 73] on link "Dashboard" at bounding box center [61, 71] width 118 height 25
click at [50, 65] on link "Dashboard" at bounding box center [61, 71] width 118 height 25
click at [62, 74] on link "Dashboard" at bounding box center [61, 71] width 118 height 25
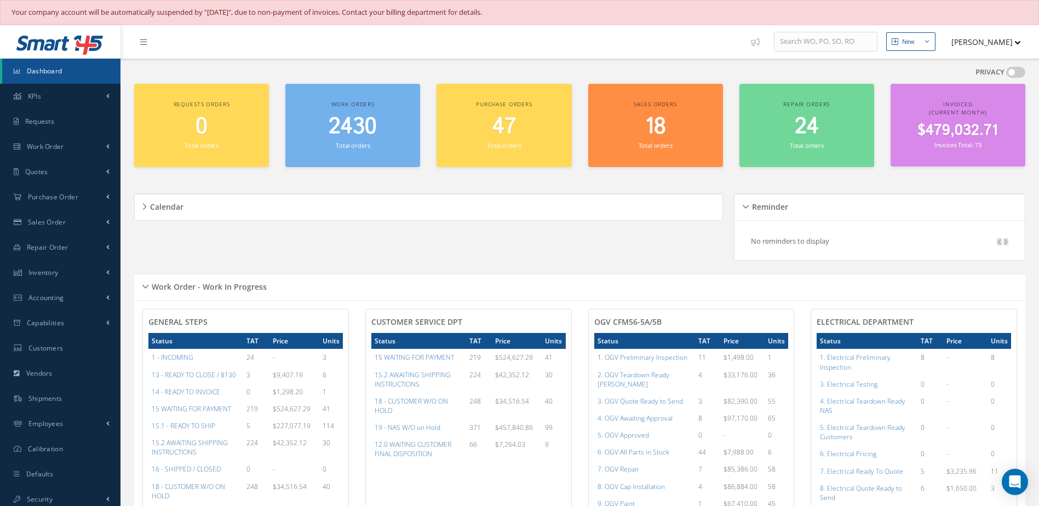
click at [364, 138] on span "2430" at bounding box center [353, 126] width 48 height 31
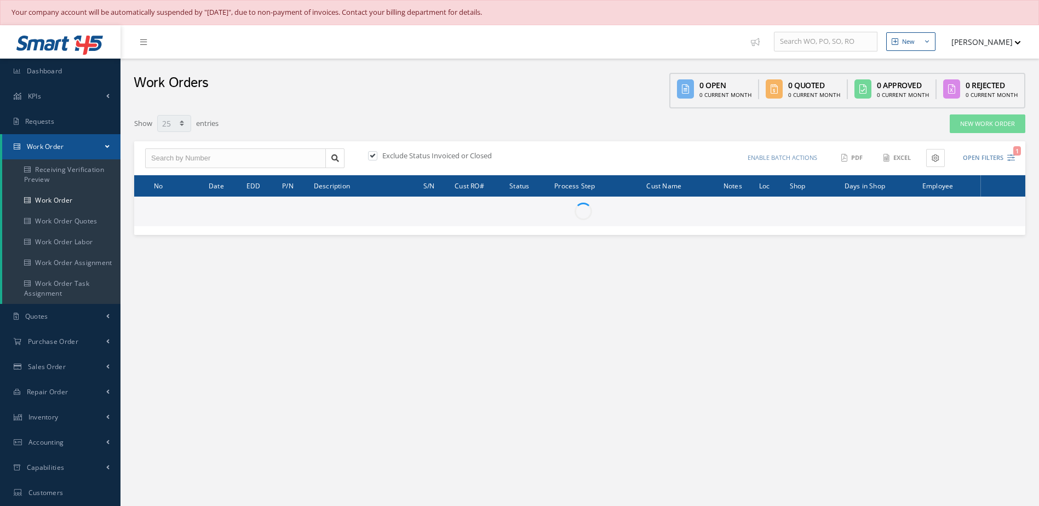
select select "25"
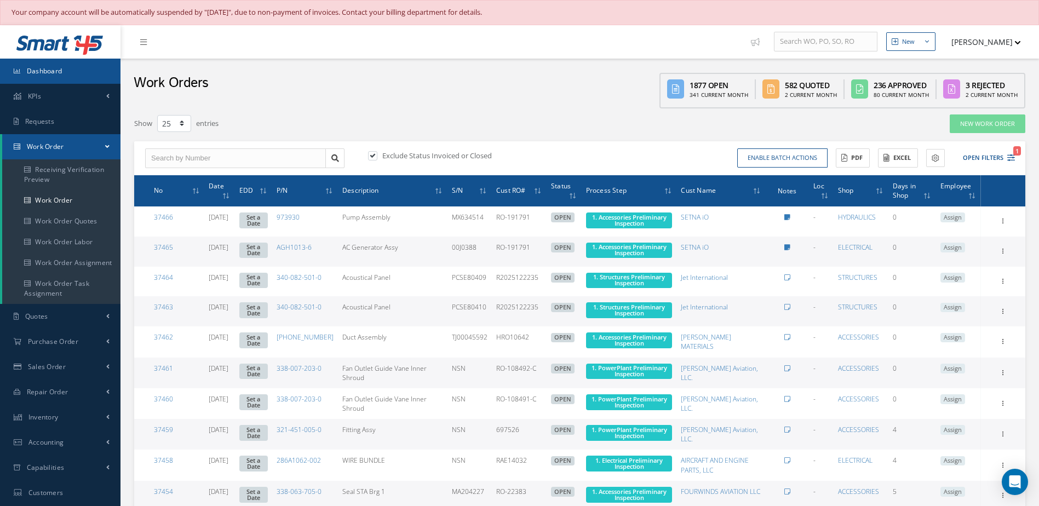
click at [77, 80] on link "Dashboard" at bounding box center [60, 71] width 121 height 25
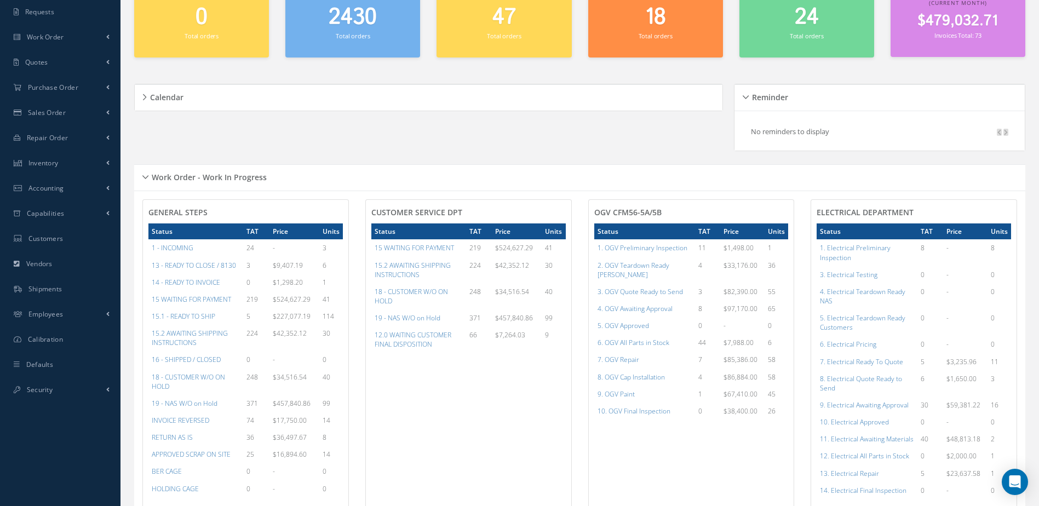
scroll to position [164, 0]
